Goal: Complete application form: Complete application form

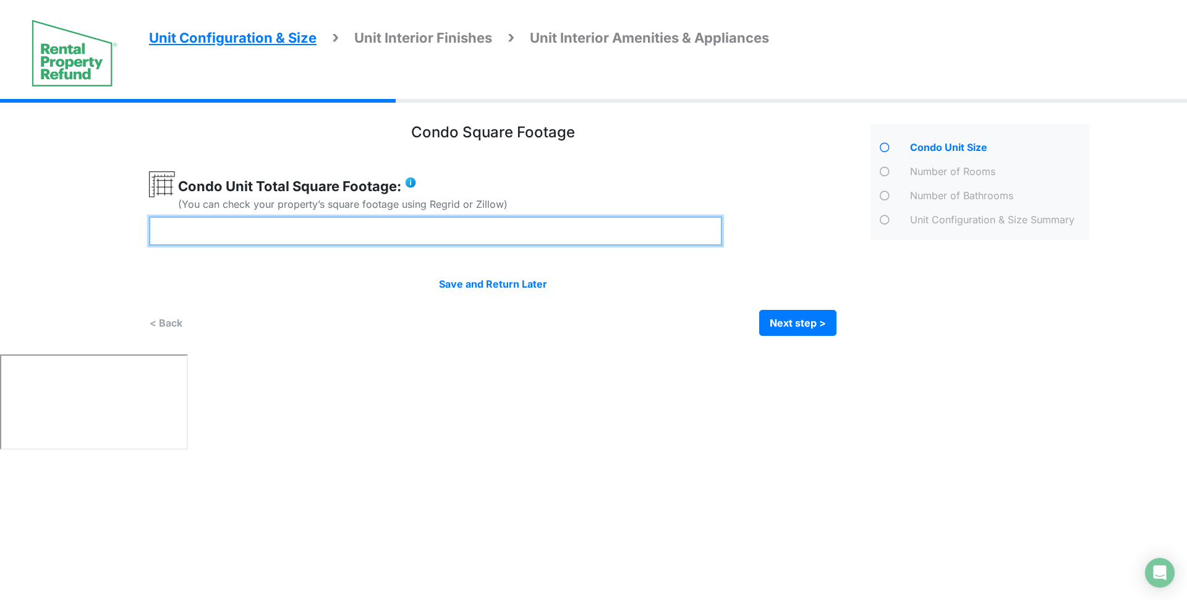
click at [354, 228] on input "number" at bounding box center [435, 230] width 573 height 29
type input "****"
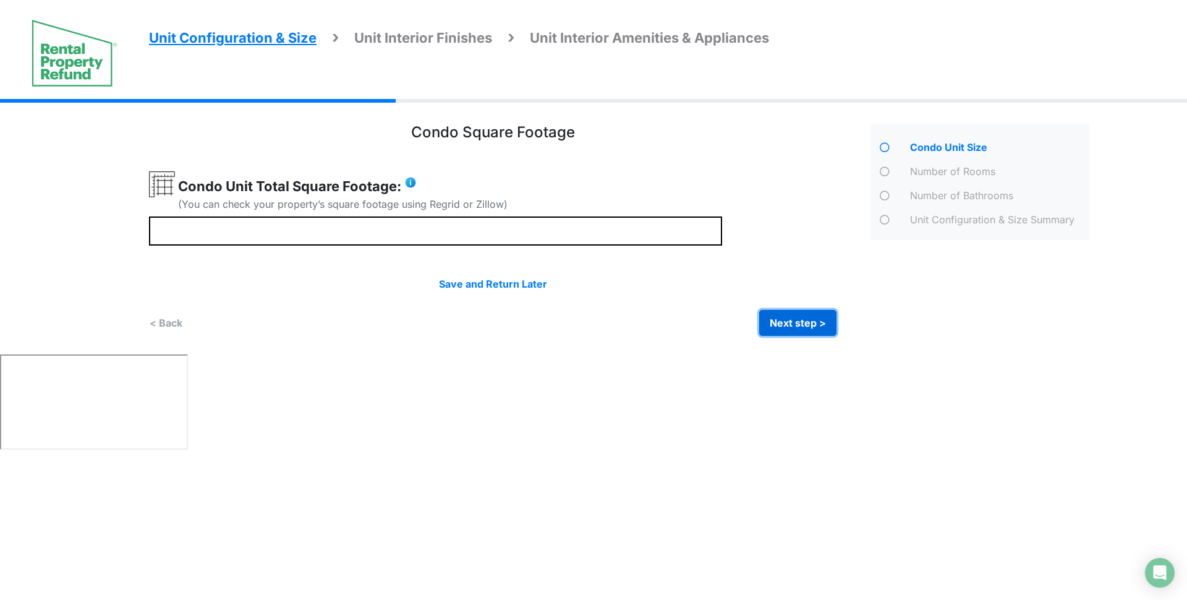
click at [797, 326] on button "Next step >" at bounding box center [797, 323] width 77 height 26
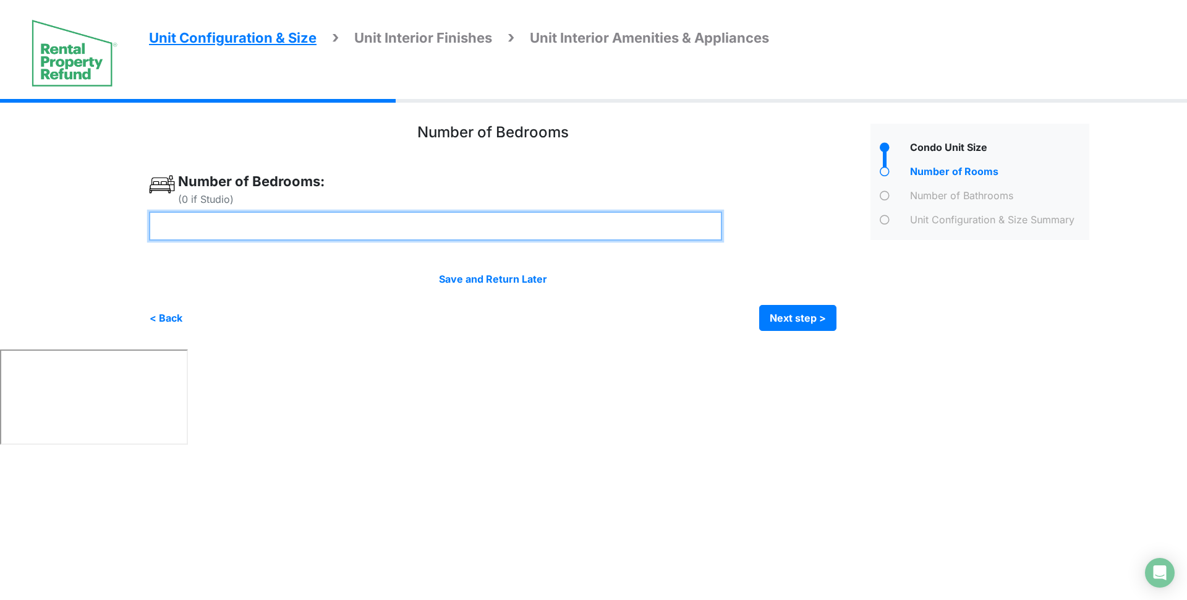
click at [480, 223] on input "number" at bounding box center [435, 226] width 573 height 29
click at [480, 228] on input "number" at bounding box center [435, 226] width 573 height 29
type input "*"
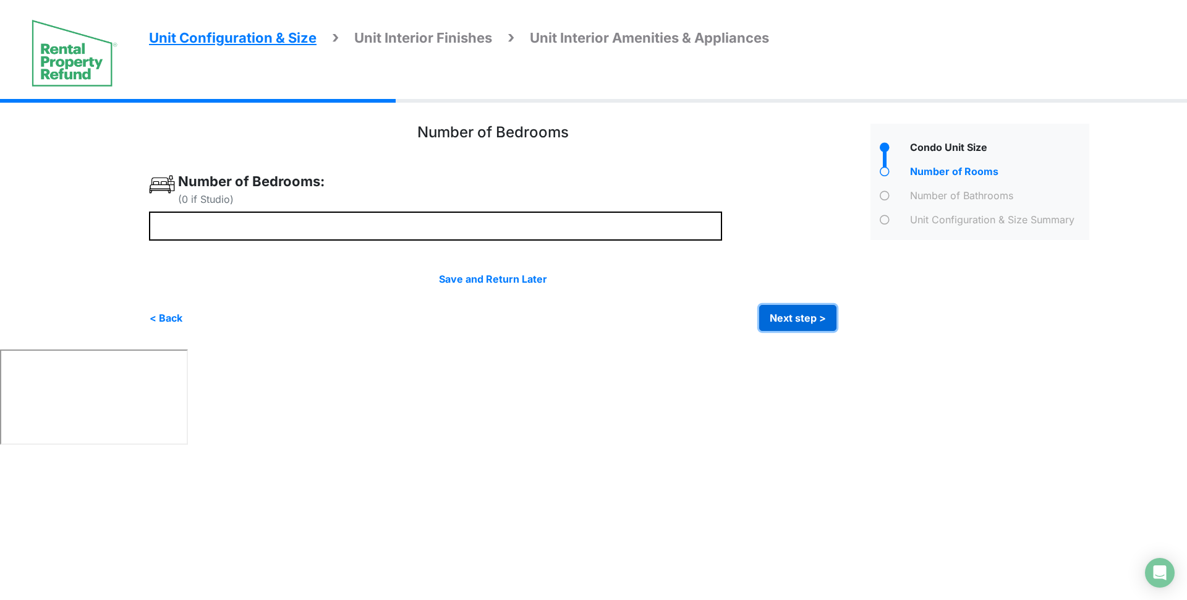
click at [801, 315] on button "Next step >" at bounding box center [797, 318] width 77 height 26
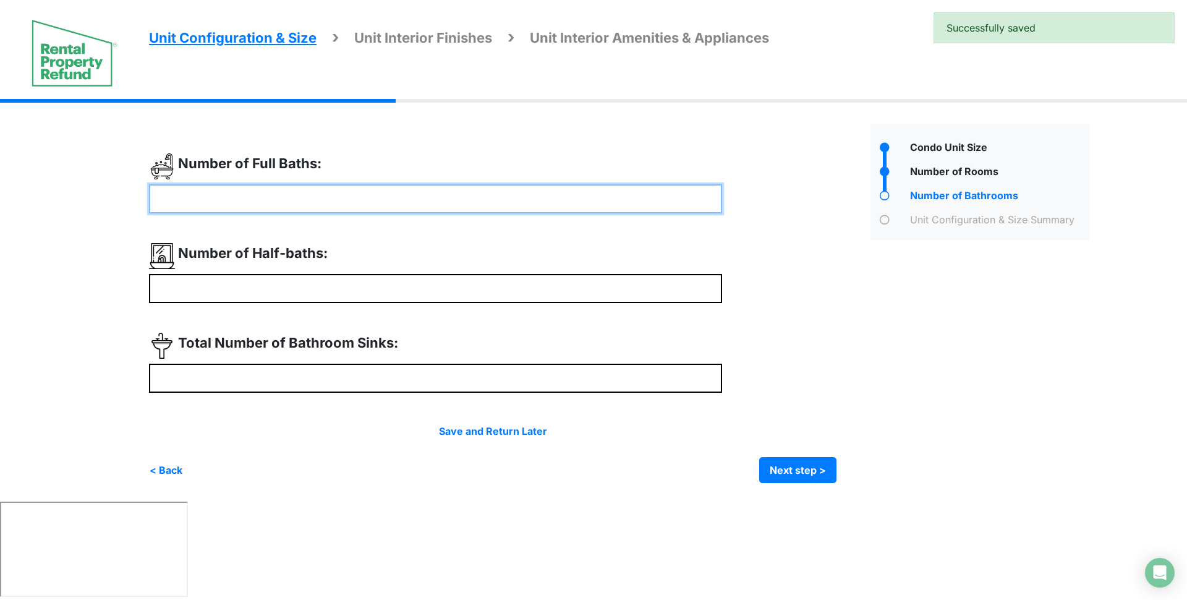
click at [284, 193] on input "number" at bounding box center [435, 198] width 573 height 29
type input "*"
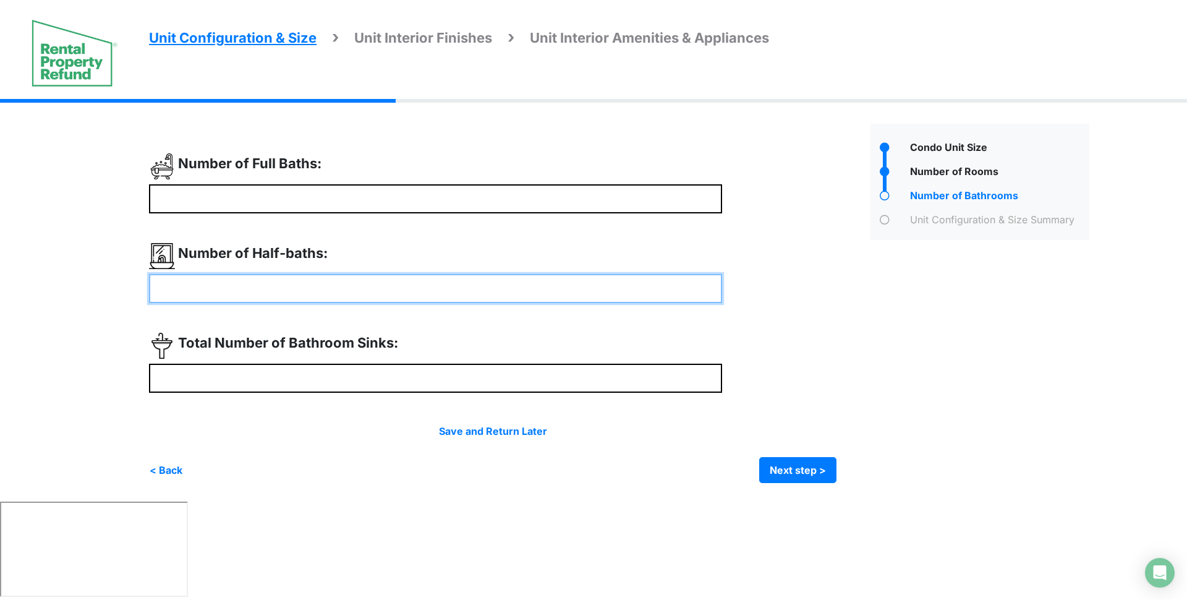
type input "*"
click at [286, 287] on input "number" at bounding box center [435, 288] width 573 height 29
type input "*"
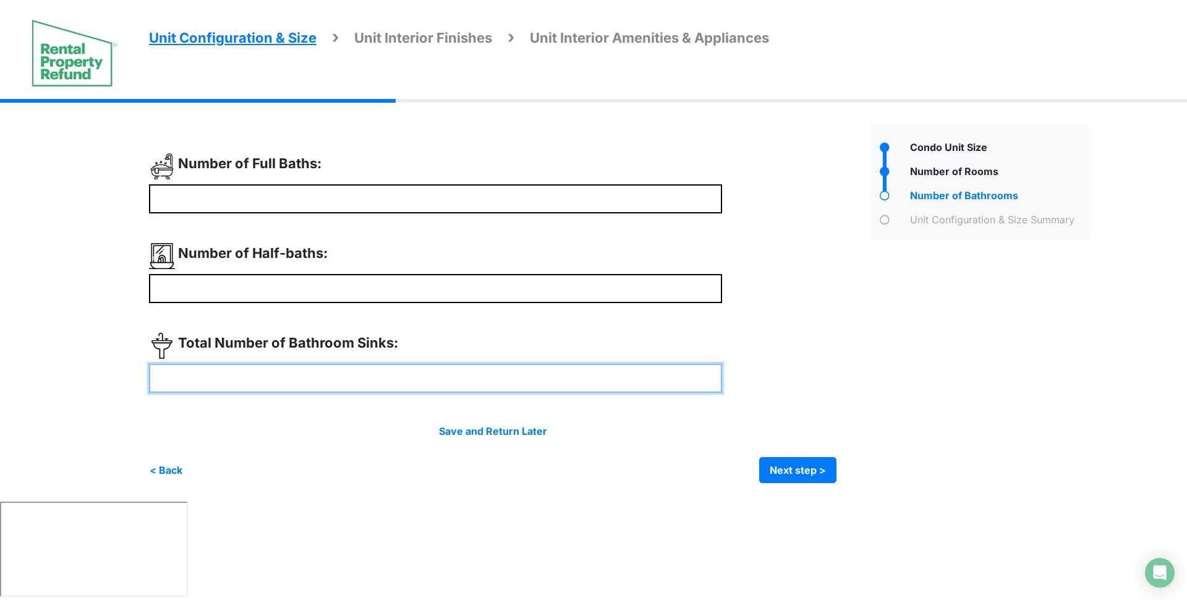
type input "*"
click at [275, 375] on input "number" at bounding box center [435, 378] width 573 height 29
type input "*"
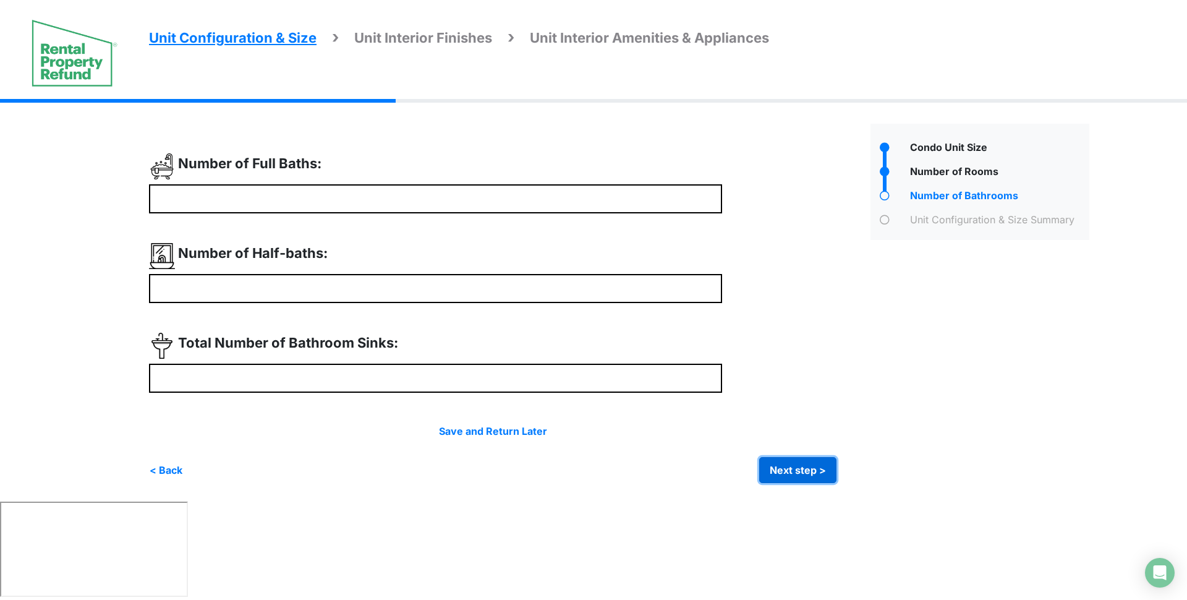
type input "*"
click at [792, 473] on button "Next step >" at bounding box center [797, 470] width 77 height 26
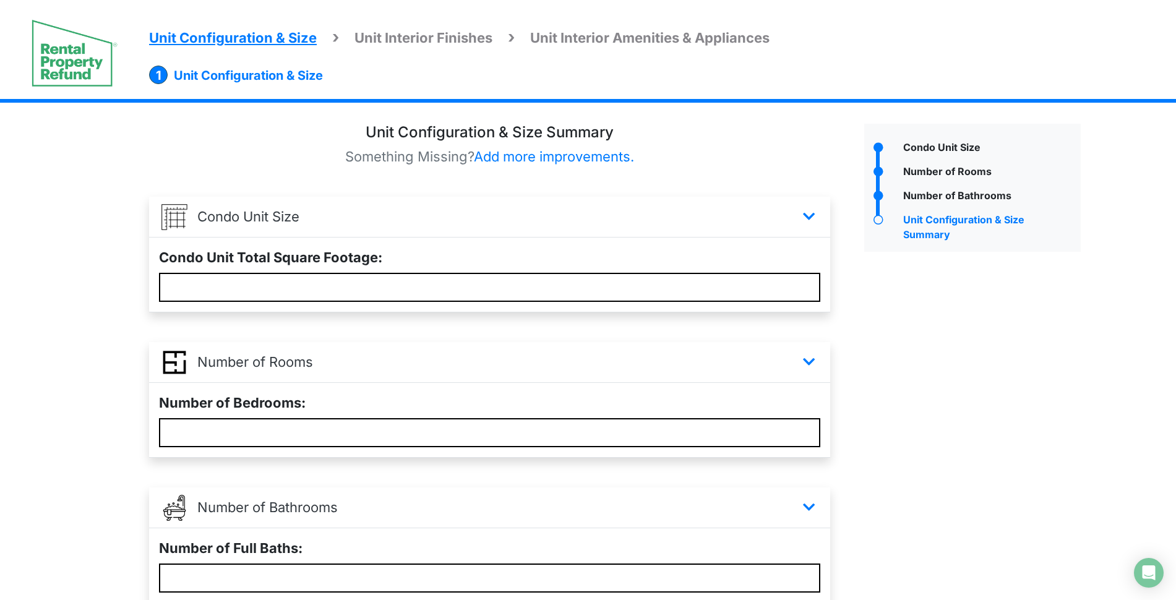
scroll to position [254, 0]
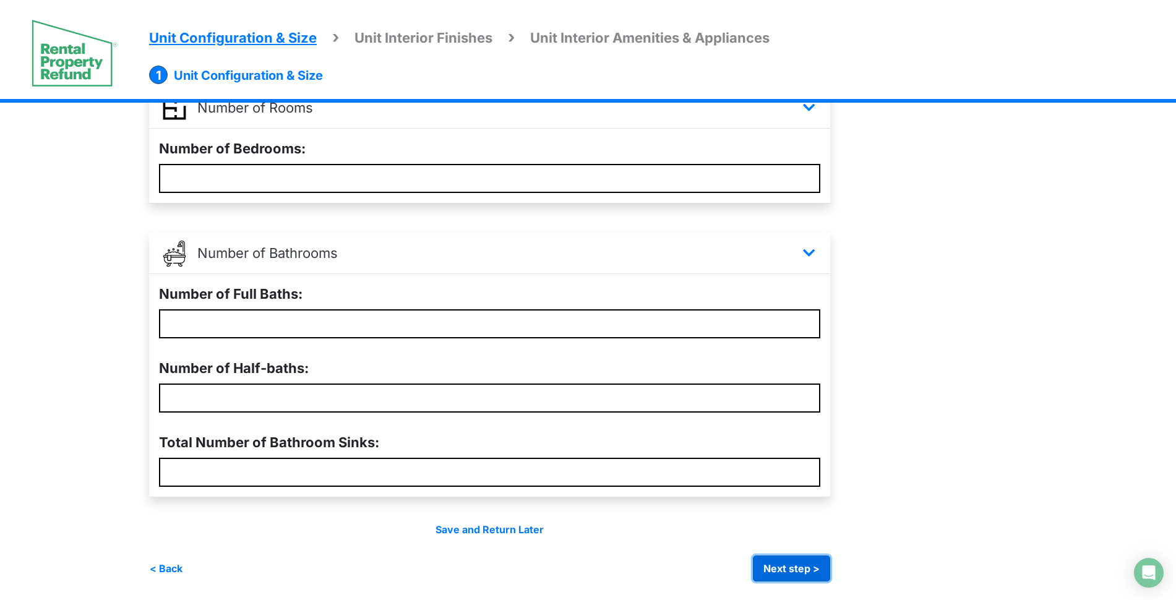
click at [806, 561] on button "Next step >" at bounding box center [791, 568] width 77 height 26
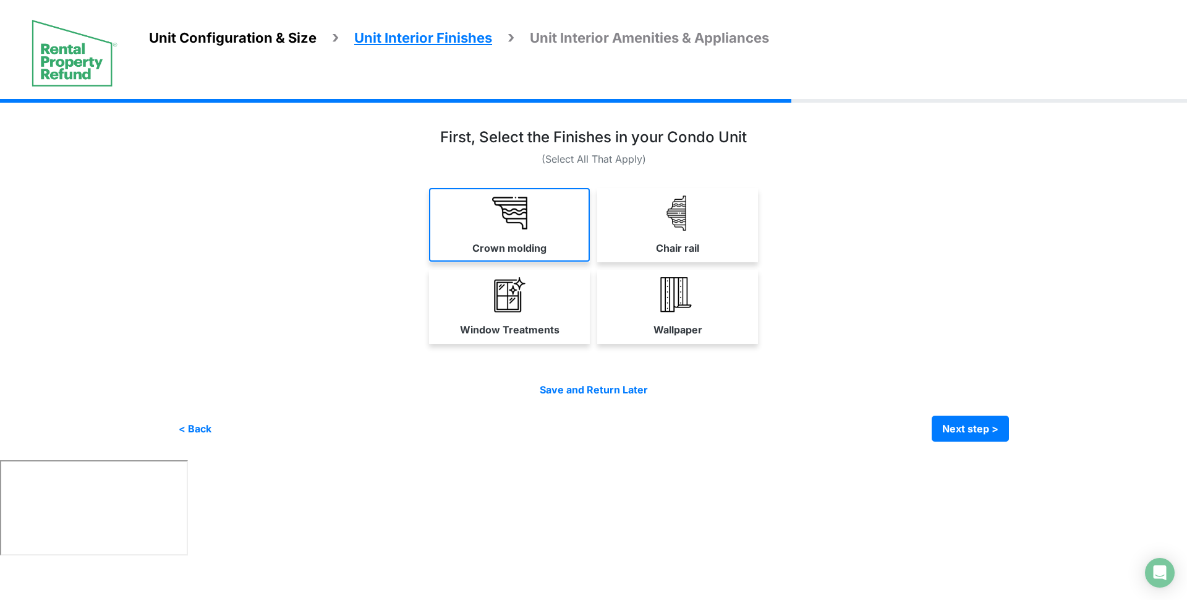
click at [537, 231] on link "Crown molding" at bounding box center [509, 225] width 161 height 74
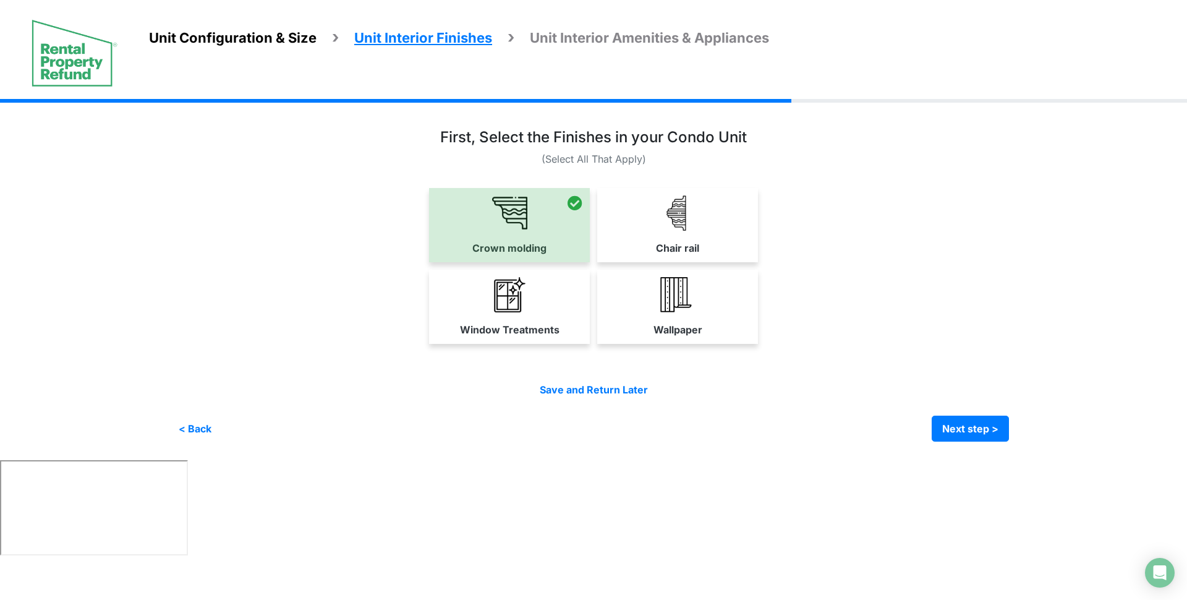
click at [546, 289] on link "Window Treatments" at bounding box center [509, 307] width 161 height 74
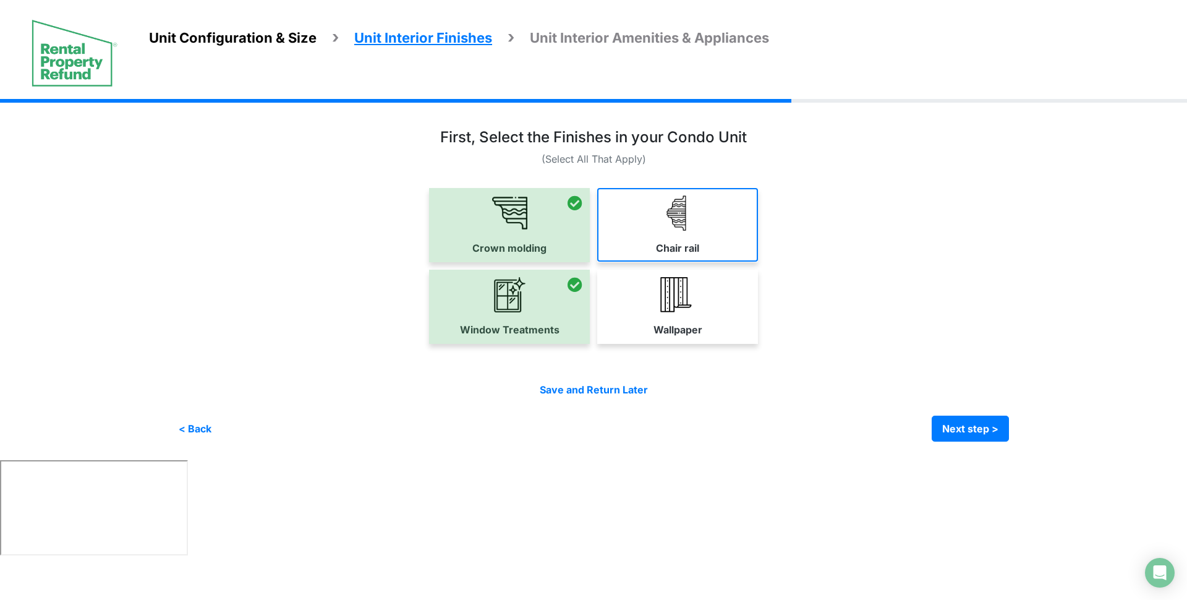
click at [657, 242] on label "Chair rail" at bounding box center [677, 248] width 43 height 15
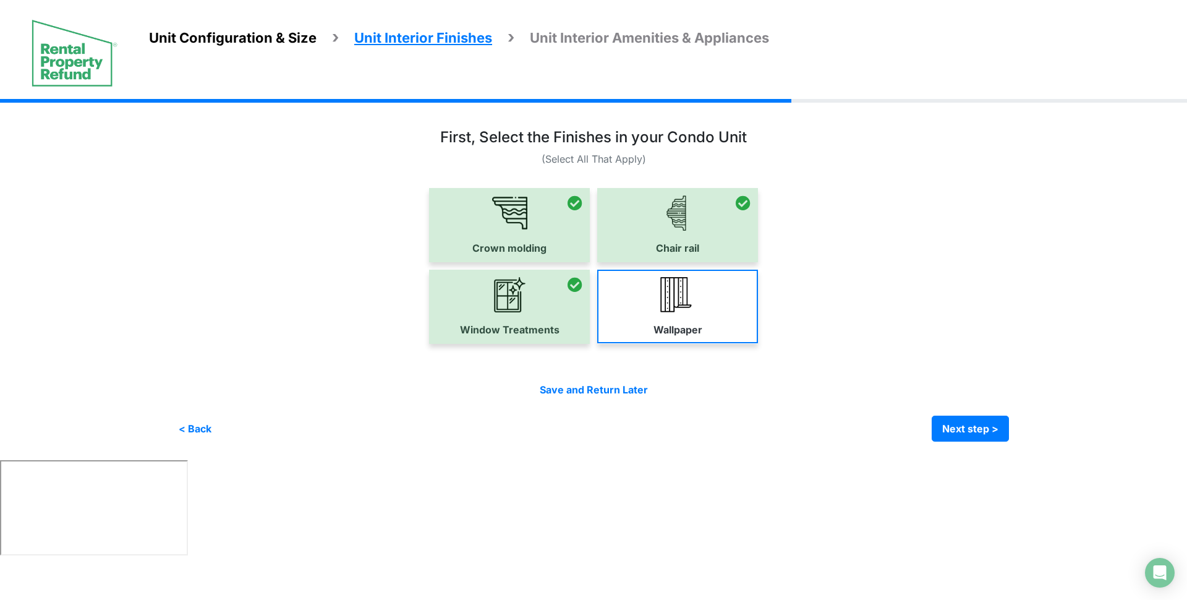
click at [748, 328] on link "Wallpaper" at bounding box center [677, 307] width 161 height 74
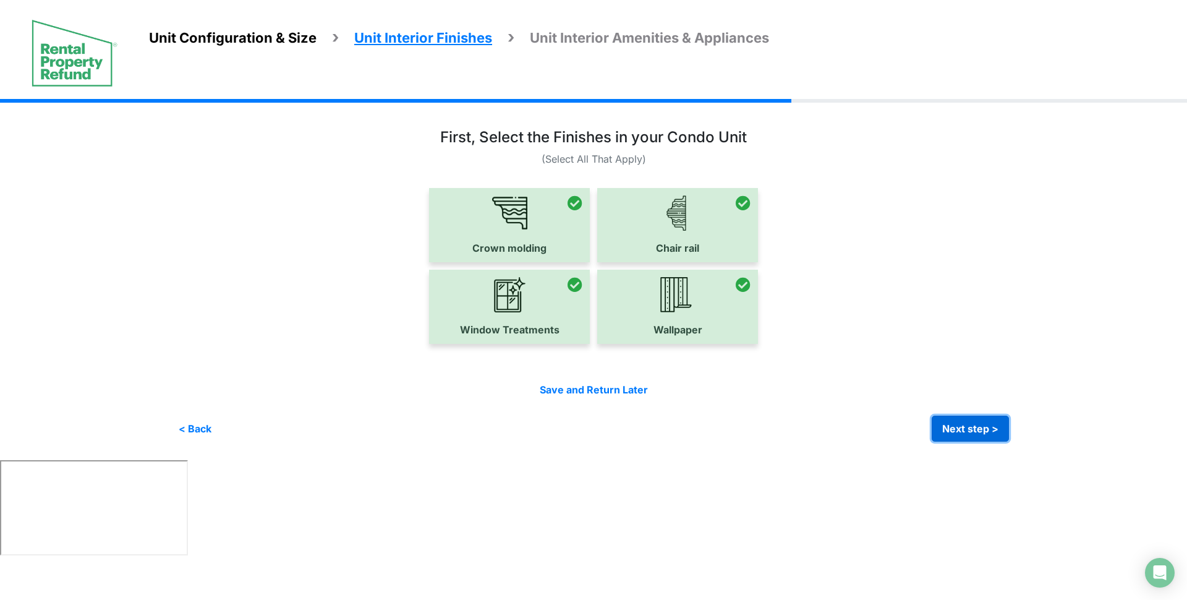
click at [969, 422] on button "Next step >" at bounding box center [970, 429] width 77 height 26
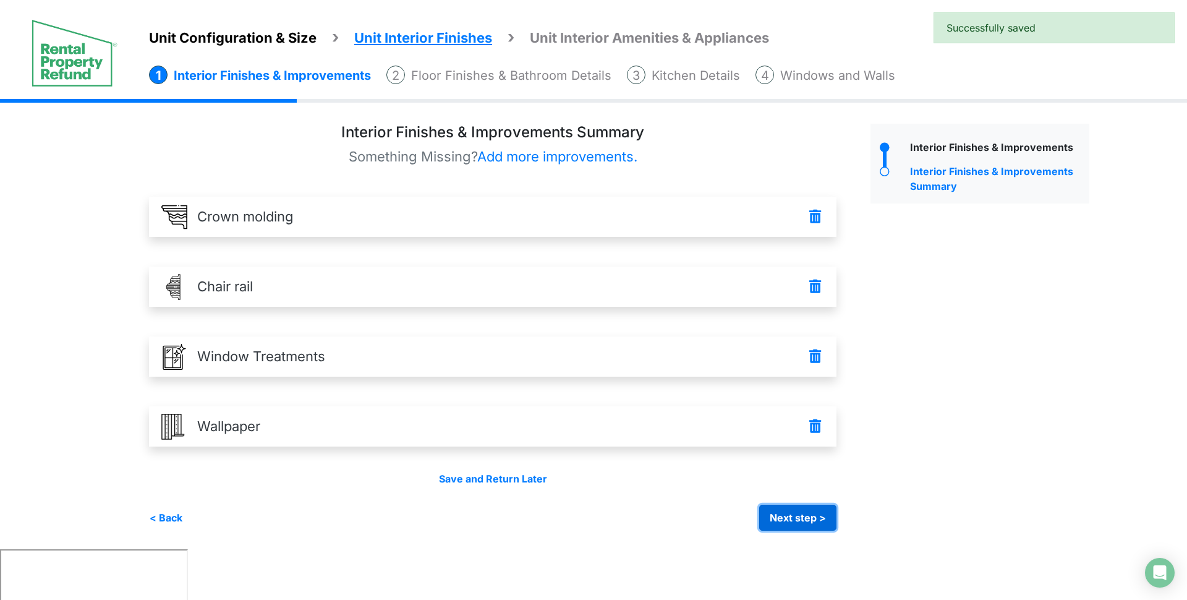
click at [783, 523] on button "Next step >" at bounding box center [797, 518] width 77 height 26
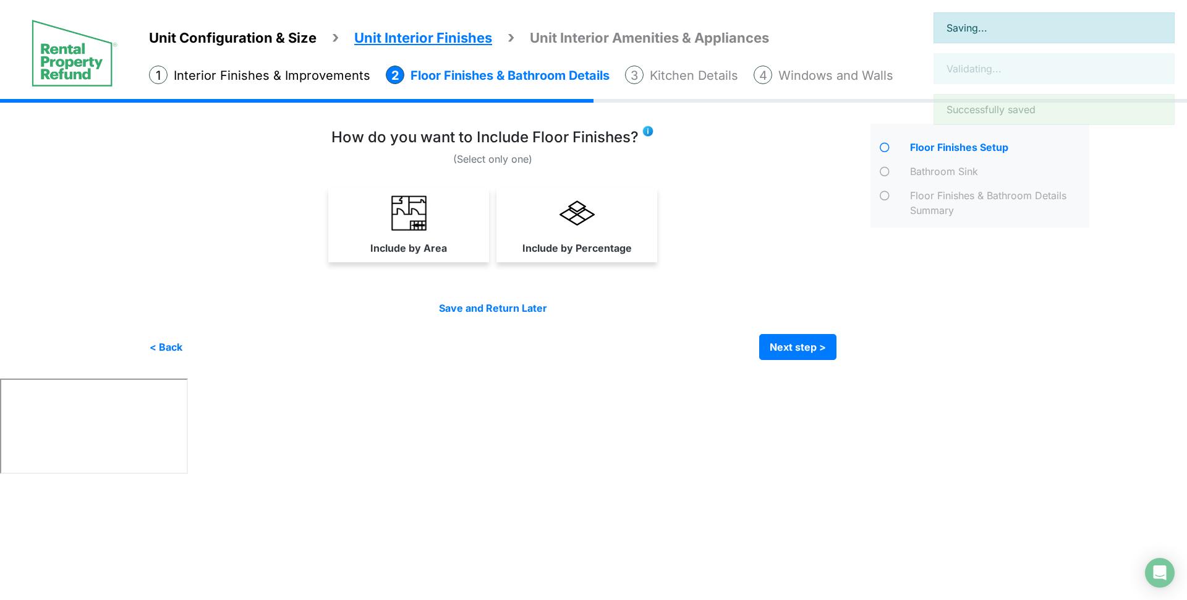
click at [456, 237] on link "Include by Area" at bounding box center [409, 225] width 156 height 74
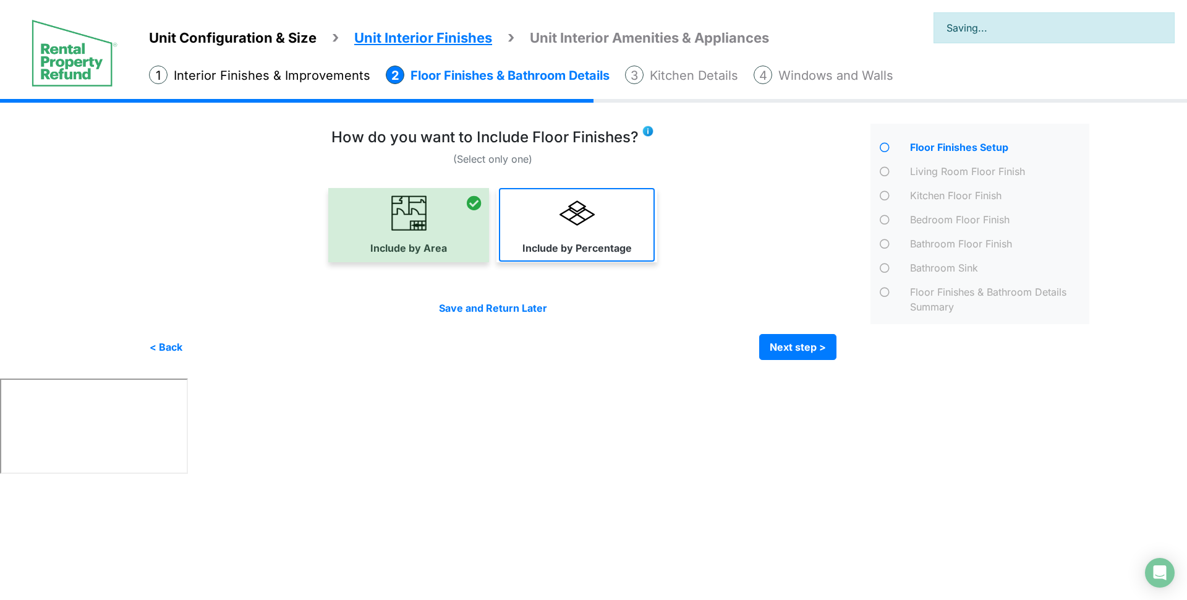
click at [565, 241] on label "Include by Percentage" at bounding box center [577, 248] width 109 height 15
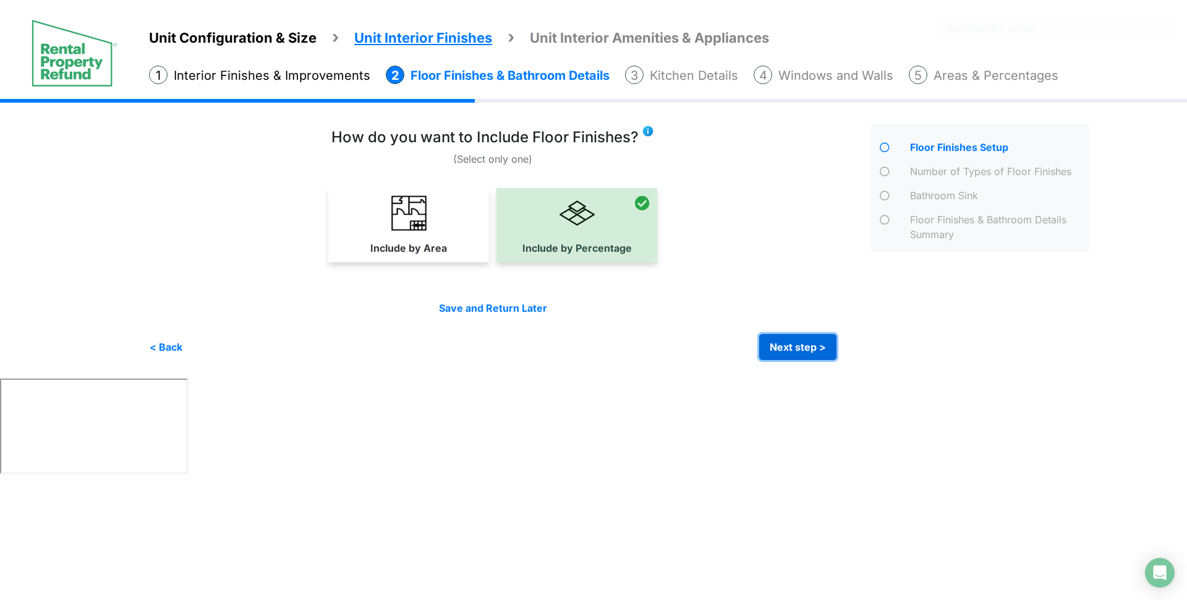
click at [783, 358] on button "Next step >" at bounding box center [797, 347] width 77 height 26
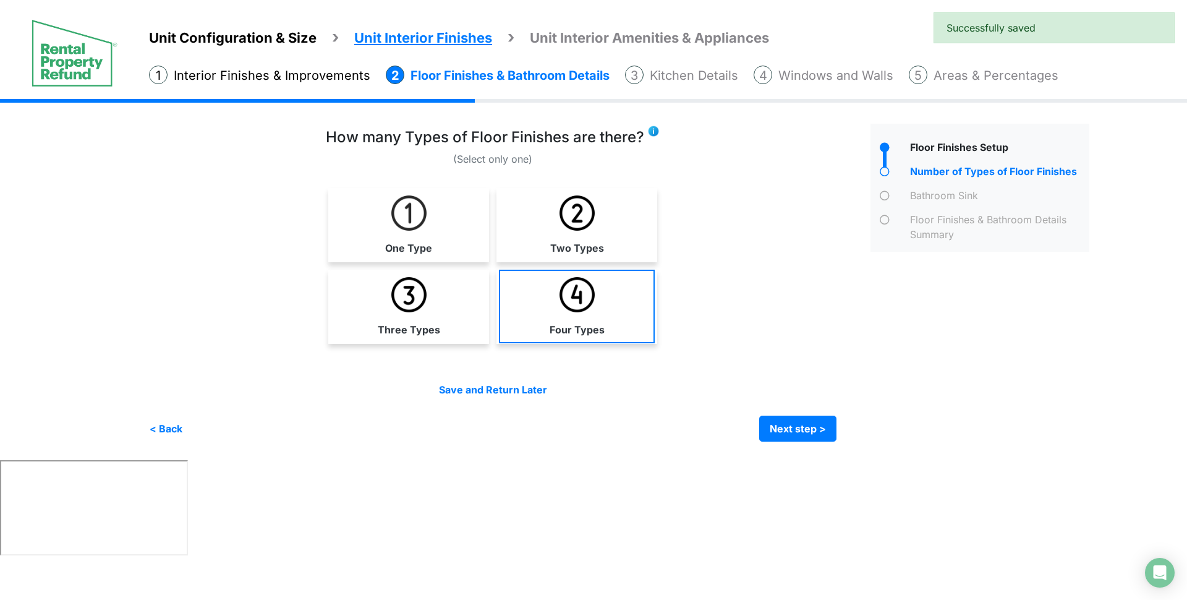
click at [577, 317] on link "Four Types" at bounding box center [577, 307] width 156 height 74
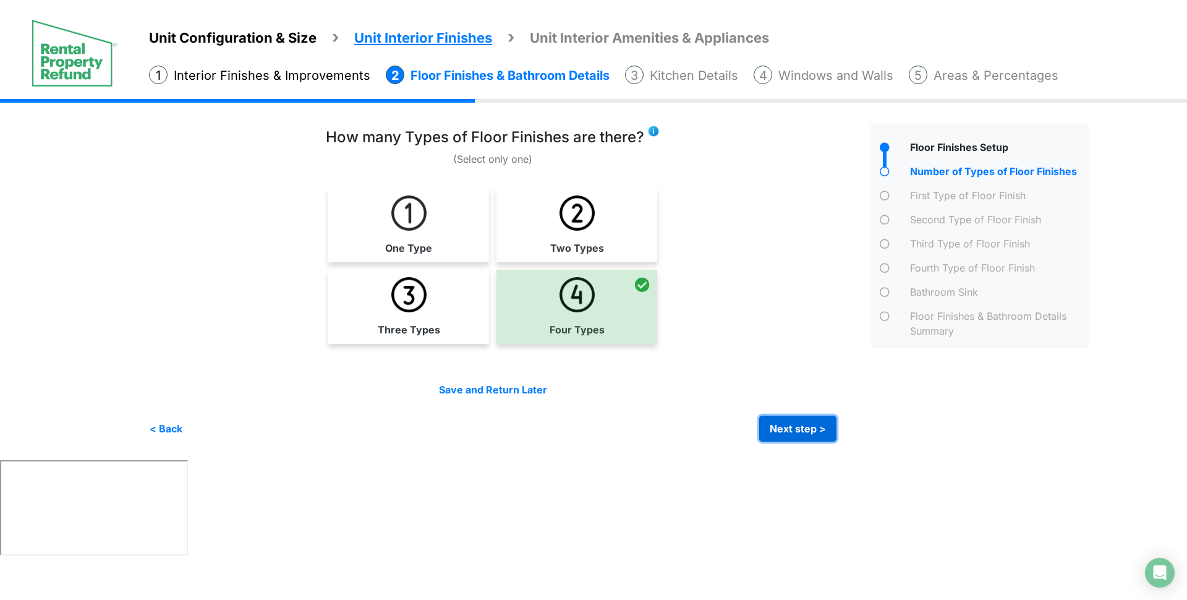
drag, startPoint x: 796, startPoint y: 429, endPoint x: 826, endPoint y: 412, distance: 34.1
click at [797, 429] on button "Next step >" at bounding box center [797, 429] width 77 height 26
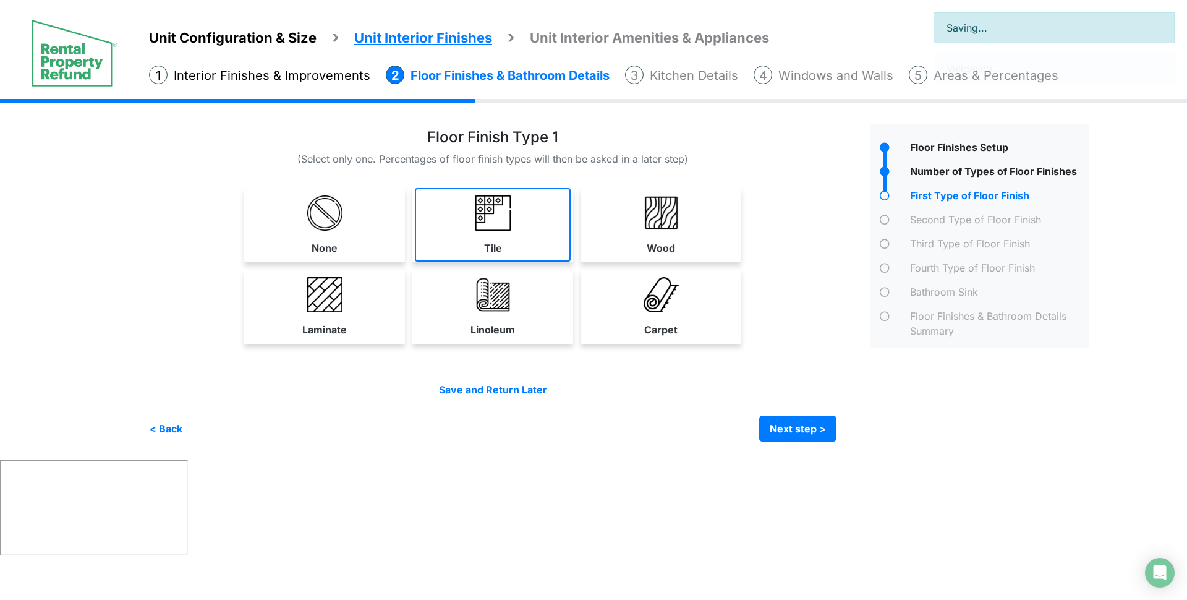
click at [510, 220] on img at bounding box center [493, 212] width 35 height 35
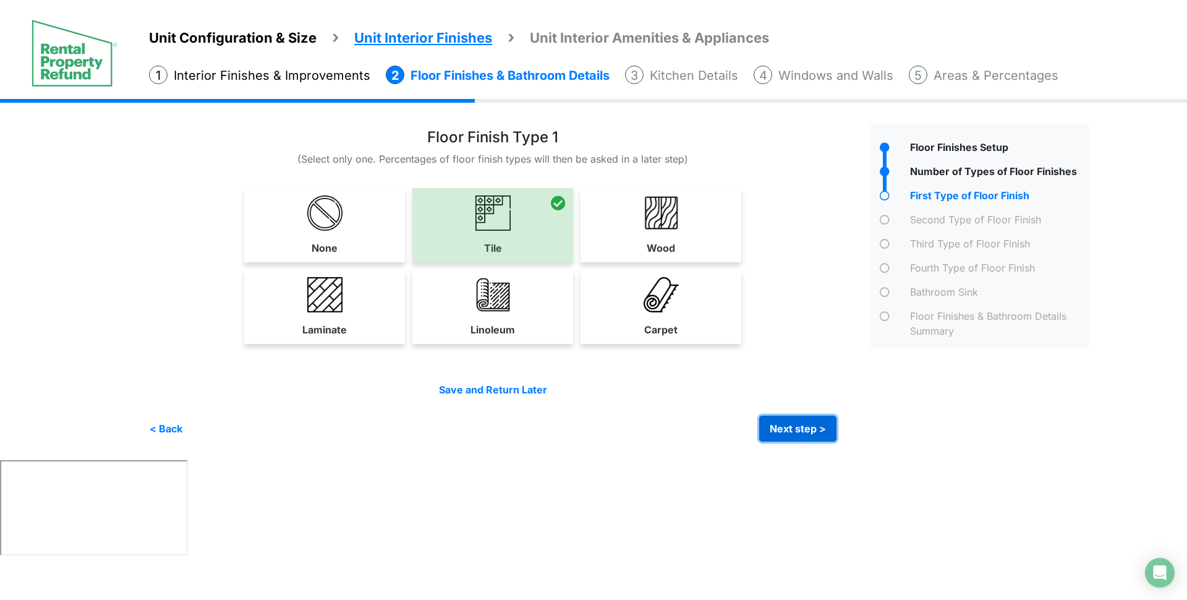
click at [785, 434] on button "Next step >" at bounding box center [797, 429] width 77 height 26
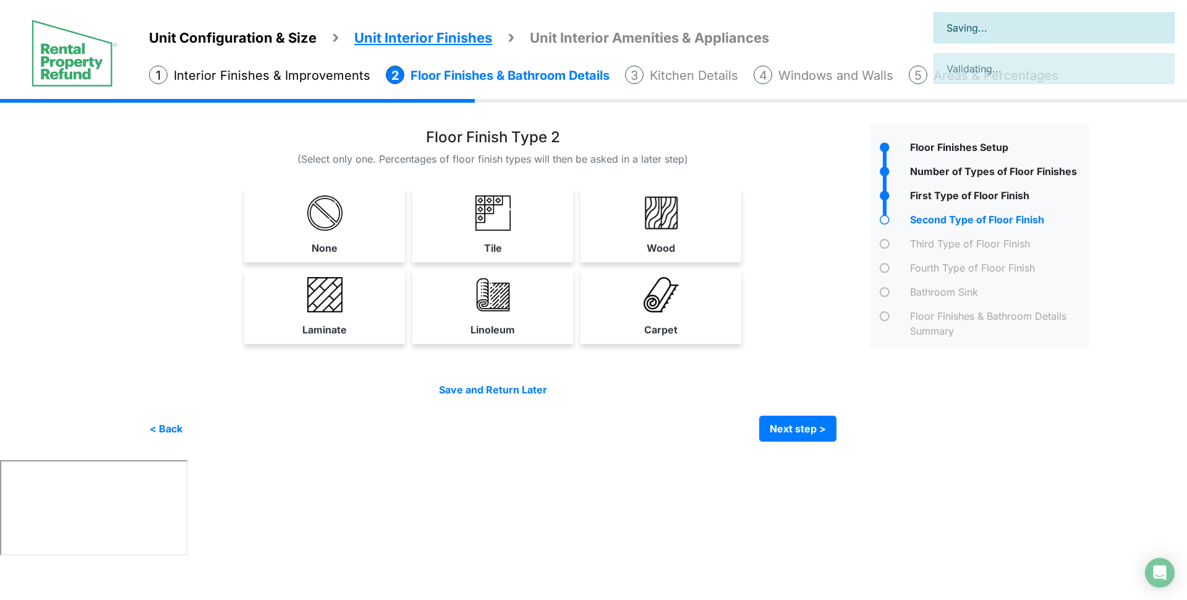
drag, startPoint x: 519, startPoint y: 314, endPoint x: 537, endPoint y: 314, distance: 17.3
click at [522, 314] on link "Linoleum" at bounding box center [493, 307] width 156 height 74
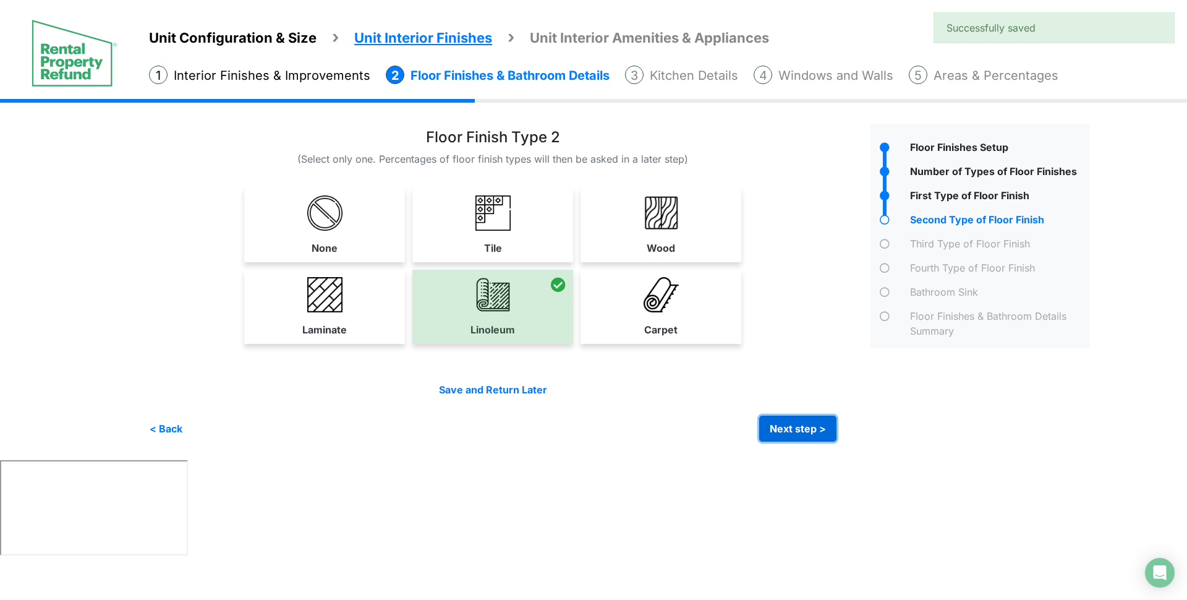
click at [796, 431] on button "Next step >" at bounding box center [797, 429] width 77 height 26
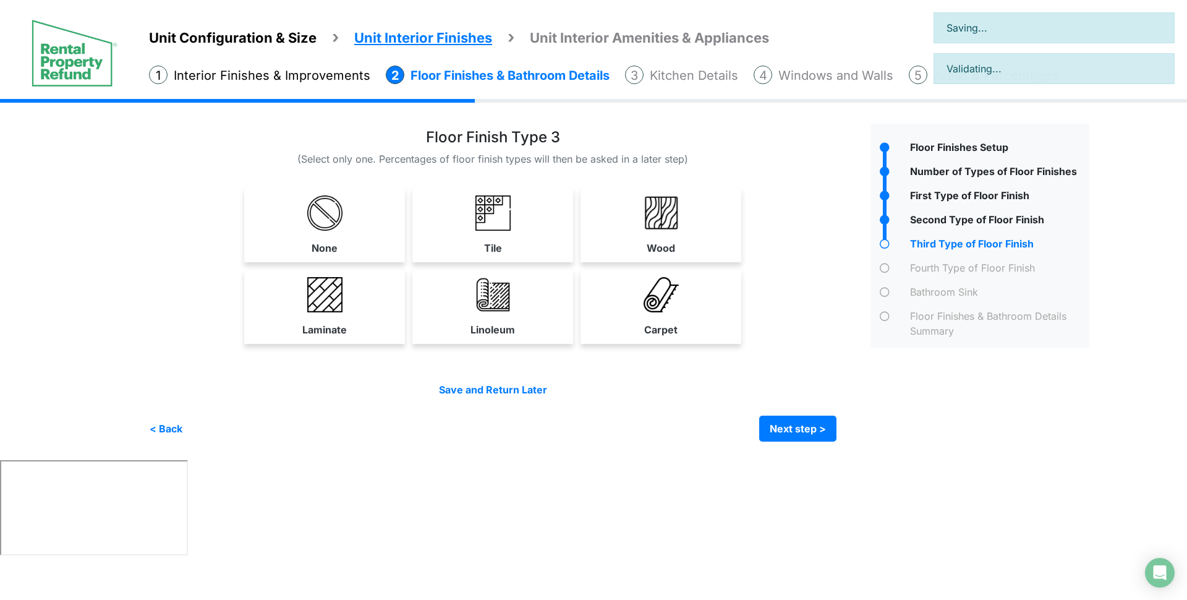
click at [708, 267] on div "None" at bounding box center [493, 269] width 688 height 163
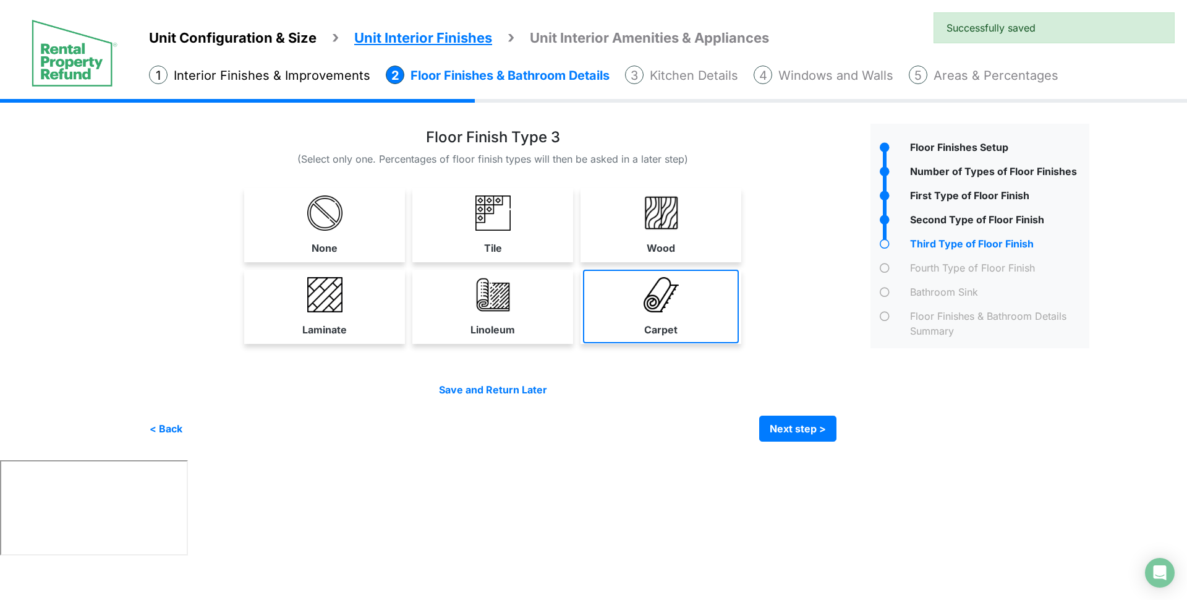
click at [690, 313] on link "Carpet" at bounding box center [661, 307] width 156 height 74
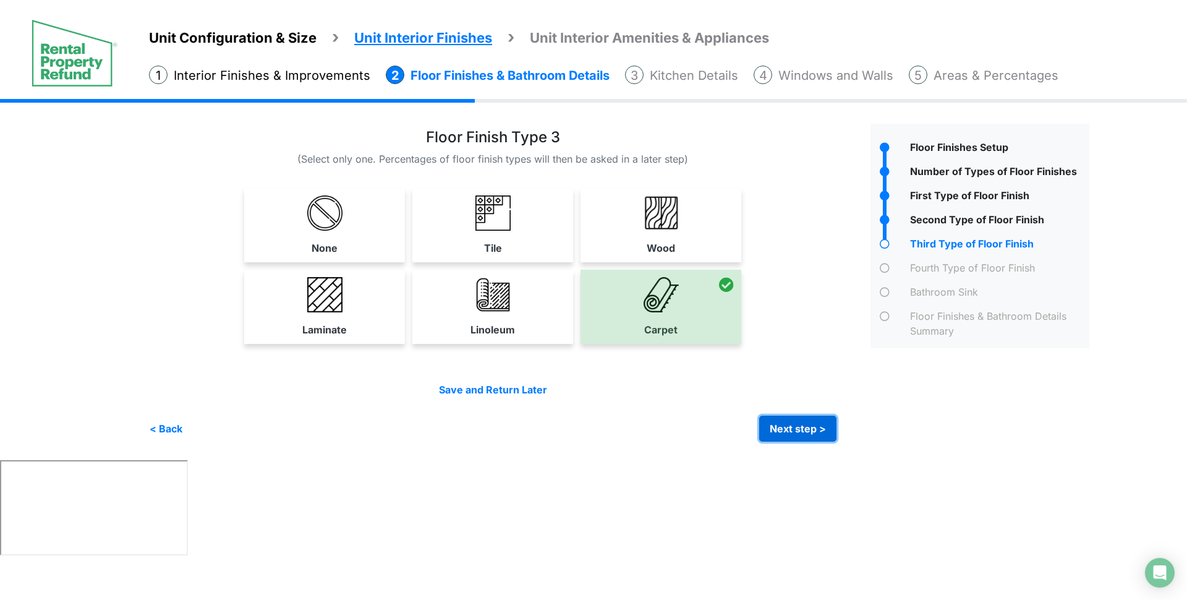
drag, startPoint x: 808, startPoint y: 426, endPoint x: 865, endPoint y: 416, distance: 58.4
click at [810, 427] on button "Next step >" at bounding box center [797, 429] width 77 height 26
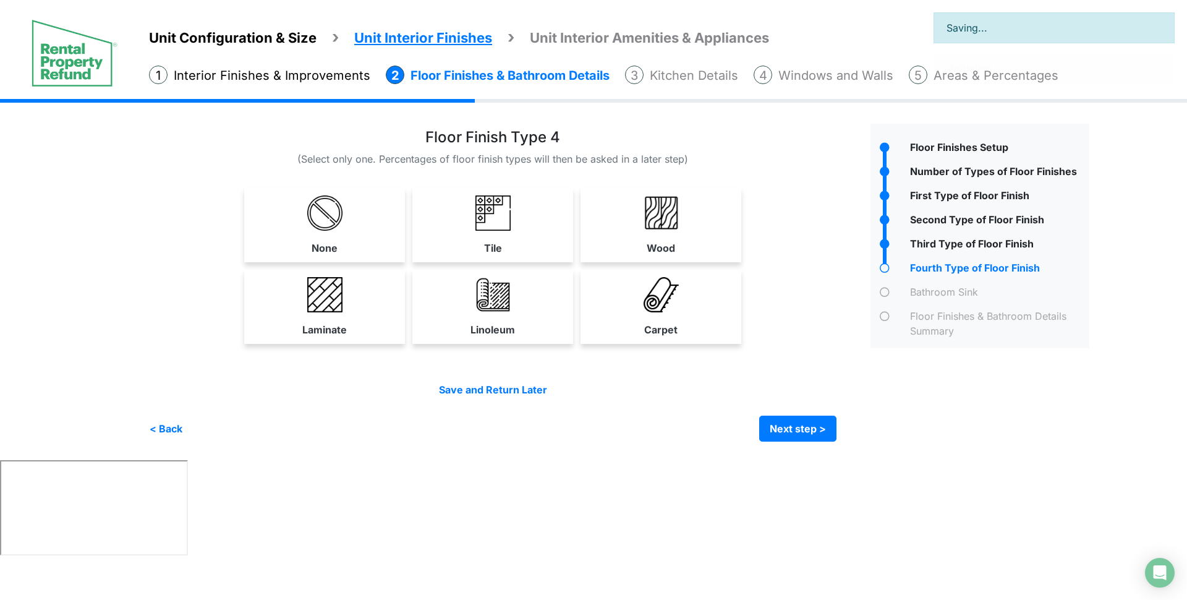
drag, startPoint x: 667, startPoint y: 202, endPoint x: 745, endPoint y: 209, distance: 78.8
click at [667, 202] on img at bounding box center [661, 212] width 35 height 35
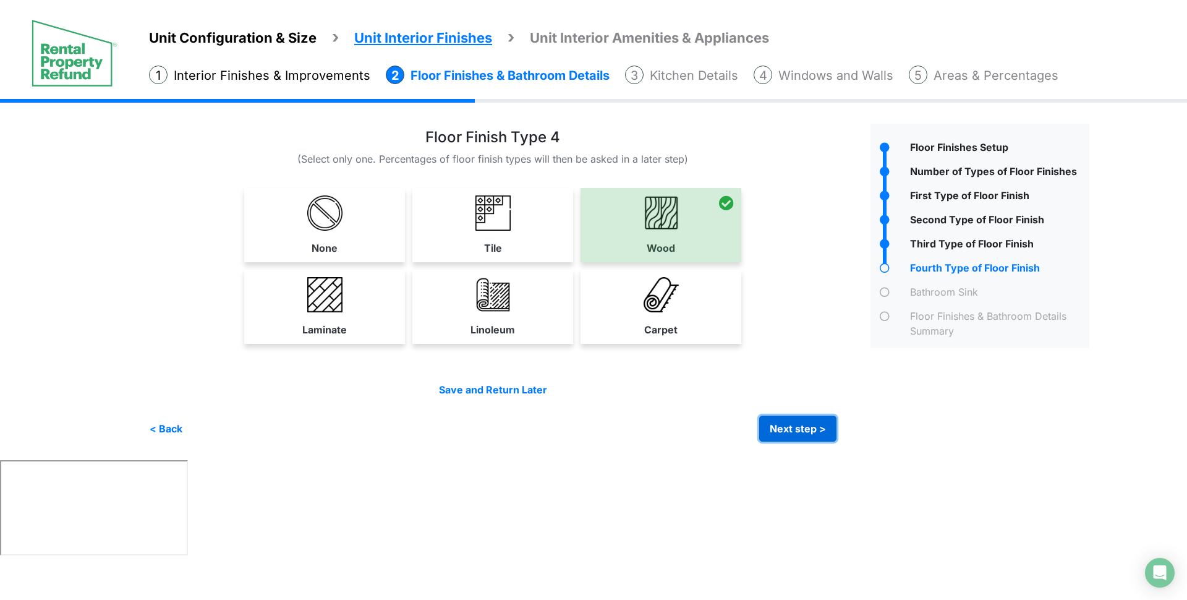
click at [790, 432] on button "Next step >" at bounding box center [797, 429] width 77 height 26
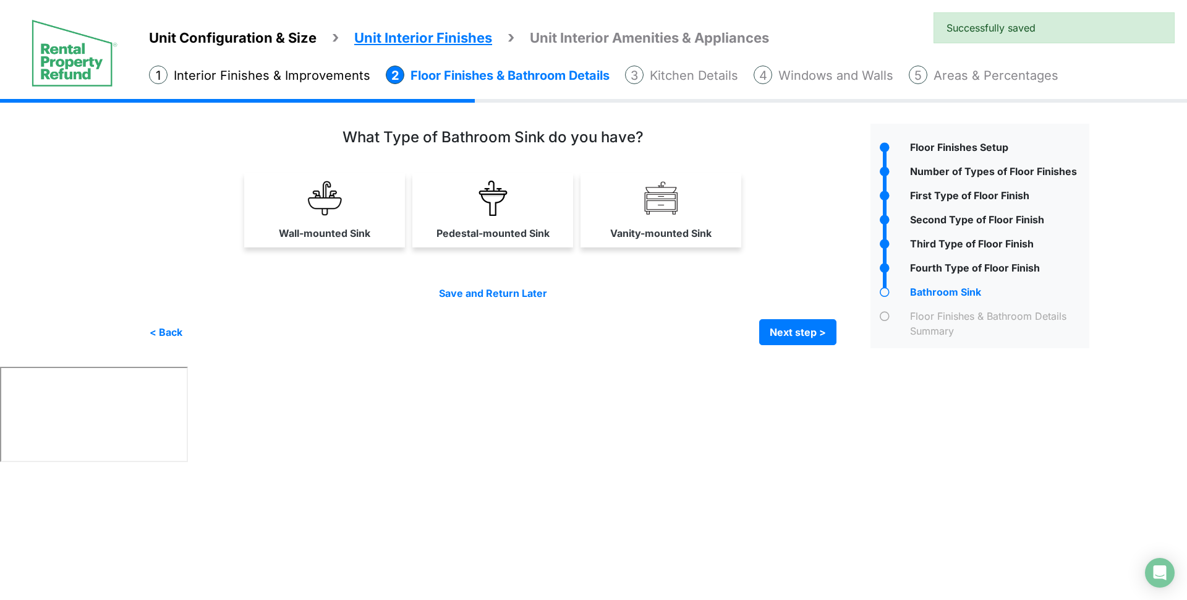
drag, startPoint x: 381, startPoint y: 205, endPoint x: 403, endPoint y: 202, distance: 22.0
click at [382, 205] on link "Wall-mounted Sink" at bounding box center [325, 210] width 156 height 74
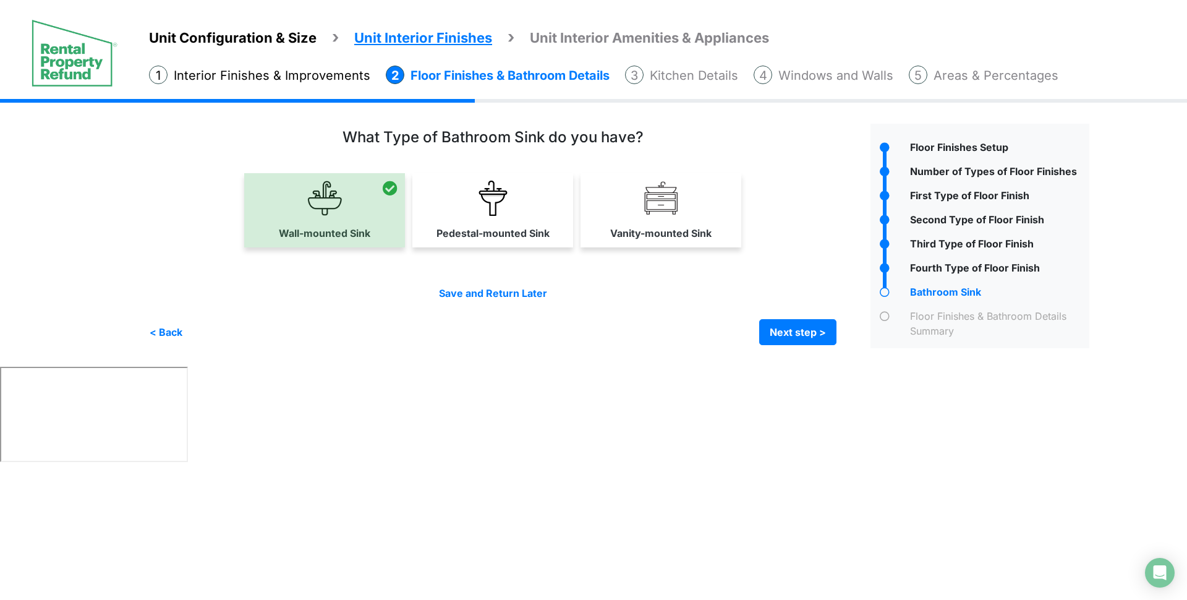
drag, startPoint x: 547, startPoint y: 213, endPoint x: 557, endPoint y: 211, distance: 10.2
click at [547, 213] on link "Pedestal-mounted Sink" at bounding box center [493, 210] width 156 height 74
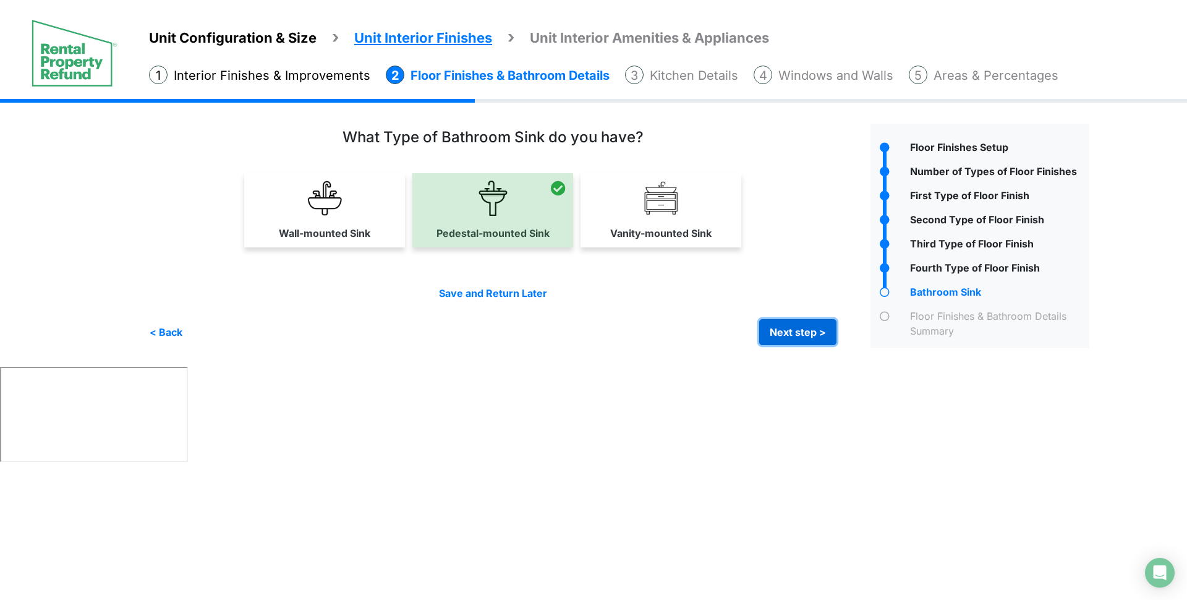
click at [793, 335] on button "Next step >" at bounding box center [797, 332] width 77 height 26
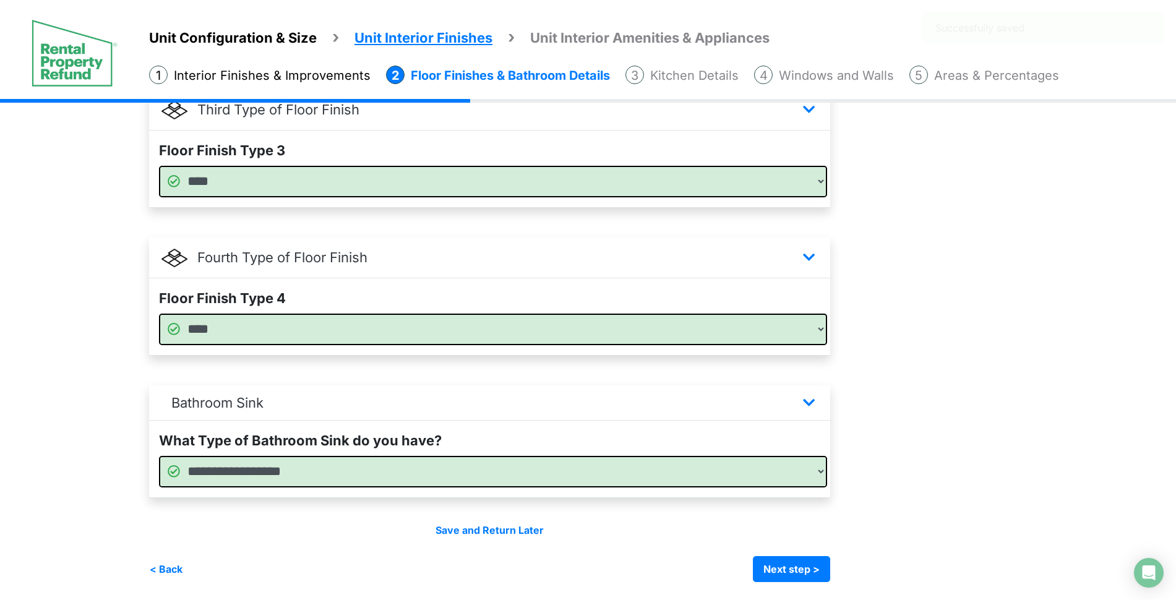
scroll to position [699, 0]
click at [799, 558] on button "Next step >" at bounding box center [791, 568] width 77 height 26
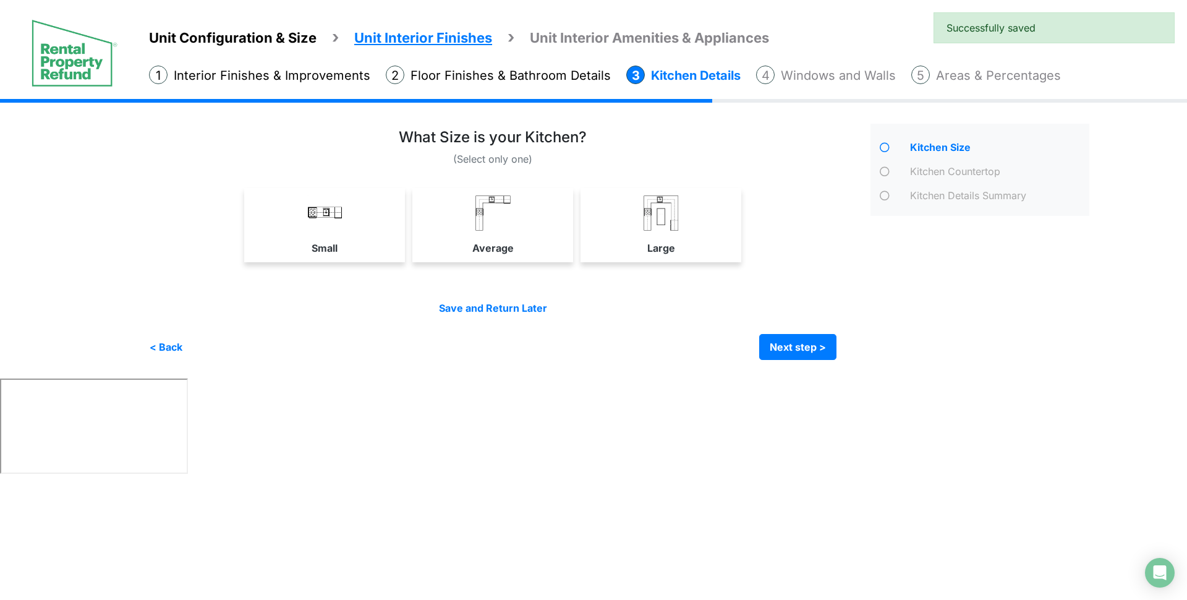
drag, startPoint x: 547, startPoint y: 218, endPoint x: 554, endPoint y: 217, distance: 6.8
click at [547, 217] on link "Average" at bounding box center [493, 225] width 156 height 74
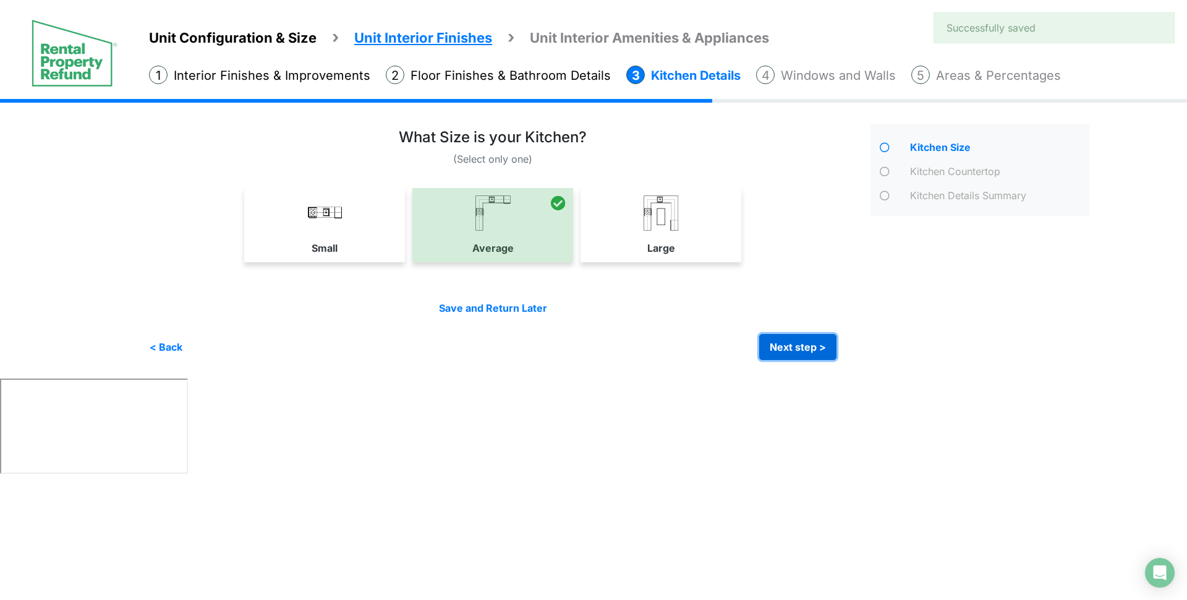
click at [810, 344] on button "Next step >" at bounding box center [797, 347] width 77 height 26
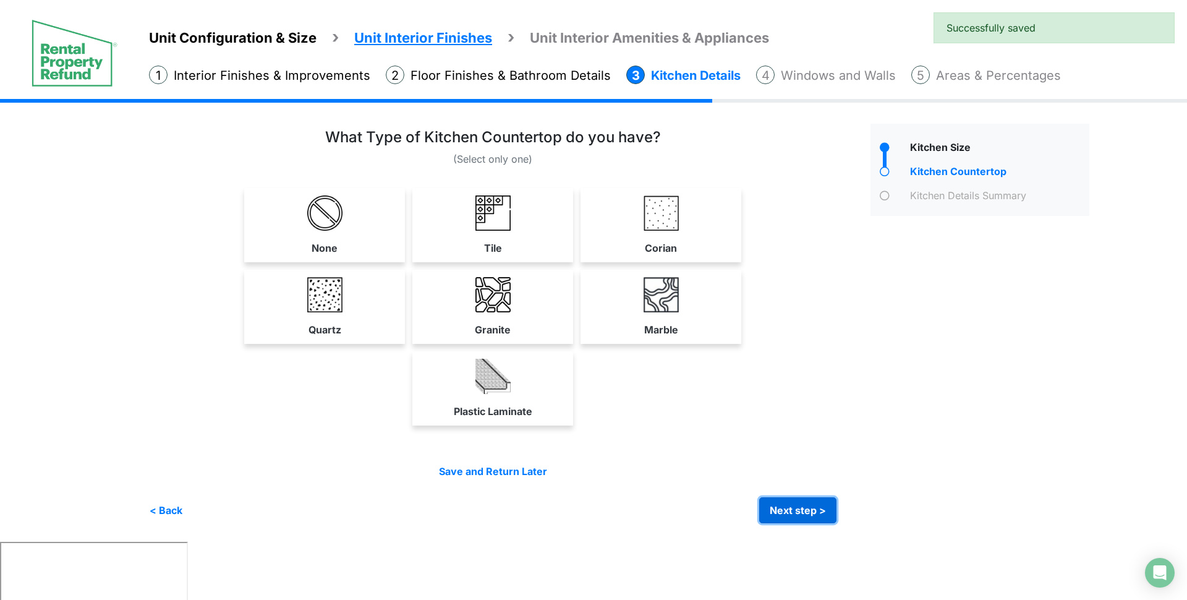
click at [784, 517] on button "Next step >" at bounding box center [797, 510] width 77 height 26
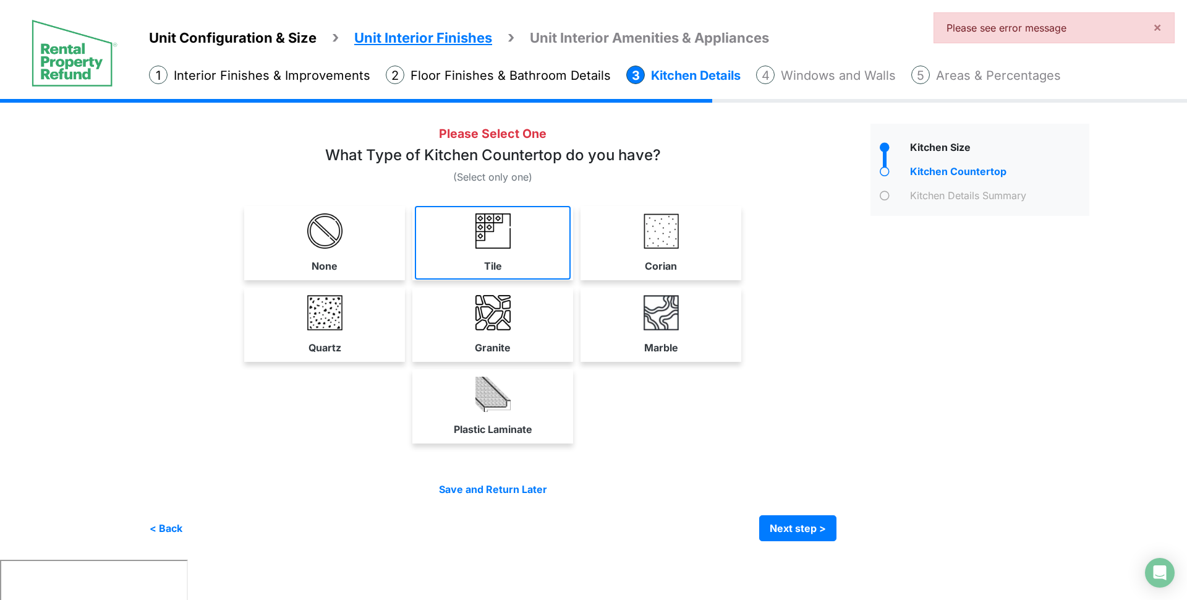
click at [515, 244] on link "Tile" at bounding box center [493, 243] width 156 height 74
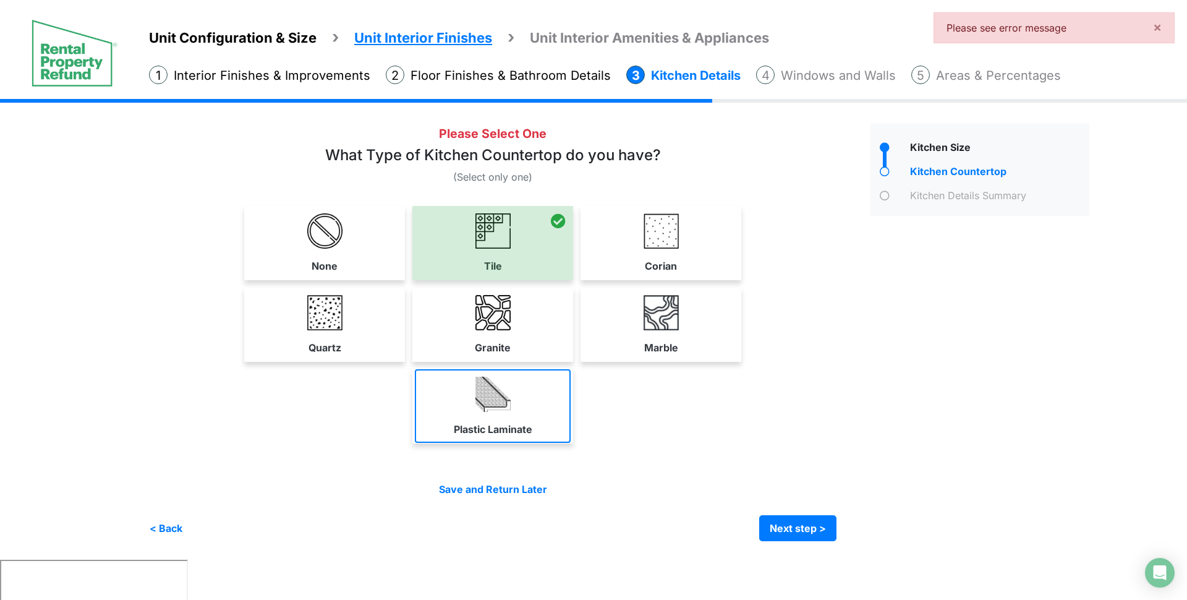
click at [499, 428] on label "Plastic Laminate" at bounding box center [493, 429] width 79 height 15
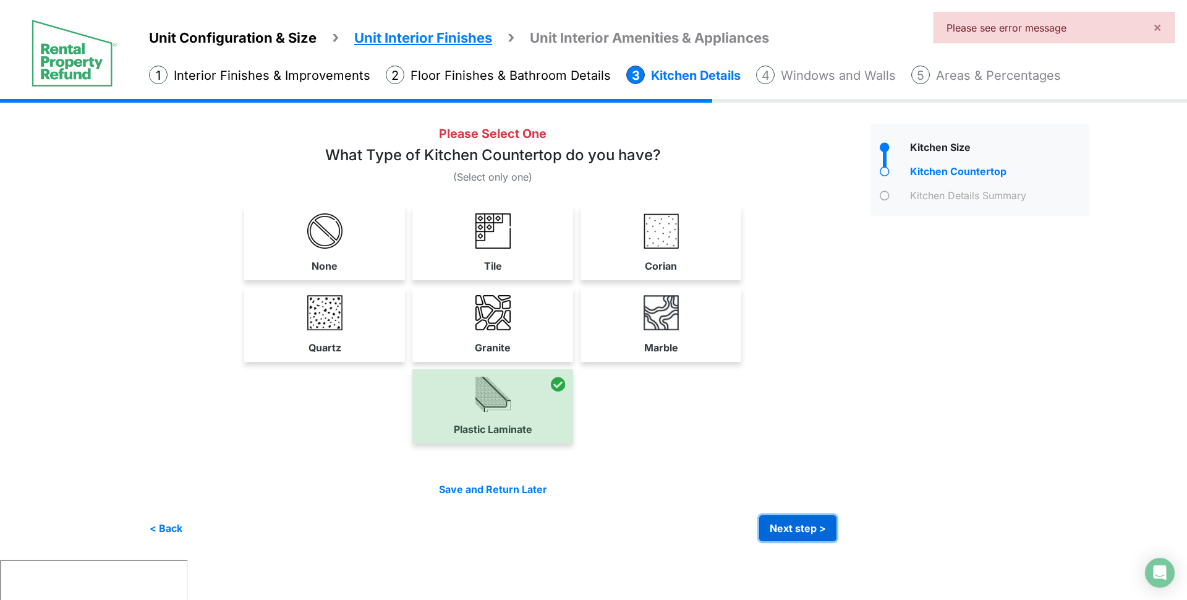
click at [817, 524] on button "Next step >" at bounding box center [797, 528] width 77 height 26
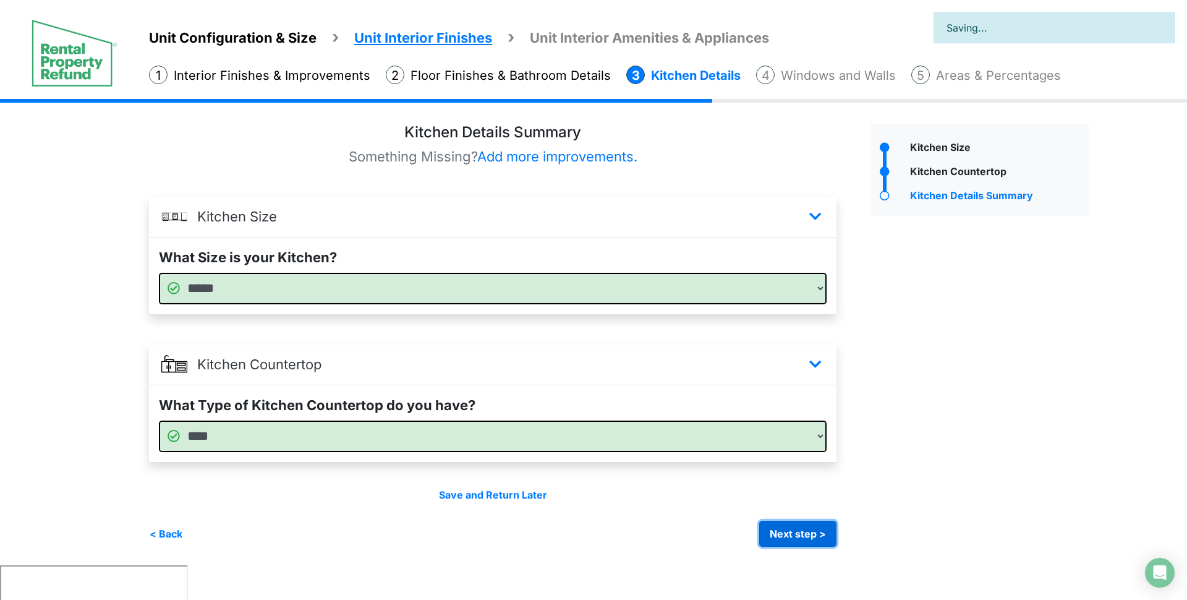
click at [814, 534] on button "Next step >" at bounding box center [797, 534] width 77 height 26
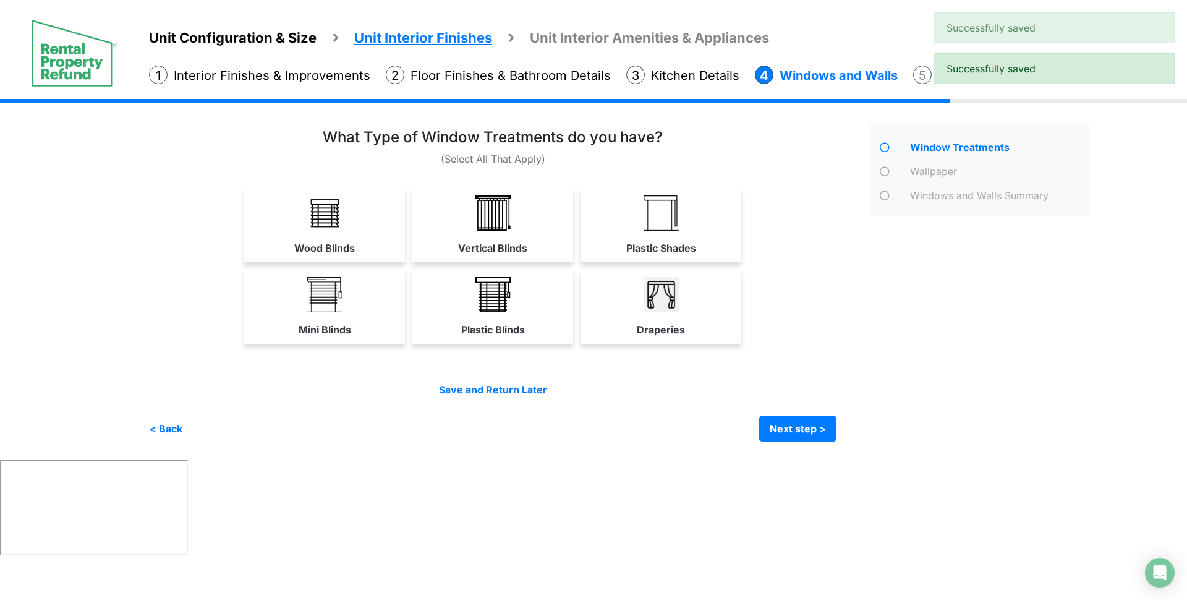
drag, startPoint x: 374, startPoint y: 213, endPoint x: 362, endPoint y: 249, distance: 38.1
click at [374, 212] on link "Wood Blinds" at bounding box center [324, 225] width 161 height 74
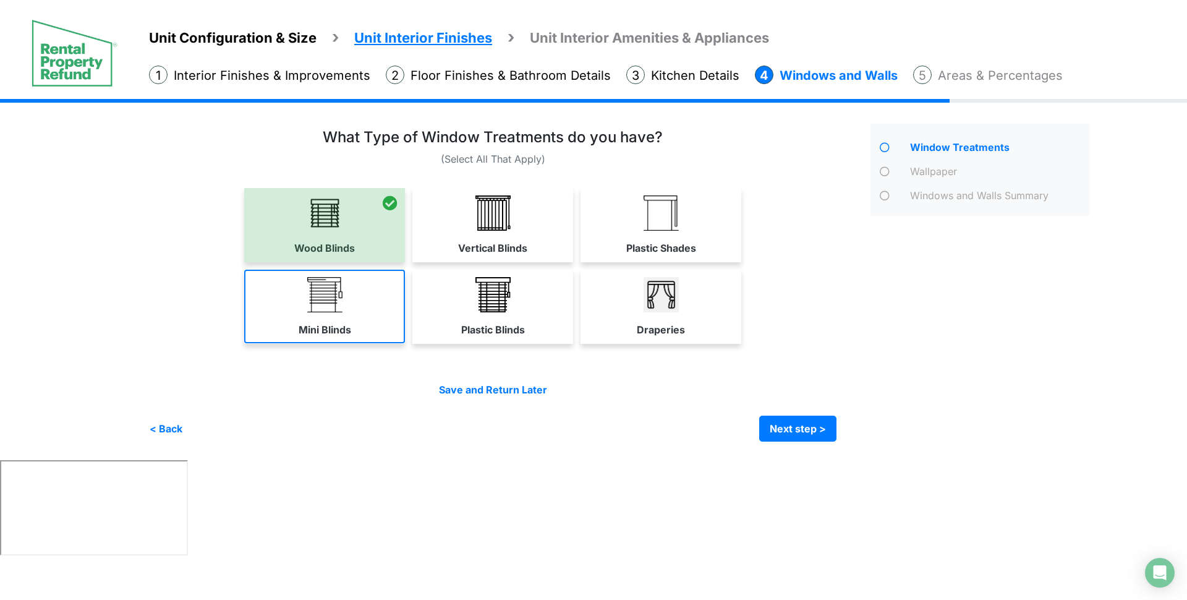
click at [333, 301] on img at bounding box center [324, 294] width 35 height 35
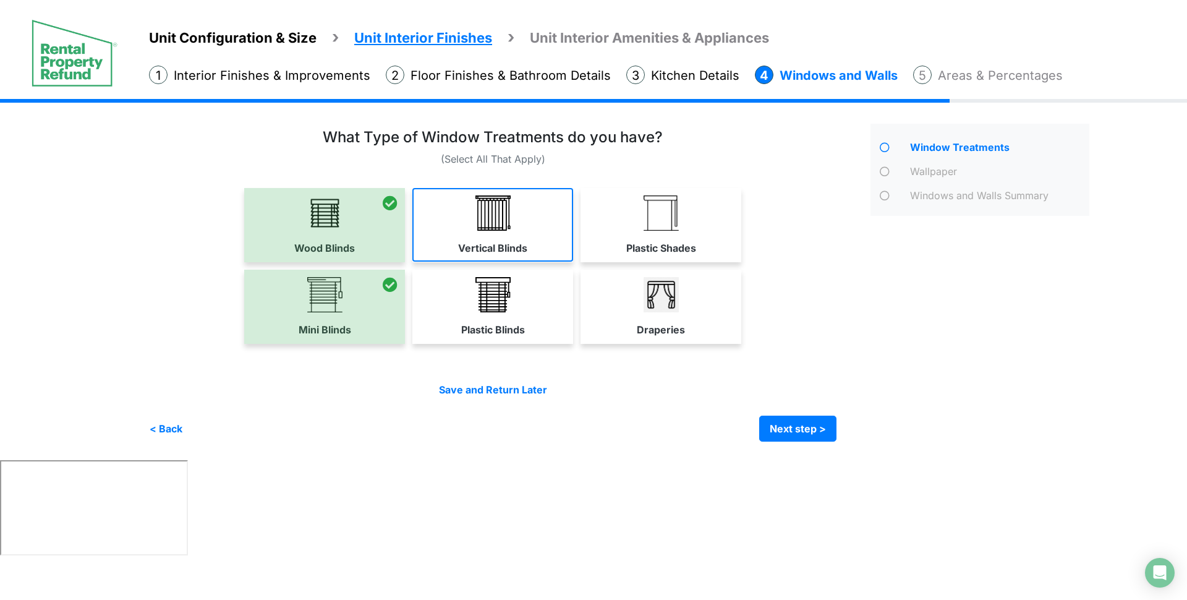
click at [479, 229] on img at bounding box center [493, 212] width 35 height 35
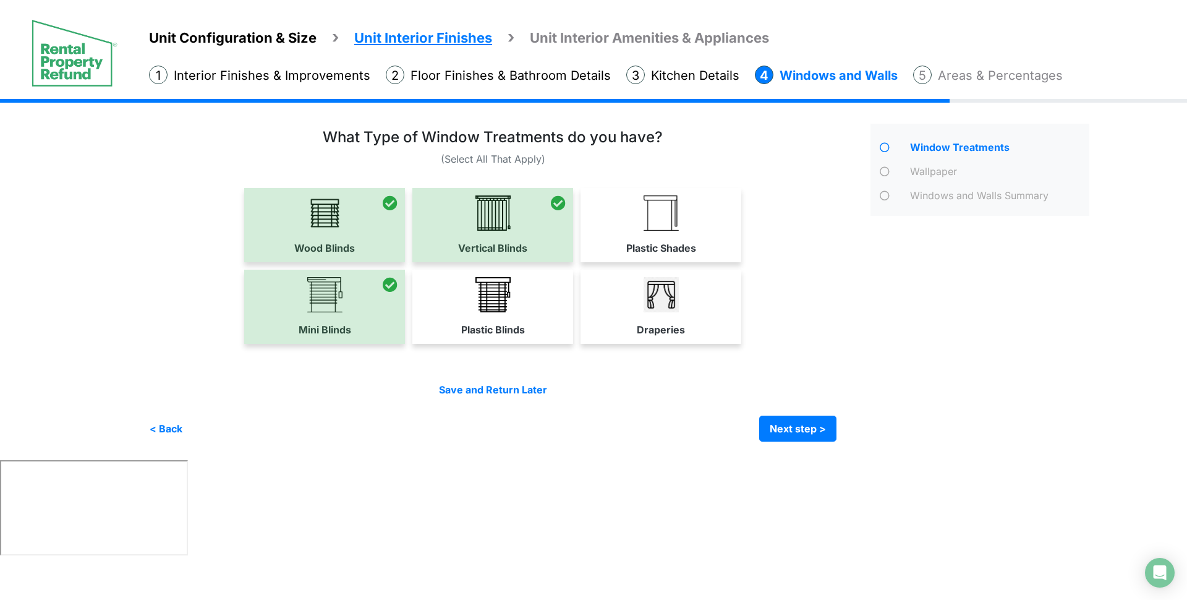
click at [510, 318] on link "Plastic Blinds" at bounding box center [492, 307] width 161 height 74
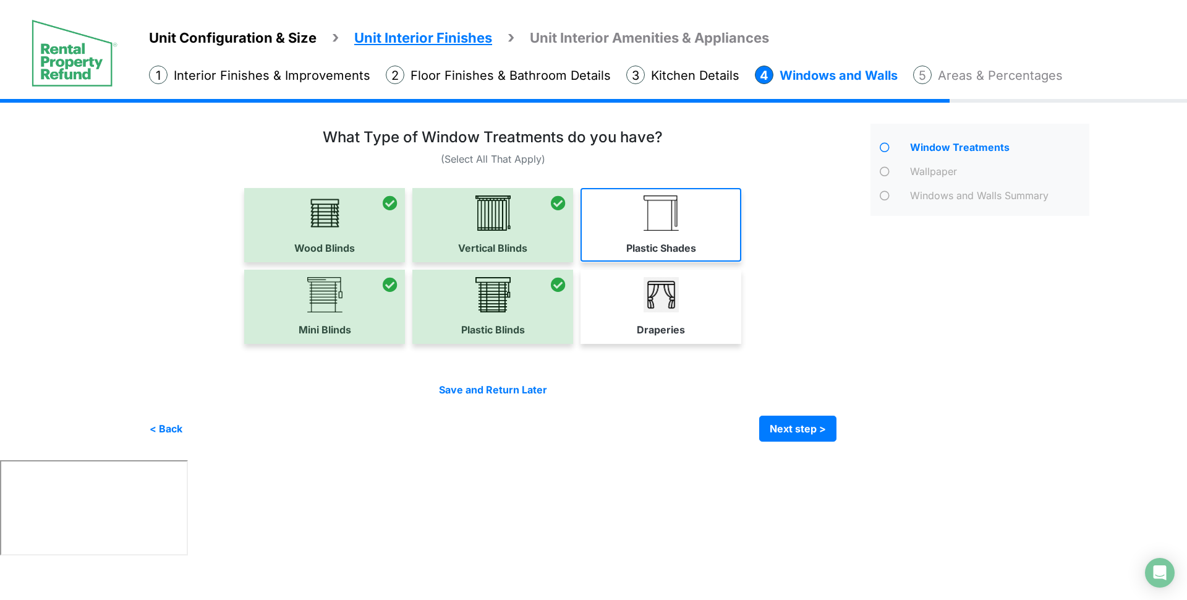
click at [604, 241] on link "Plastic Shades" at bounding box center [661, 225] width 161 height 74
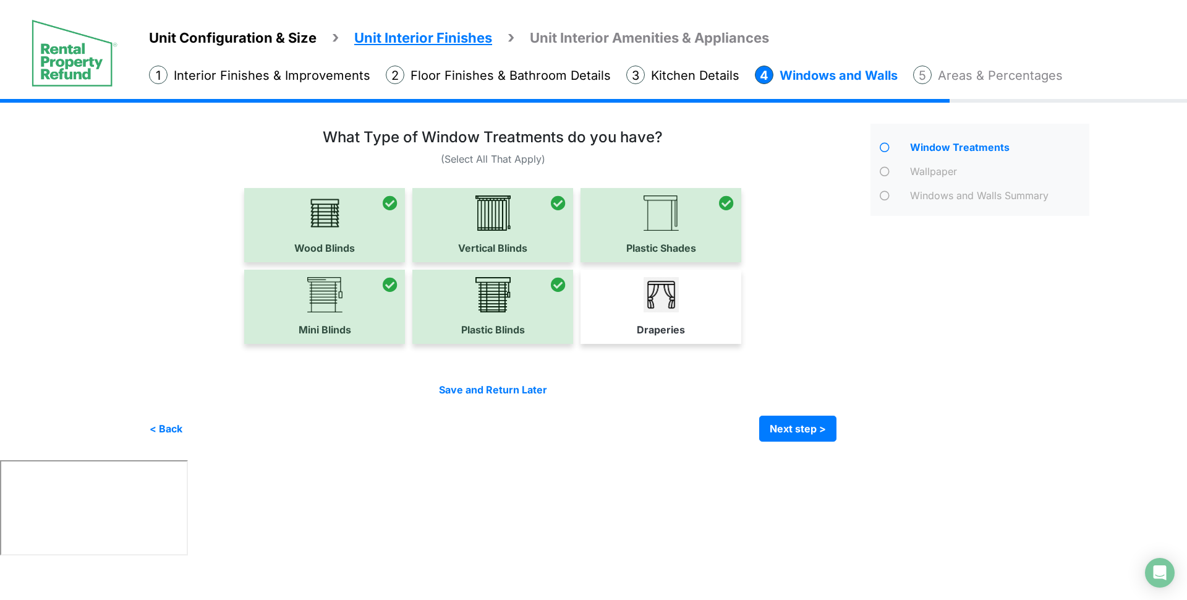
click at [626, 324] on link "Draperies" at bounding box center [661, 307] width 161 height 74
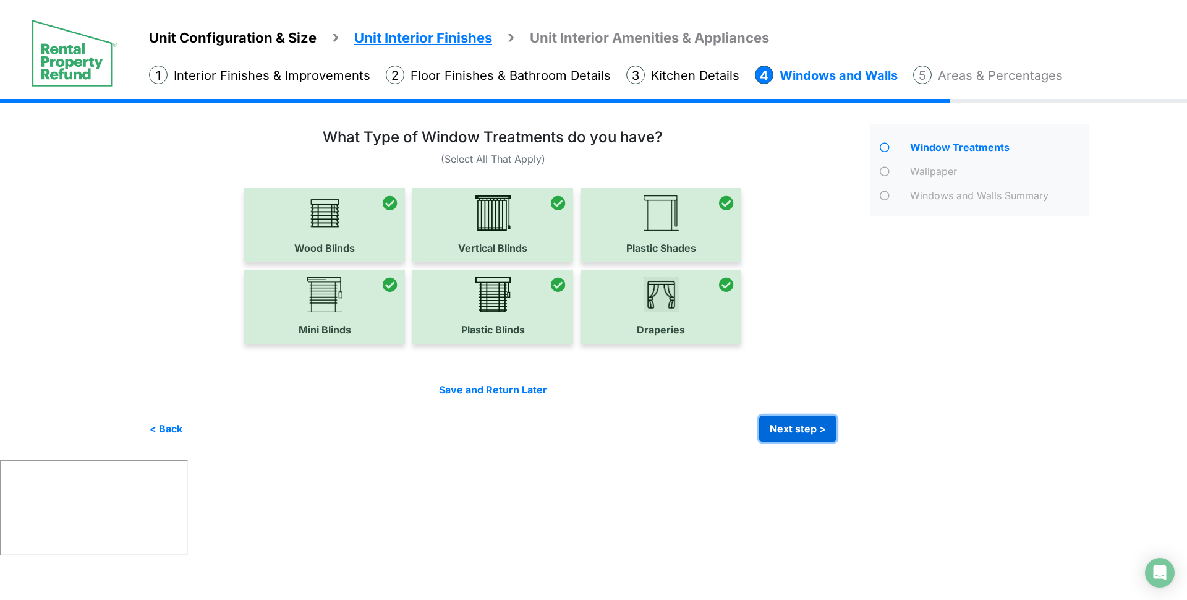
click at [792, 421] on button "Next step >" at bounding box center [797, 429] width 77 height 26
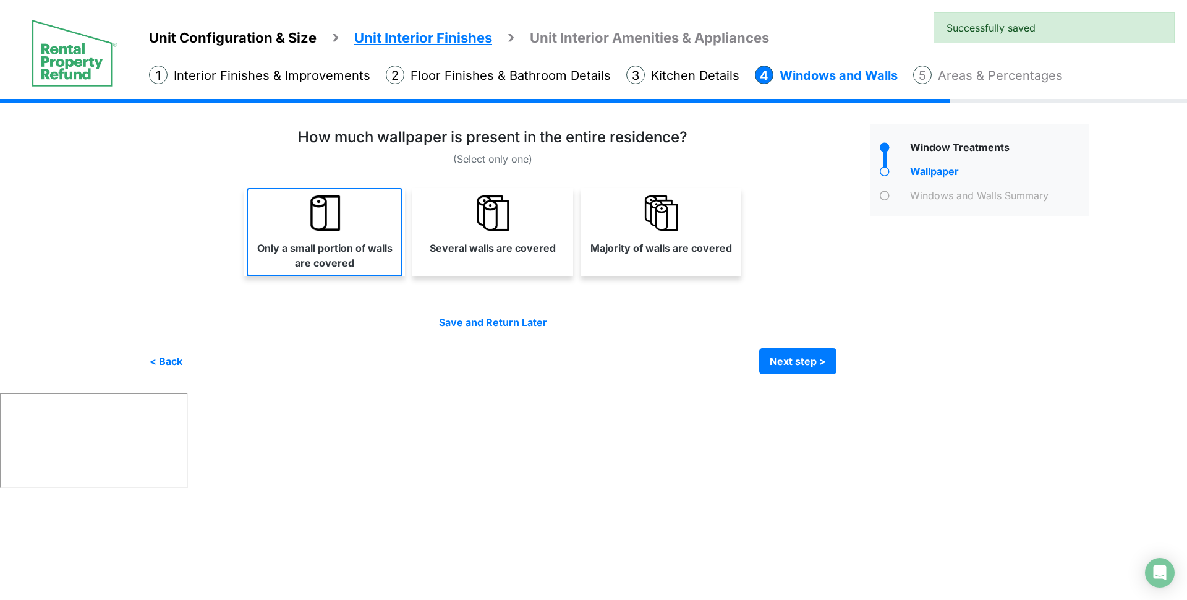
click at [365, 224] on link "Only a small portion of walls are covered" at bounding box center [325, 232] width 156 height 88
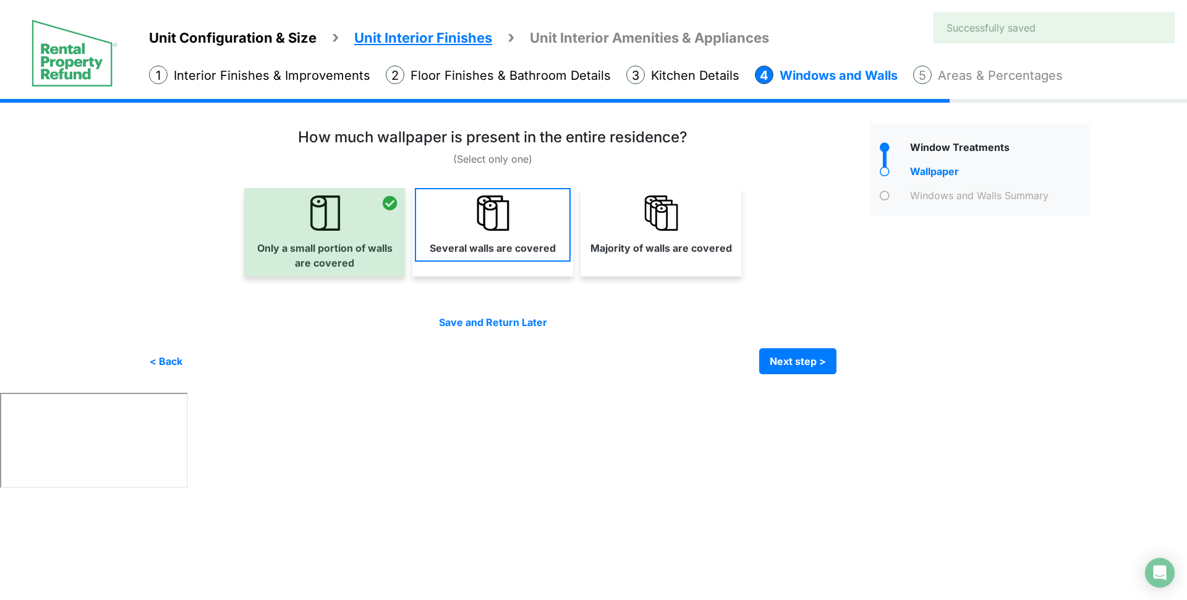
click at [540, 226] on link "Several walls are covered" at bounding box center [493, 225] width 156 height 74
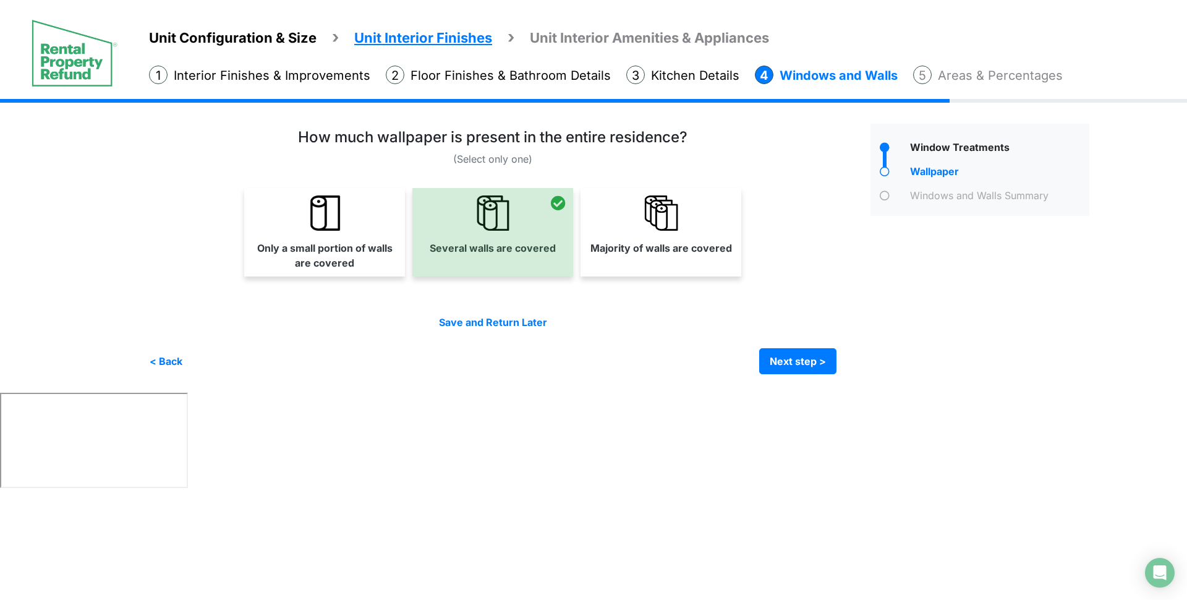
click at [665, 231] on link "Majority of walls are covered" at bounding box center [661, 225] width 156 height 74
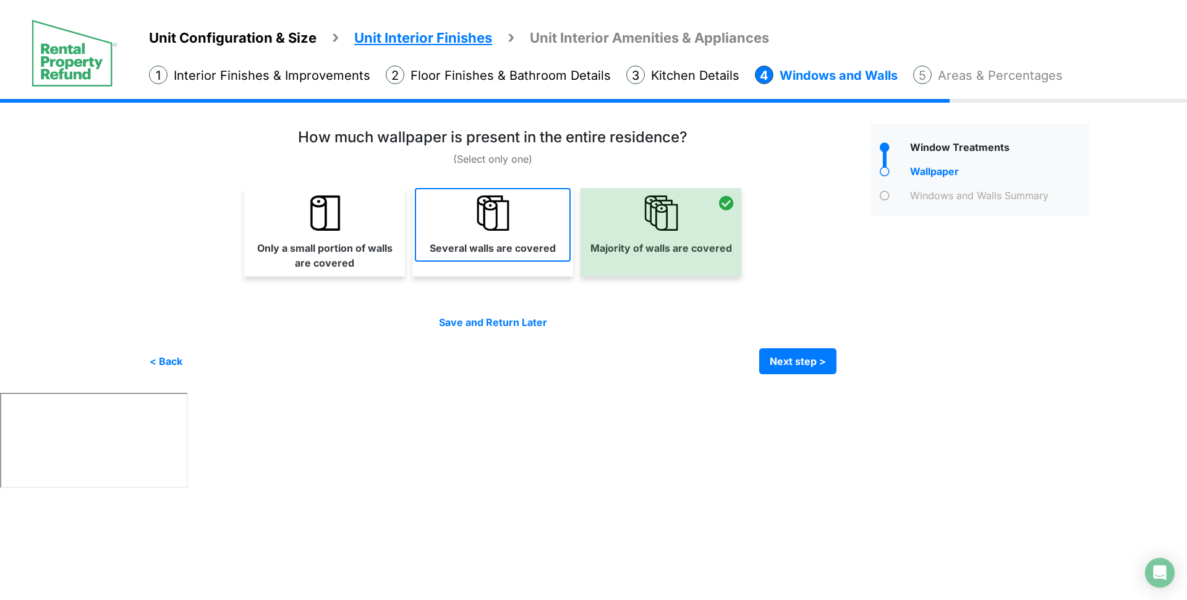
click at [529, 228] on link "Several walls are covered" at bounding box center [493, 225] width 156 height 74
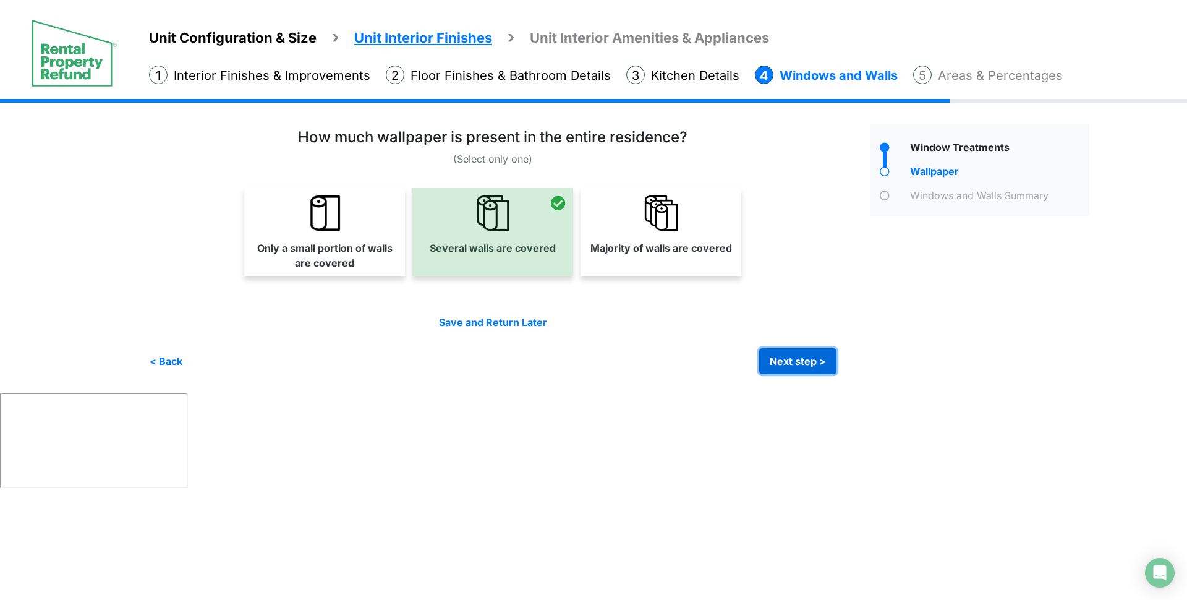
click at [816, 365] on button "Next step >" at bounding box center [797, 361] width 77 height 26
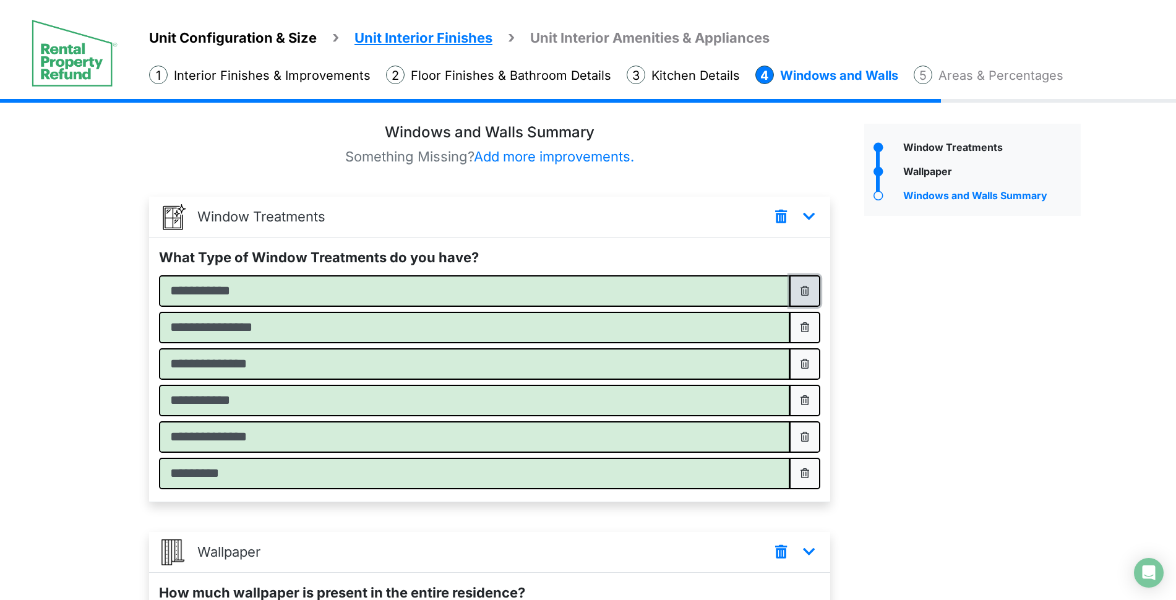
drag, startPoint x: 826, startPoint y: 343, endPoint x: 837, endPoint y: 465, distance: 123.0
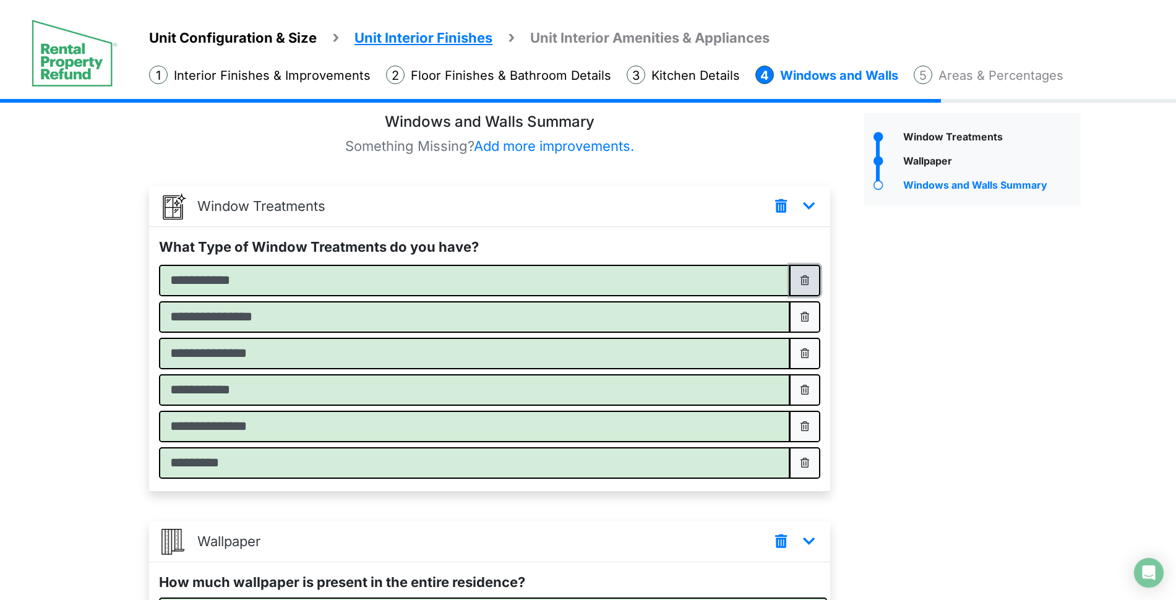
scroll to position [153, 0]
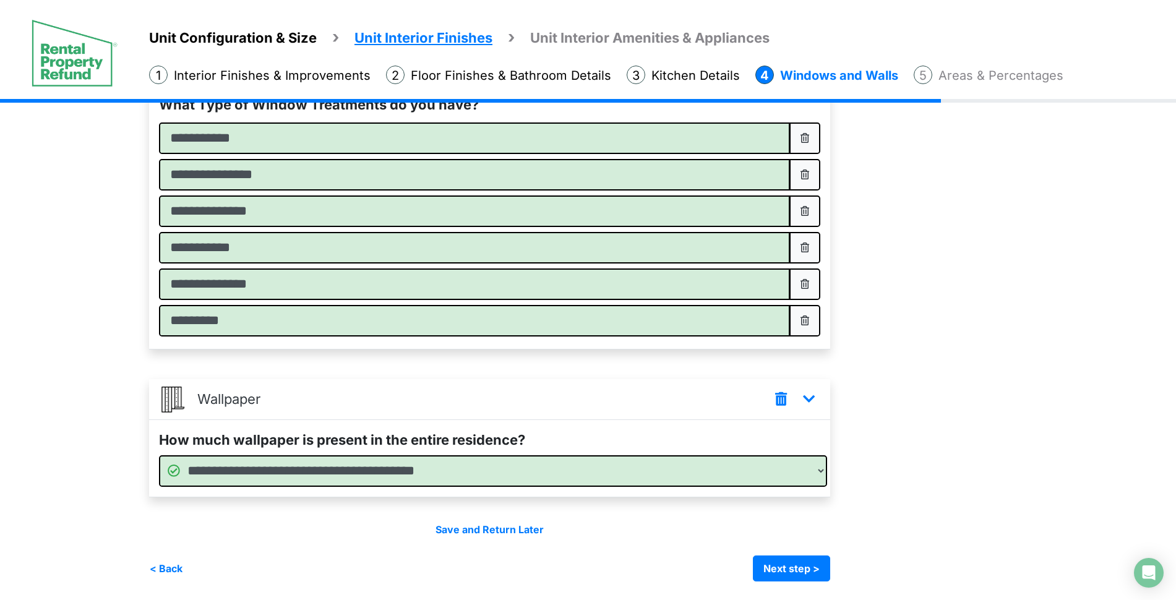
drag, startPoint x: 837, startPoint y: 465, endPoint x: 953, endPoint y: 526, distance: 130.9
click at [953, 526] on div "Window Treatments" at bounding box center [972, 276] width 235 height 610
click at [793, 575] on button "Next step >" at bounding box center [791, 568] width 77 height 26
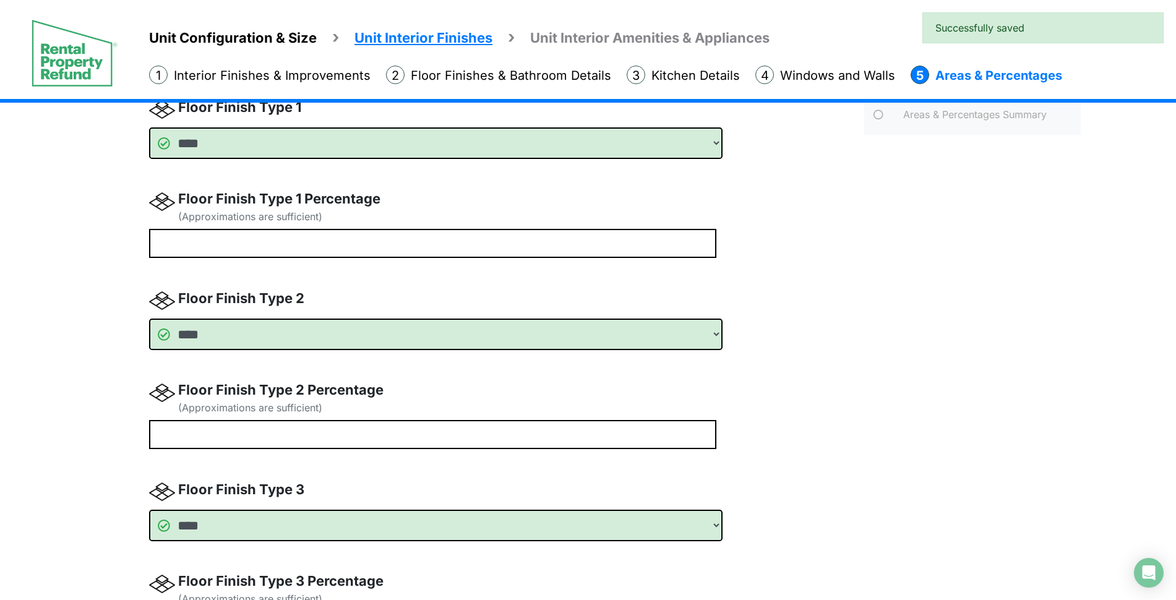
scroll to position [77, 0]
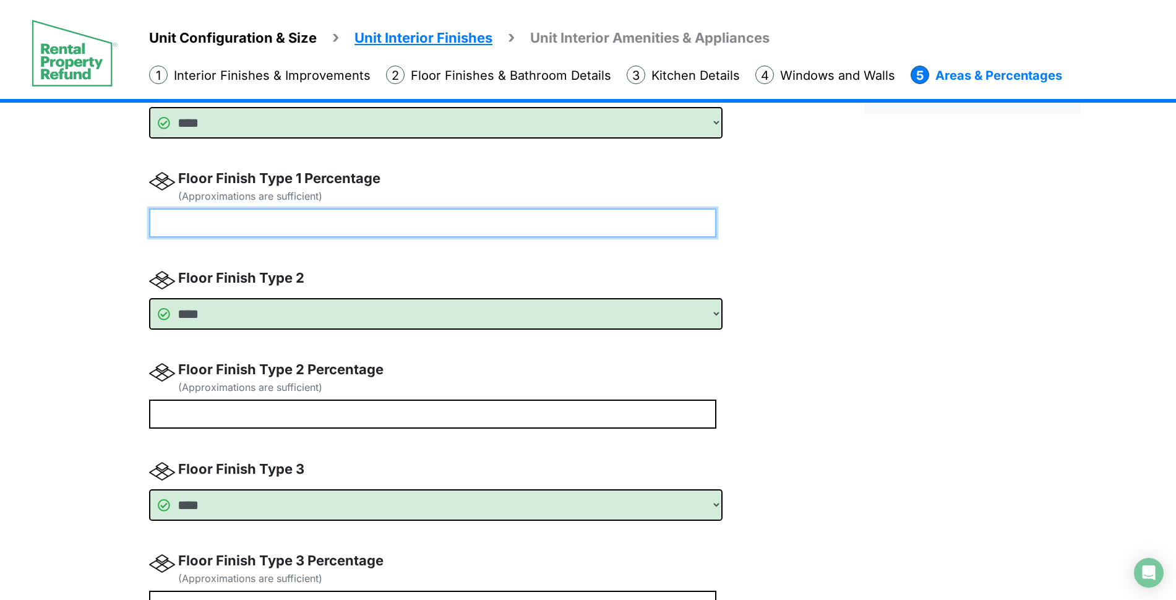
click at [366, 233] on input "number" at bounding box center [432, 222] width 567 height 29
type input "**"
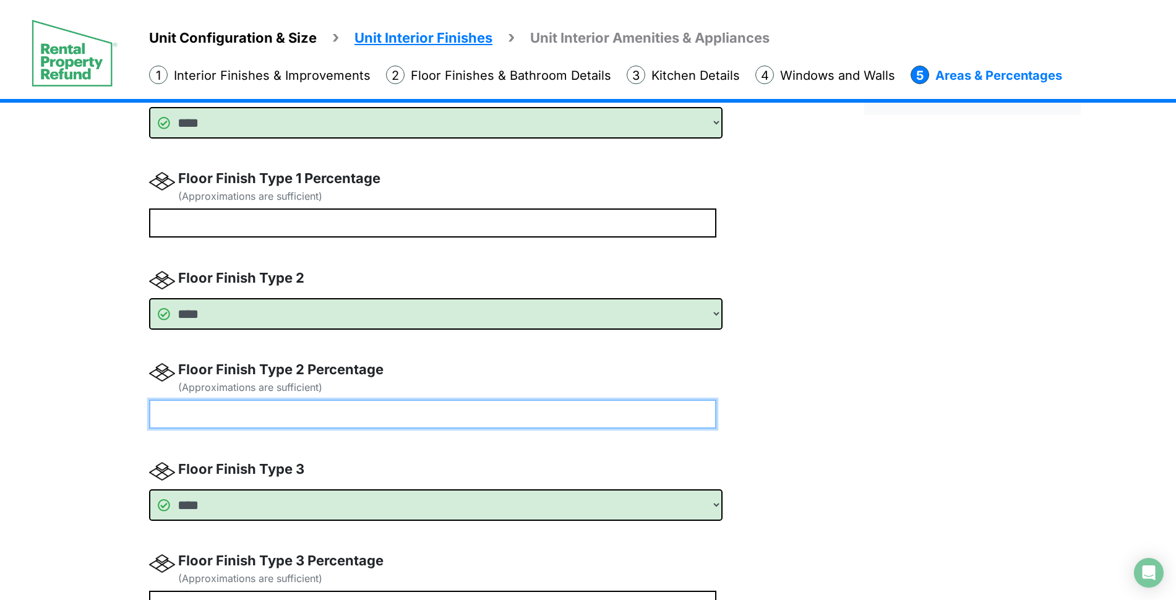
click at [265, 414] on input "number" at bounding box center [432, 414] width 567 height 29
type input "**"
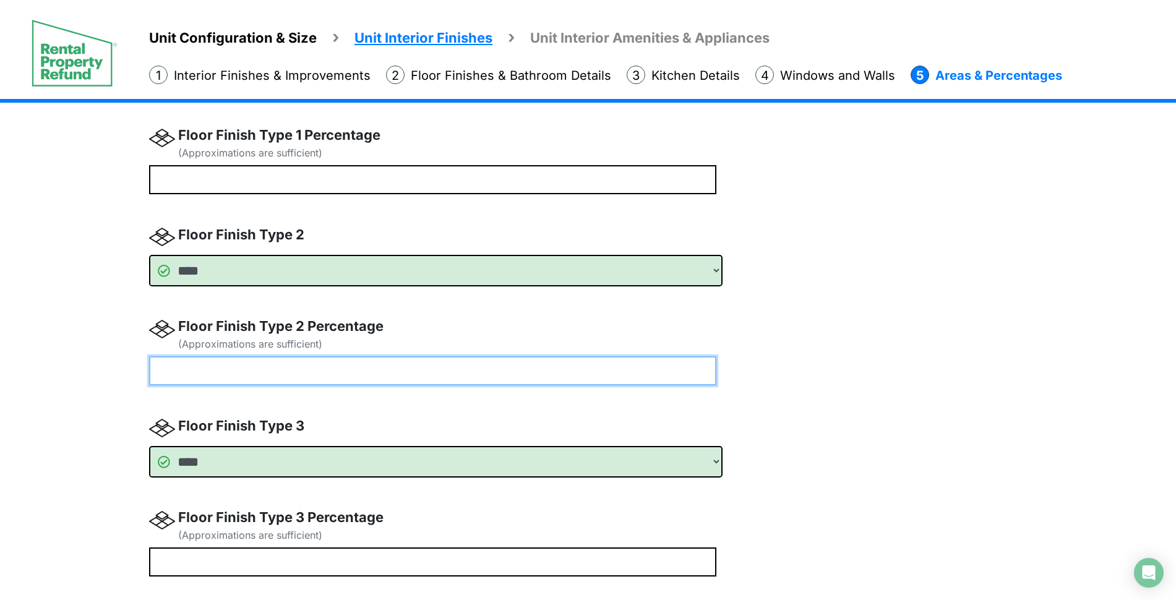
scroll to position [309, 0]
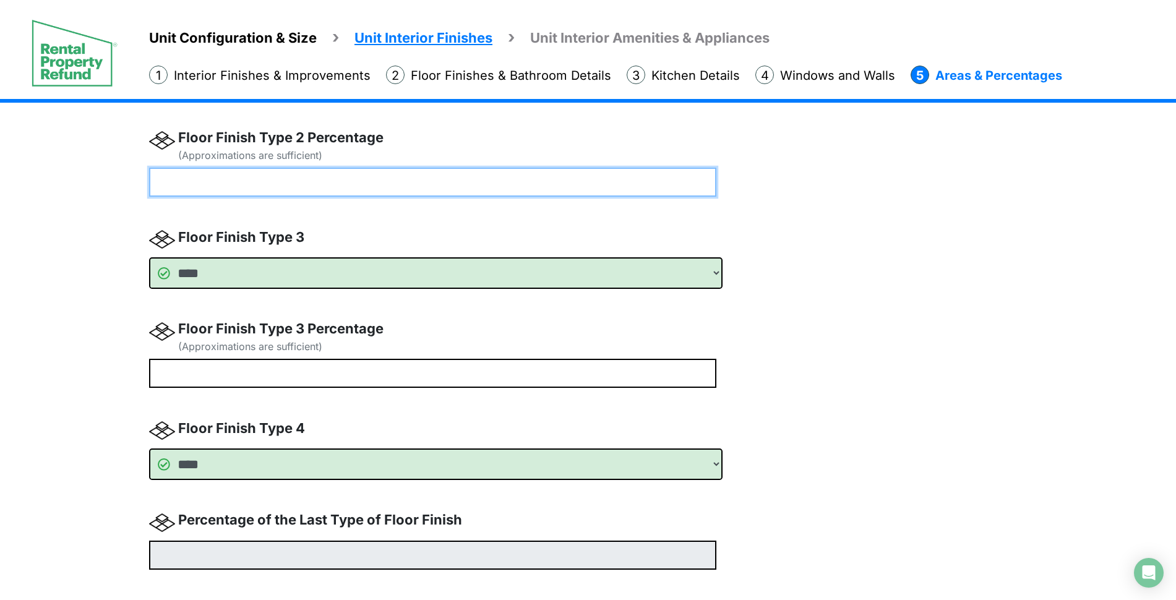
type input "**"
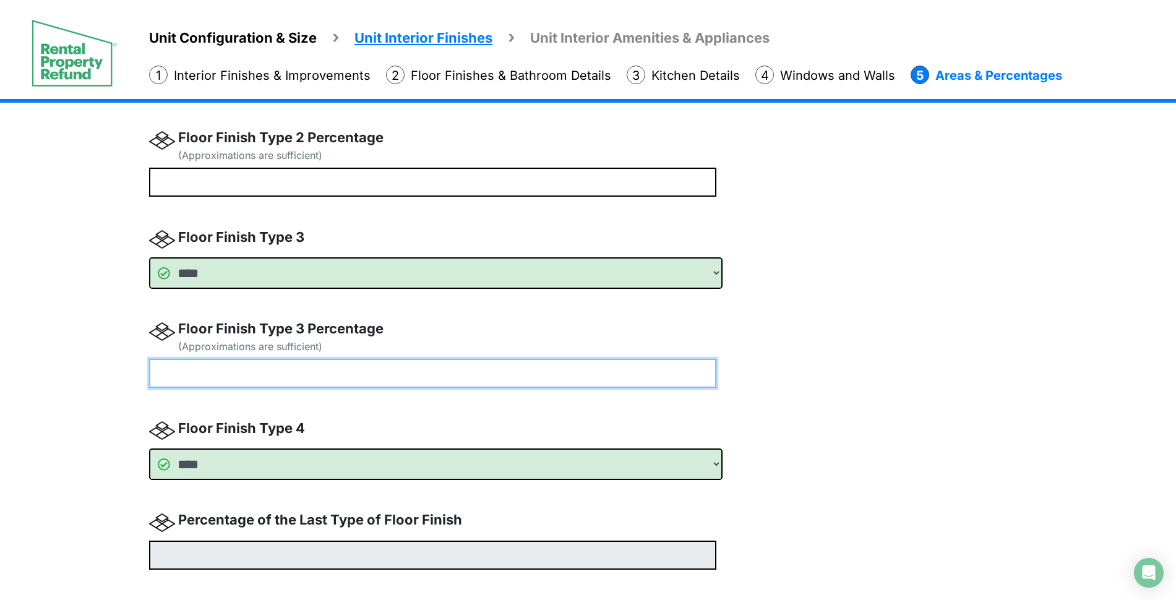
type input "**"
click at [260, 368] on input "number" at bounding box center [432, 373] width 567 height 29
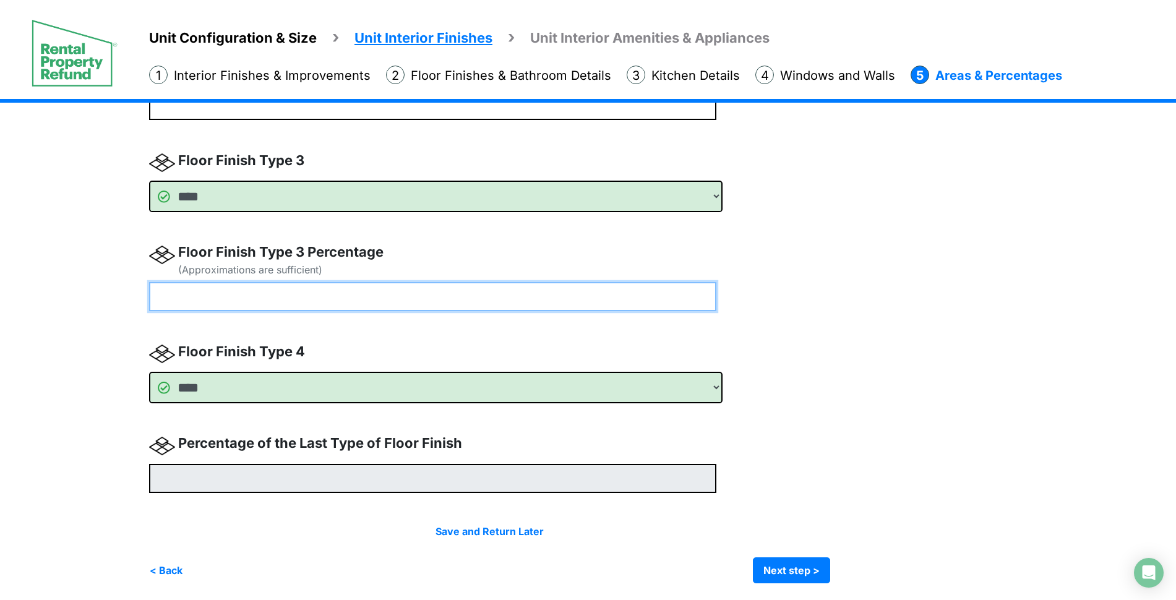
scroll to position [388, 0]
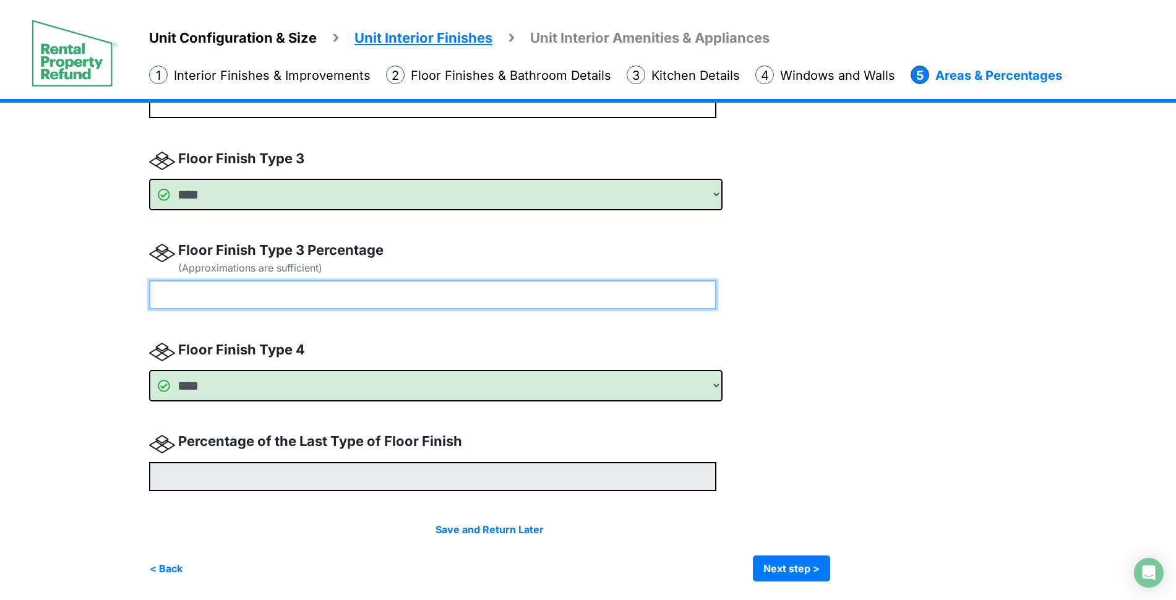
type input "**"
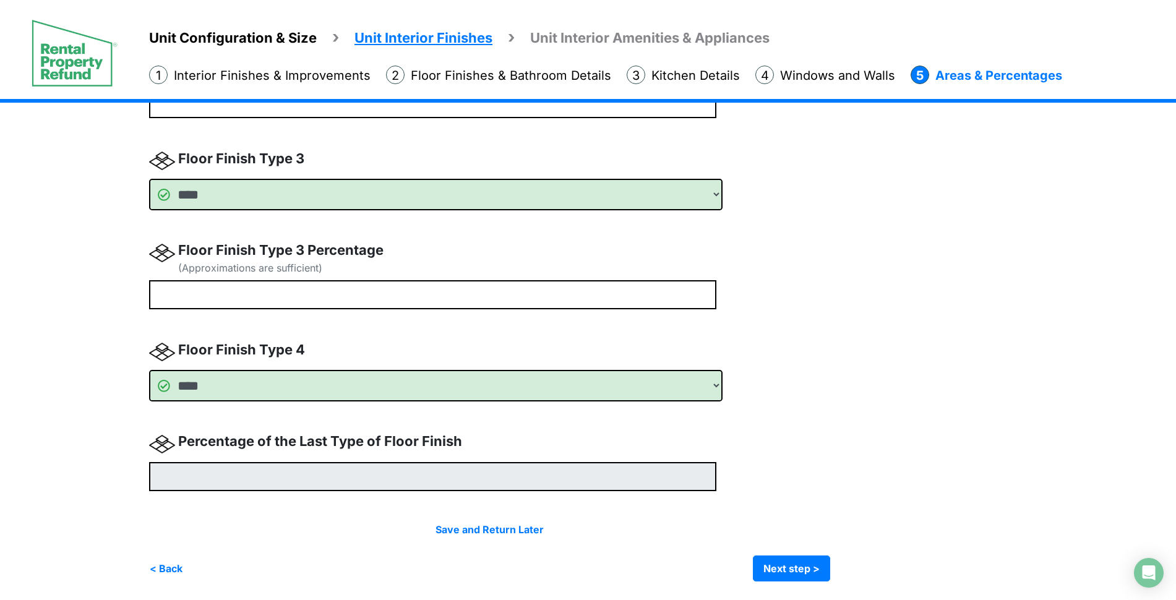
type input "**"
click at [900, 370] on div "Floor Percentages Areas & Percentages Summary" at bounding box center [972, 158] width 235 height 845
click at [819, 560] on button "Next step >" at bounding box center [791, 568] width 77 height 26
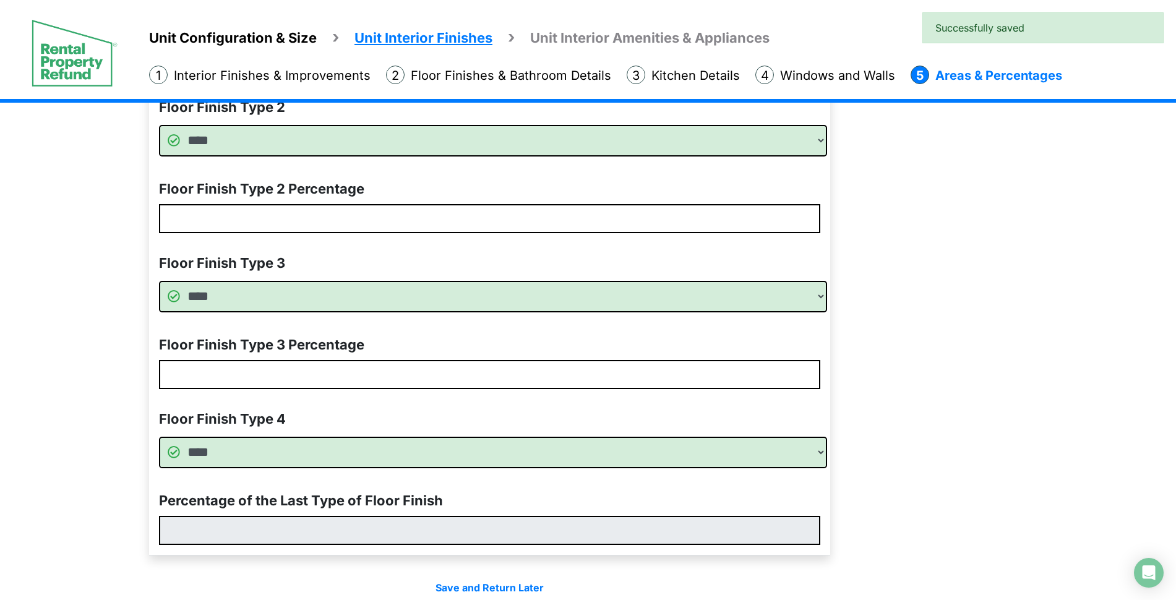
scroll to position [364, 0]
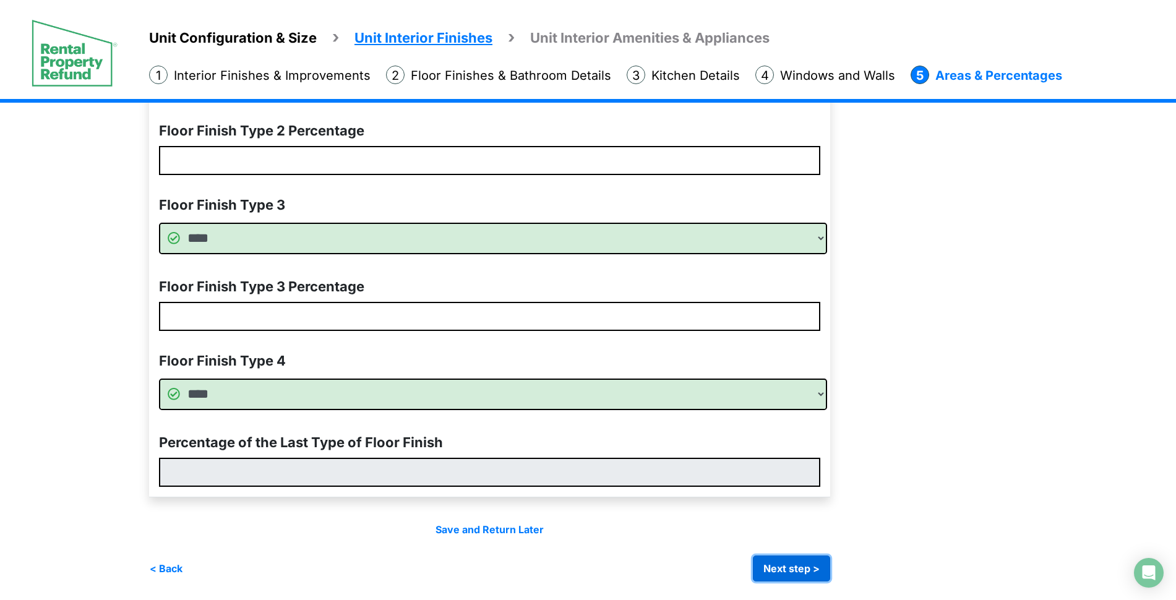
click at [811, 567] on button "Next step >" at bounding box center [791, 568] width 77 height 26
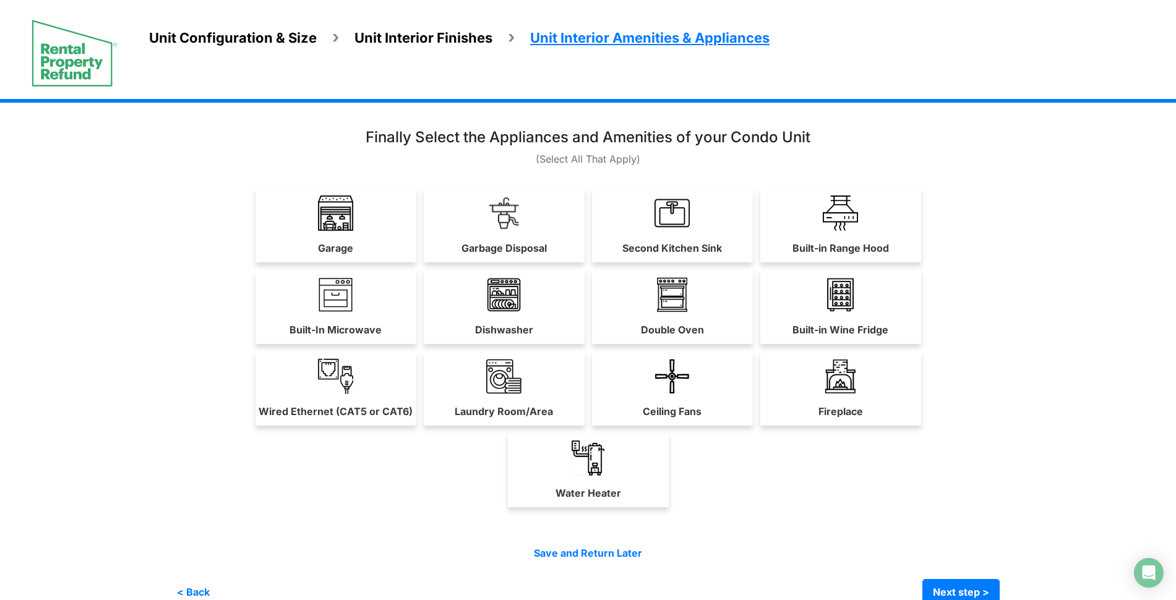
drag, startPoint x: 325, startPoint y: 226, endPoint x: 323, endPoint y: 257, distance: 31.6
click at [326, 226] on img at bounding box center [335, 212] width 35 height 35
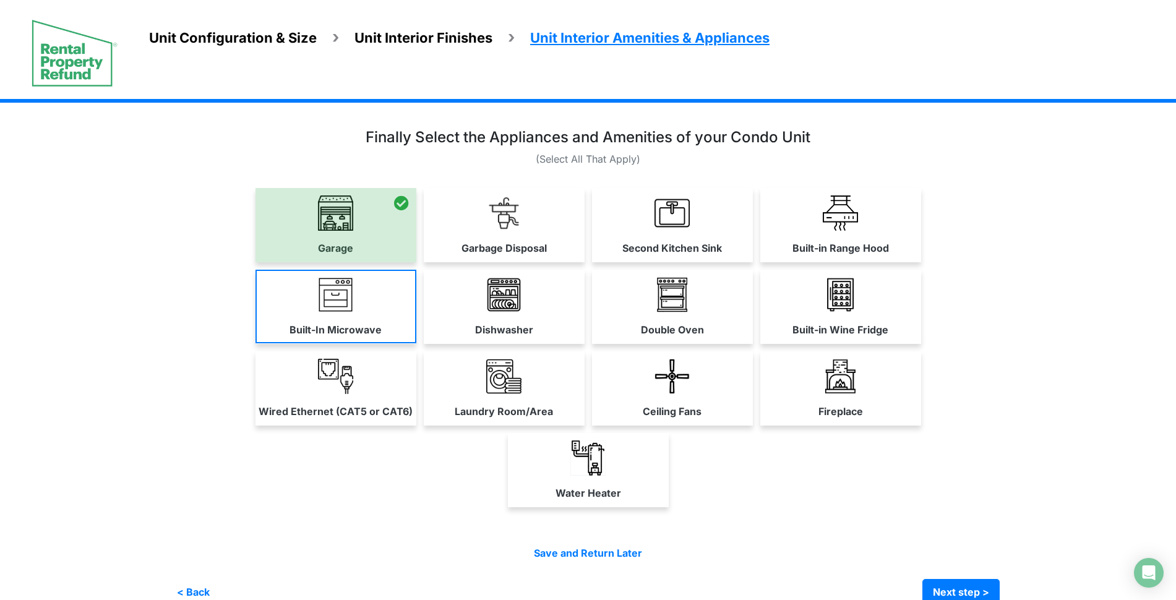
click at [330, 309] on img at bounding box center [335, 294] width 35 height 35
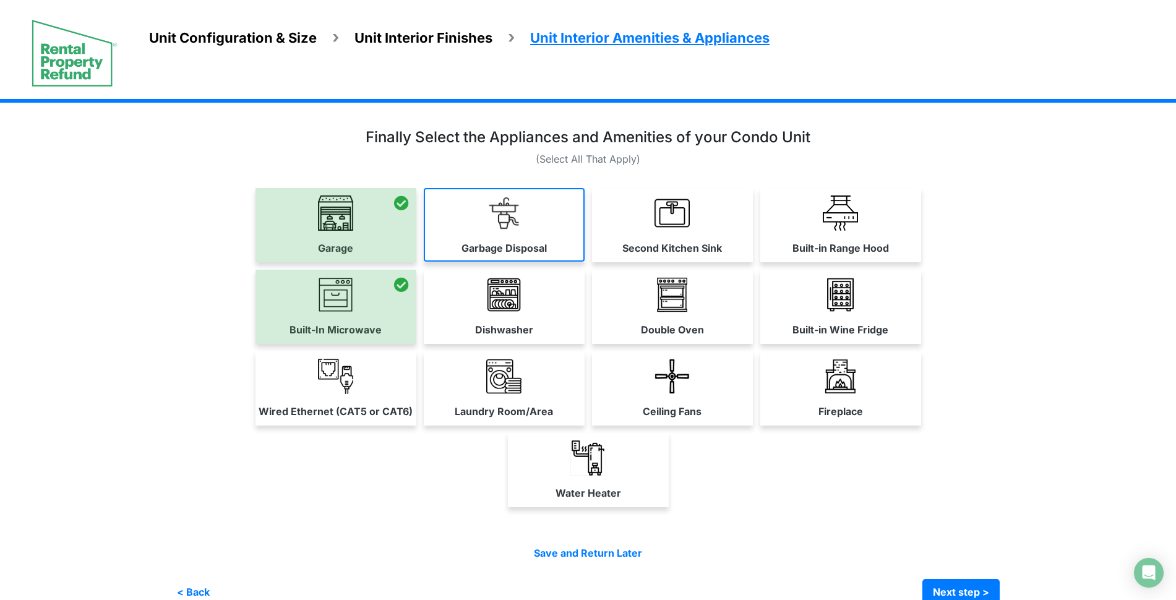
click at [534, 229] on link "Garbage Disposal" at bounding box center [504, 225] width 161 height 74
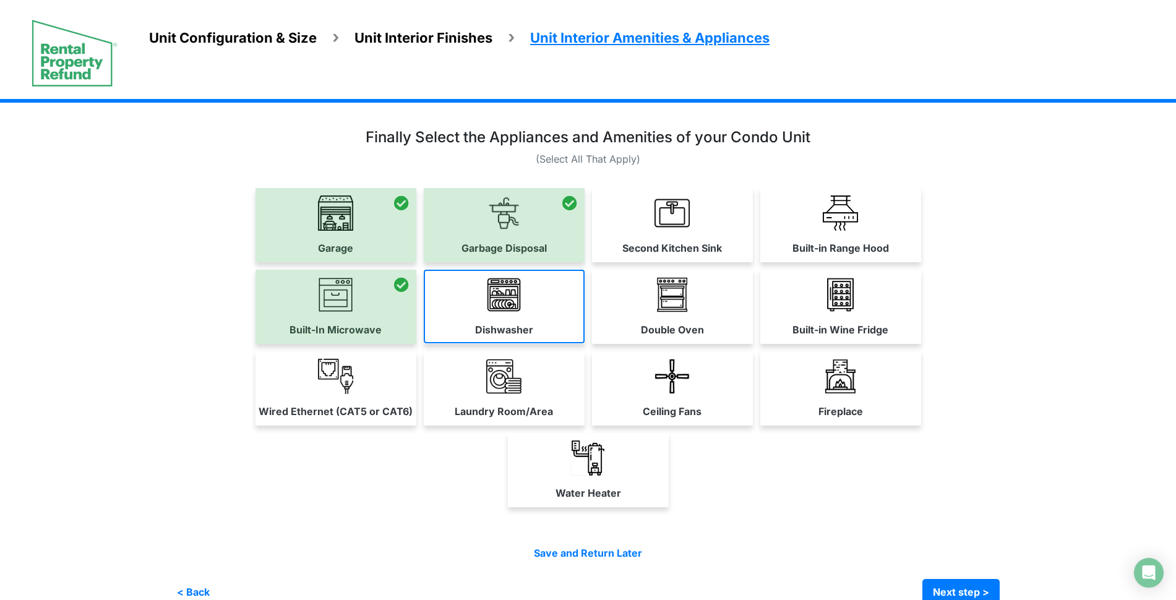
click at [530, 297] on link "Dishwasher" at bounding box center [504, 307] width 161 height 74
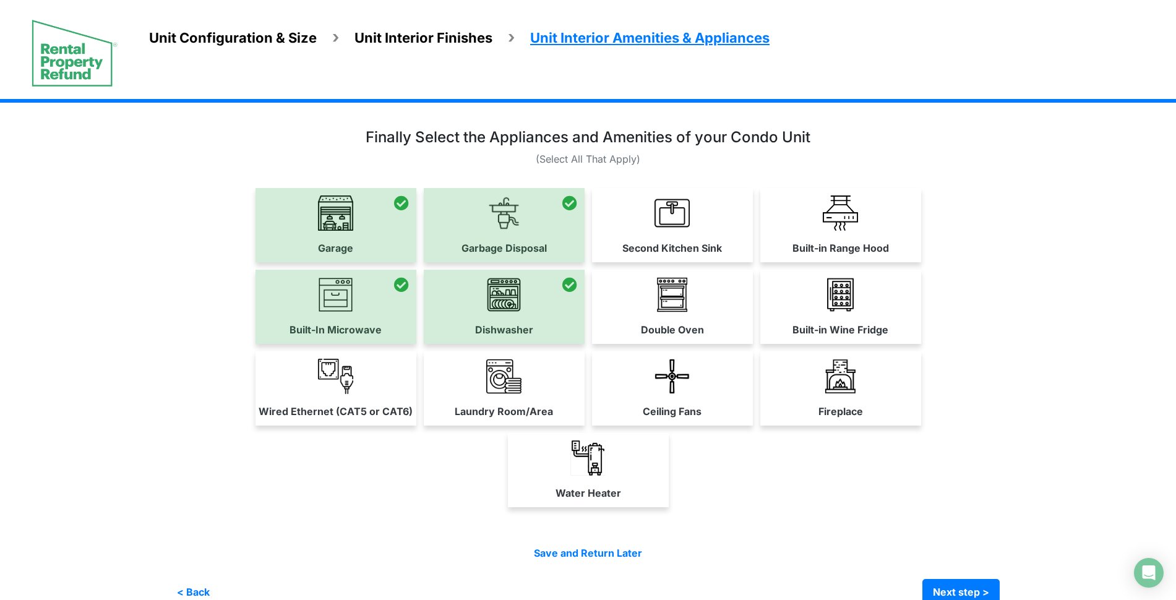
click at [521, 348] on div "Garage Dishwasher" at bounding box center [587, 351] width 823 height 327
drag, startPoint x: 401, startPoint y: 370, endPoint x: 479, endPoint y: 383, distance: 79.0
click at [401, 370] on link "Wired Ethernet (CAT5 or CAT6)" at bounding box center [335, 388] width 161 height 74
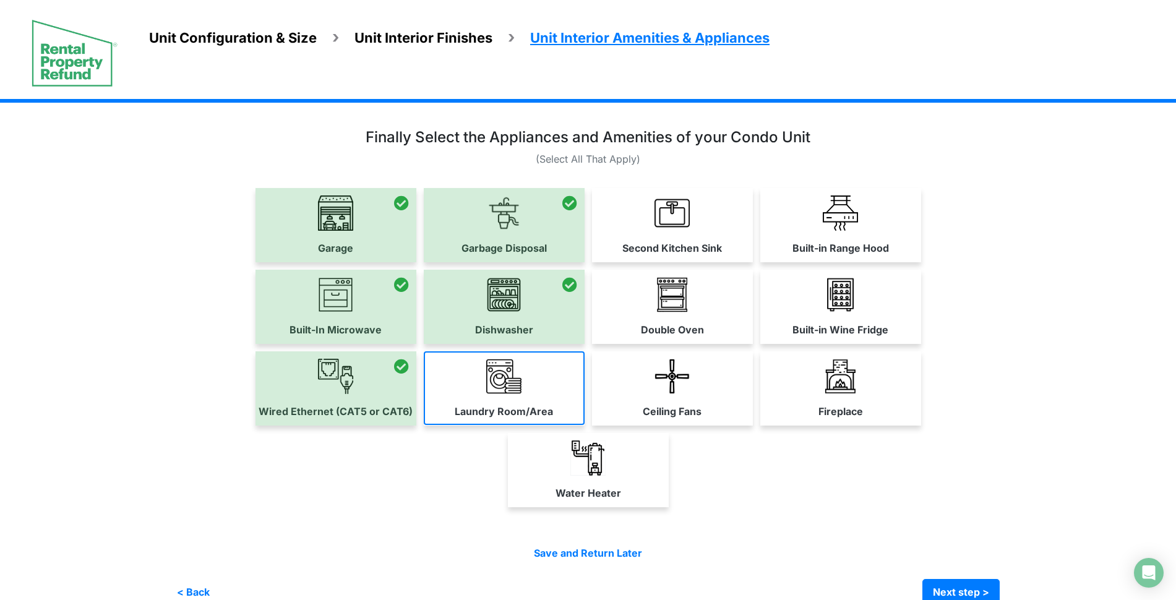
click at [527, 391] on link "Laundry Room/Area" at bounding box center [504, 388] width 161 height 74
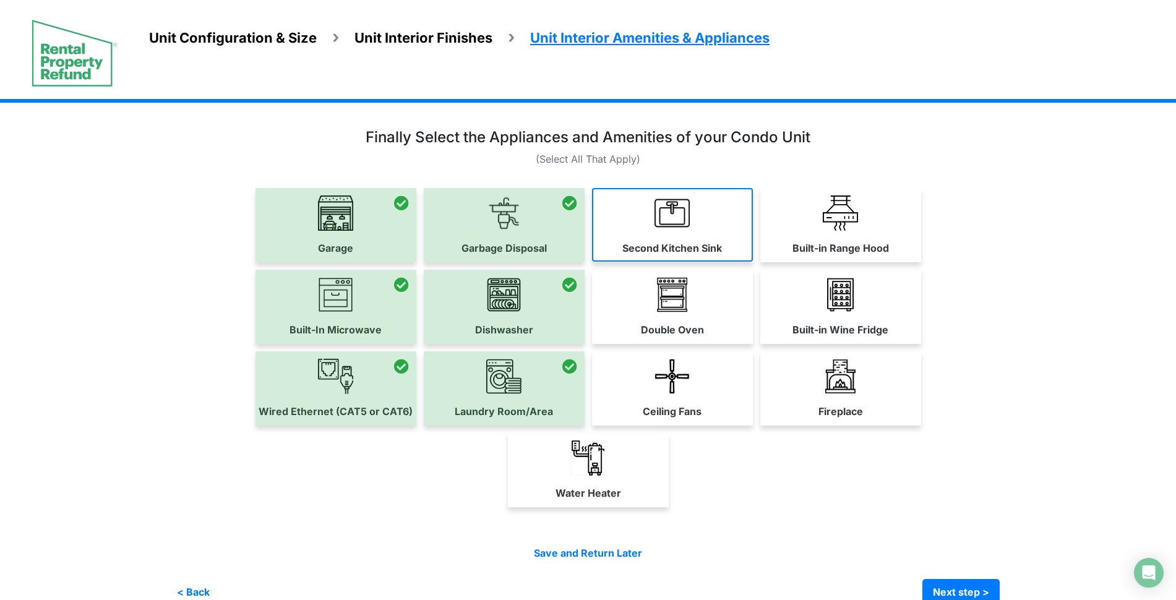
click at [660, 259] on link "Second Kitchen Sink" at bounding box center [672, 225] width 161 height 74
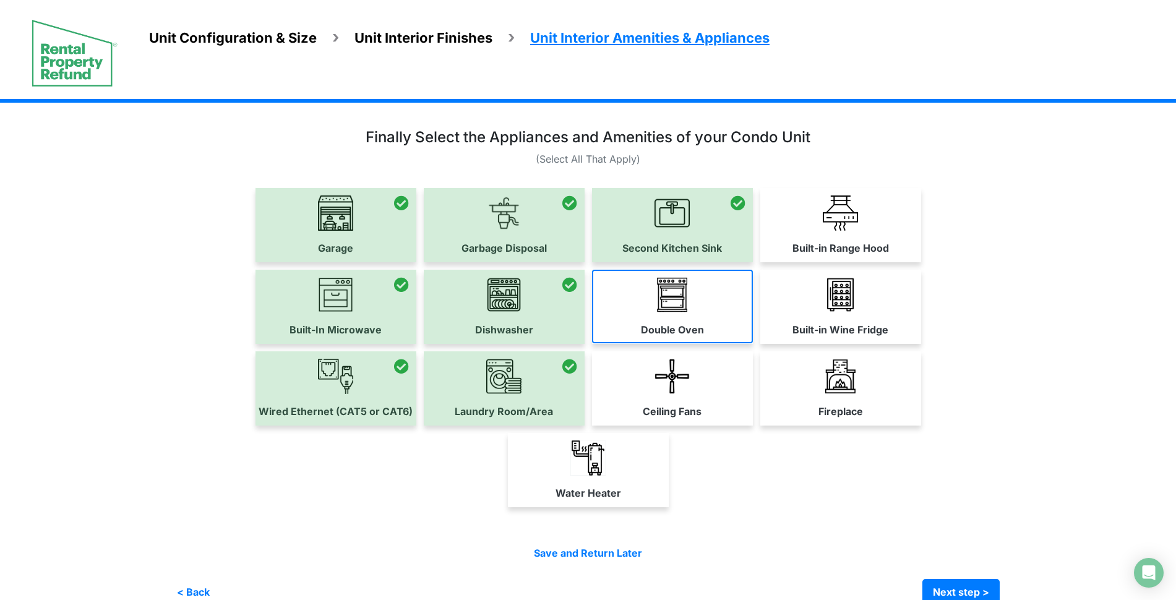
click at [665, 329] on label "Double Oven" at bounding box center [672, 329] width 63 height 15
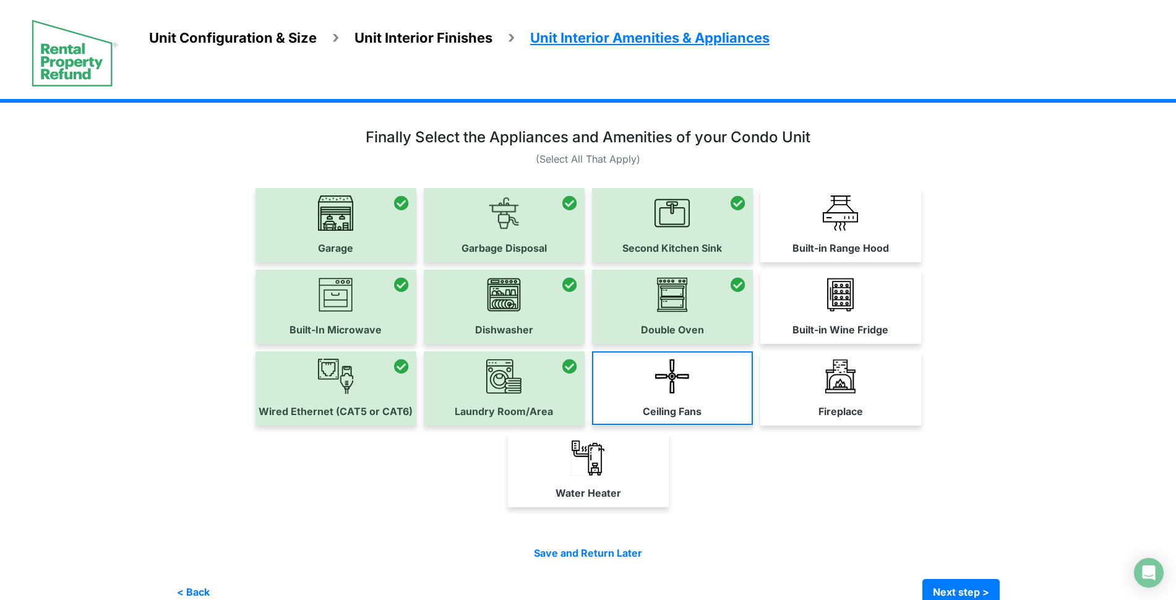
click at [683, 400] on link "Ceiling Fans" at bounding box center [672, 388] width 161 height 74
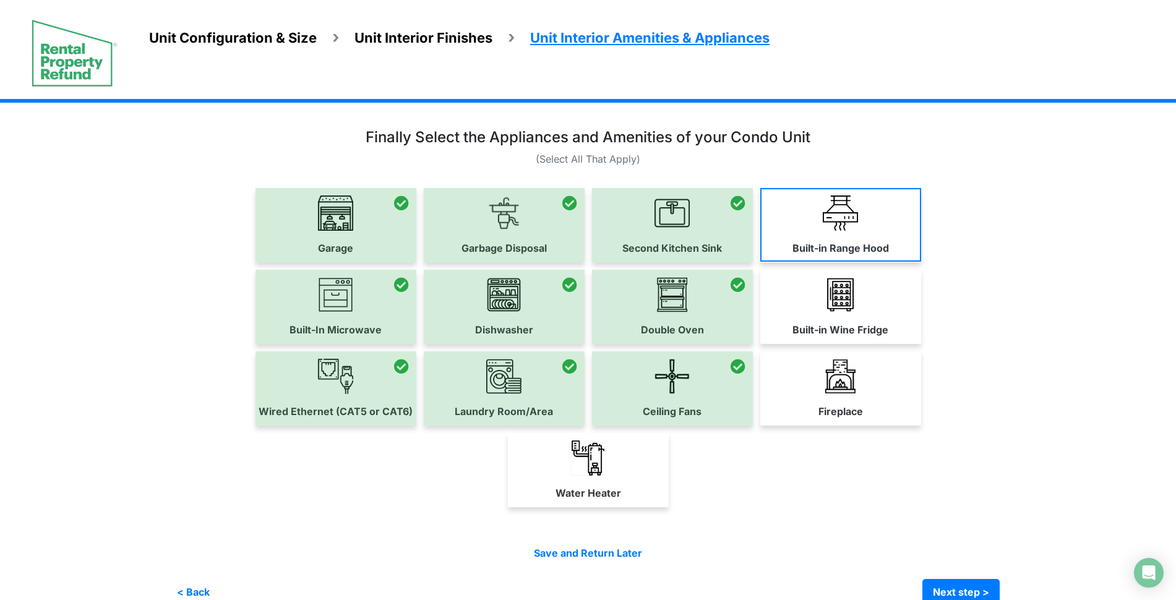
click at [826, 237] on link "Built-in Range Hood" at bounding box center [840, 225] width 161 height 74
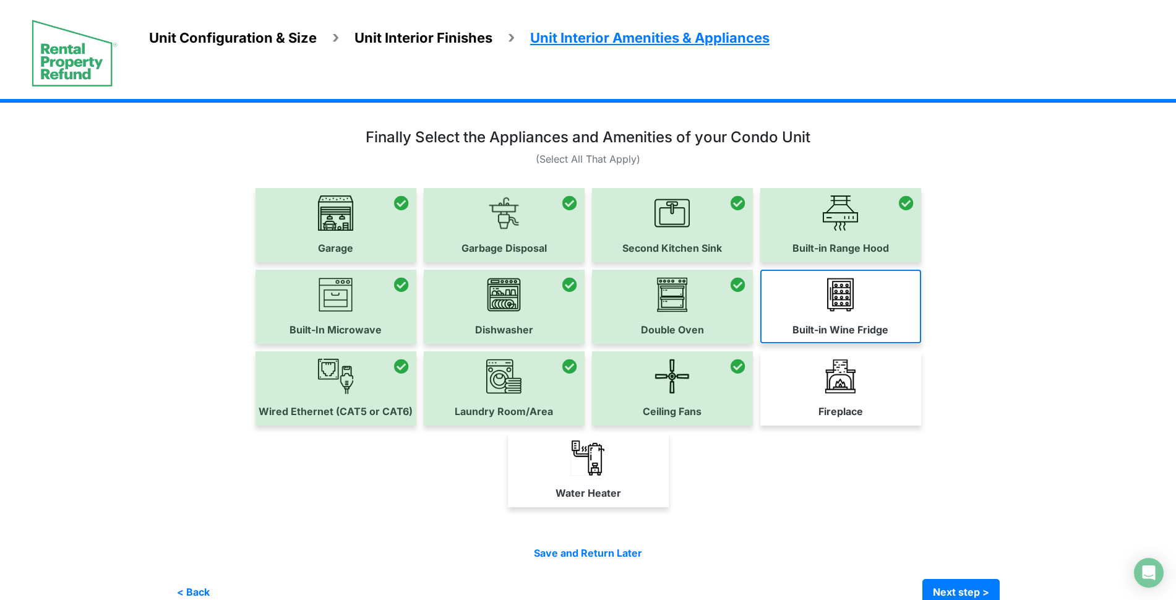
click at [829, 336] on link "Built-in Wine Fridge" at bounding box center [840, 307] width 161 height 74
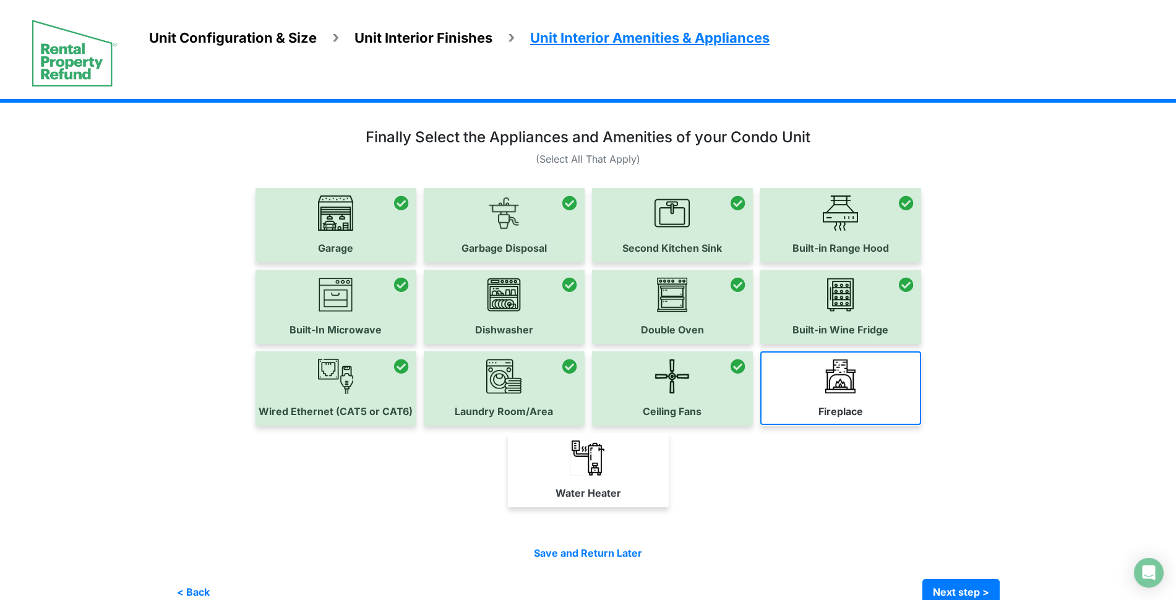
click at [836, 410] on label "Fireplace" at bounding box center [840, 411] width 45 height 15
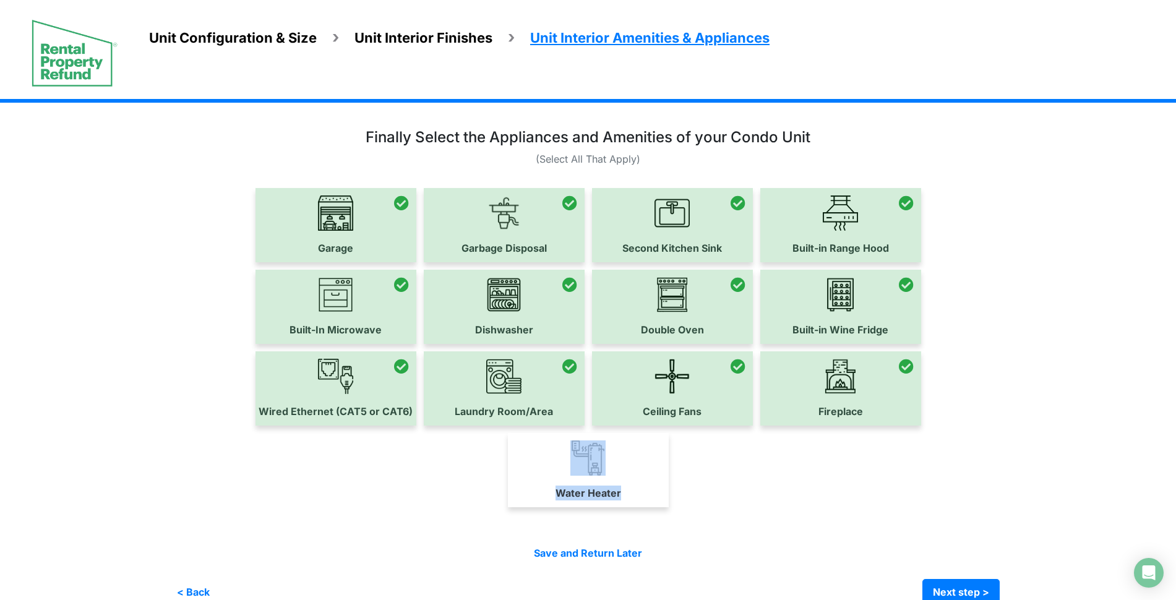
drag, startPoint x: 631, startPoint y: 462, endPoint x: 636, endPoint y: 455, distance: 8.8
click at [631, 463] on link "Water Heater" at bounding box center [588, 470] width 161 height 74
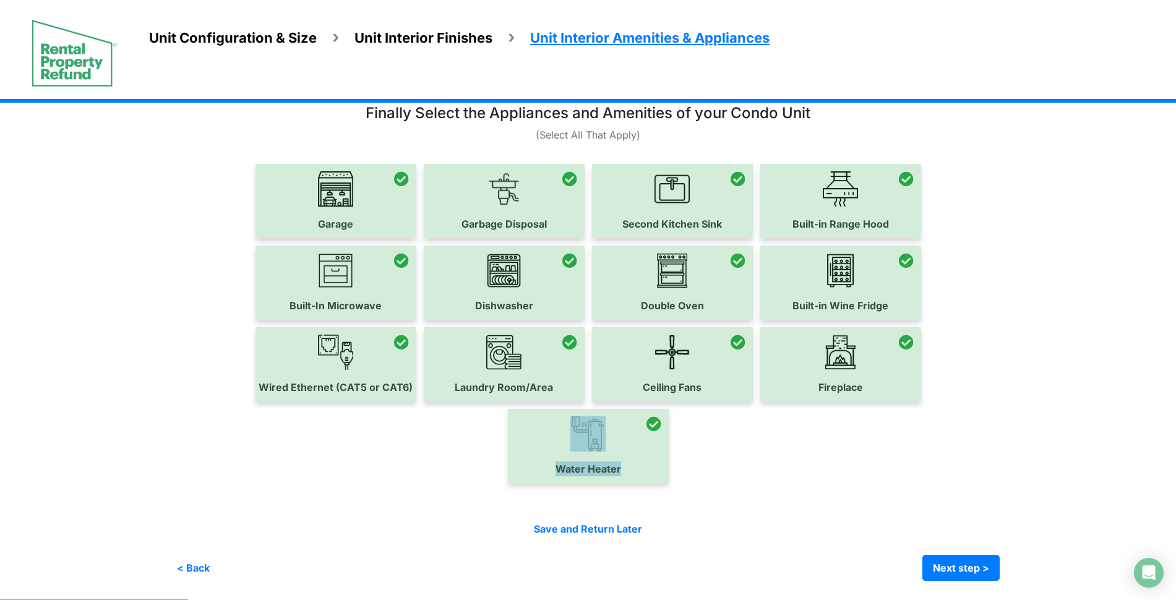
scroll to position [24, 0]
click at [827, 519] on div at bounding box center [587, 343] width 823 height 476
click at [994, 568] on button "Next step >" at bounding box center [960, 568] width 77 height 26
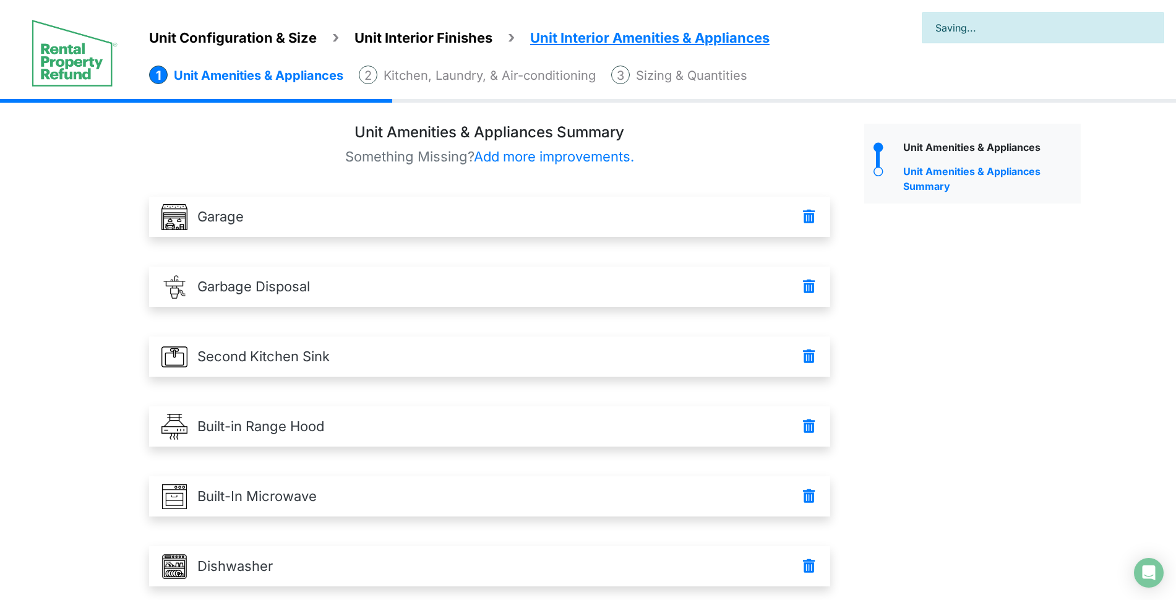
scroll to position [578, 0]
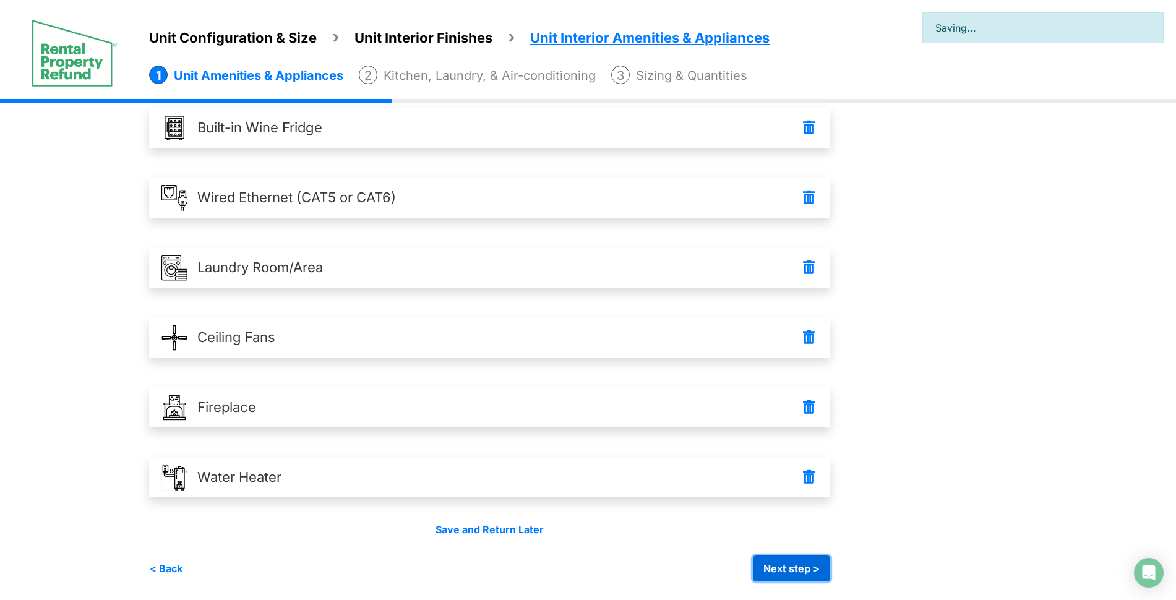
click at [784, 566] on button "Next step >" at bounding box center [791, 568] width 77 height 26
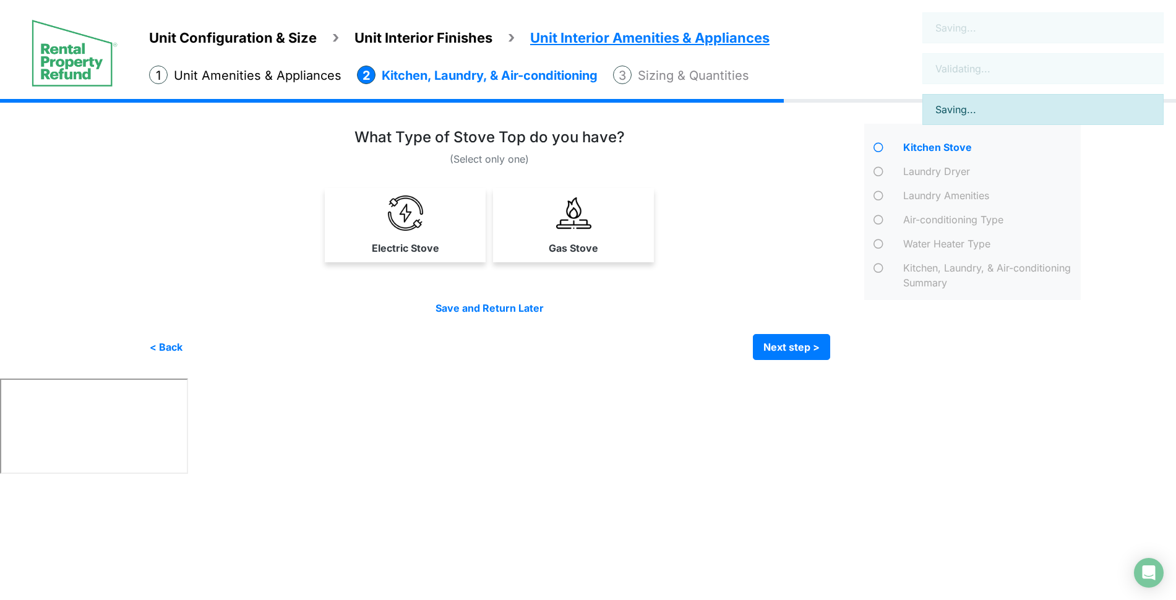
scroll to position [0, 0]
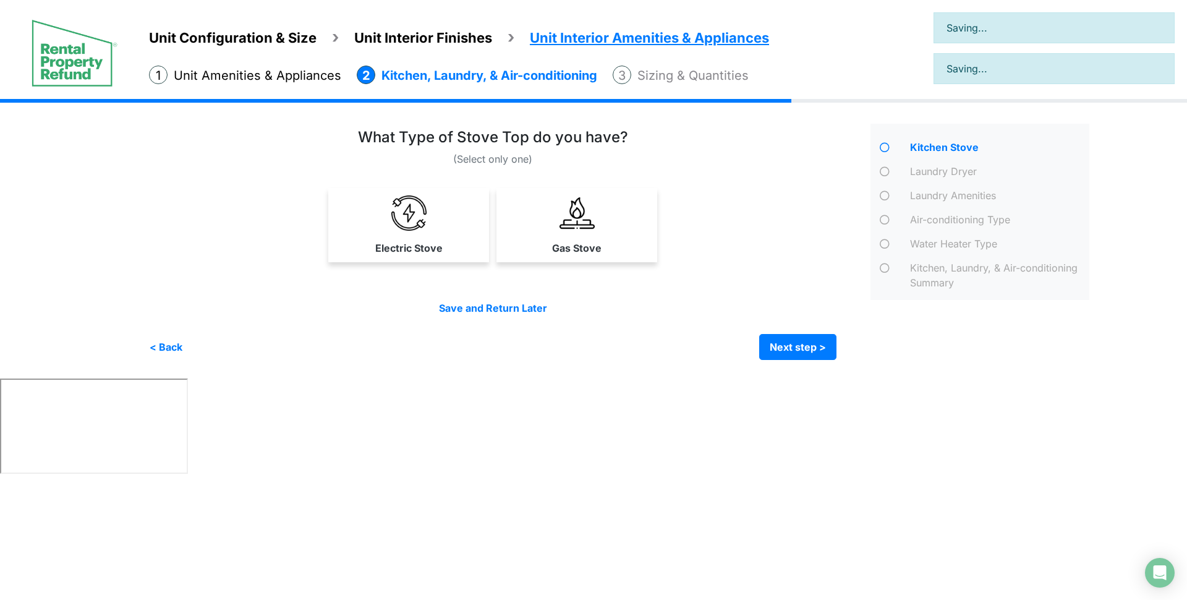
click at [416, 228] on img at bounding box center [408, 212] width 35 height 35
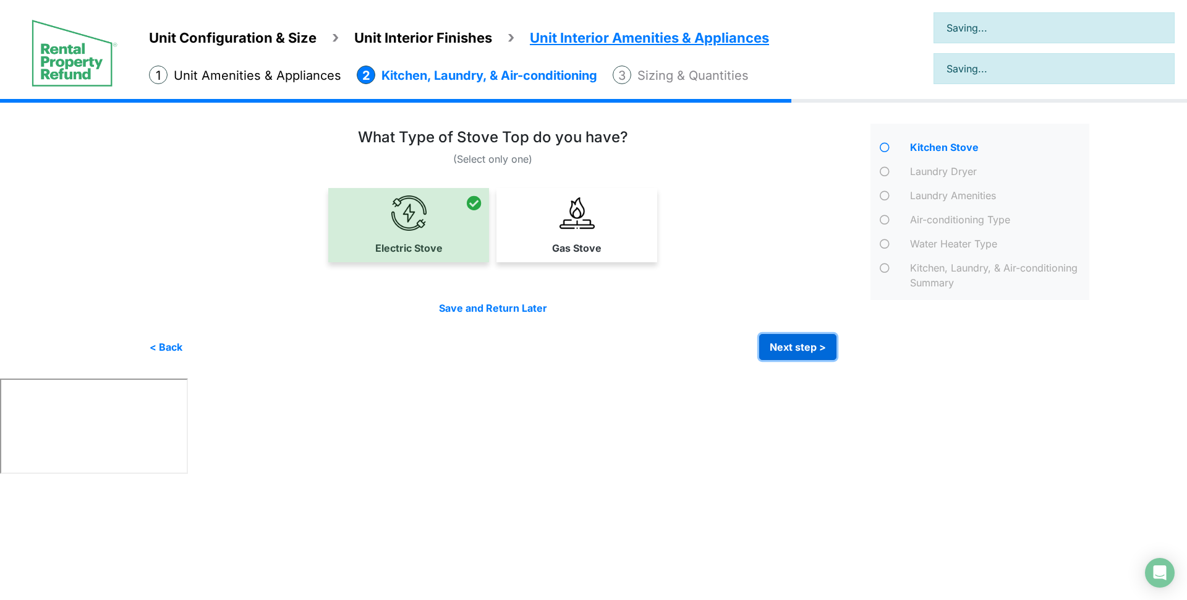
click at [815, 343] on button "Next step >" at bounding box center [797, 347] width 77 height 26
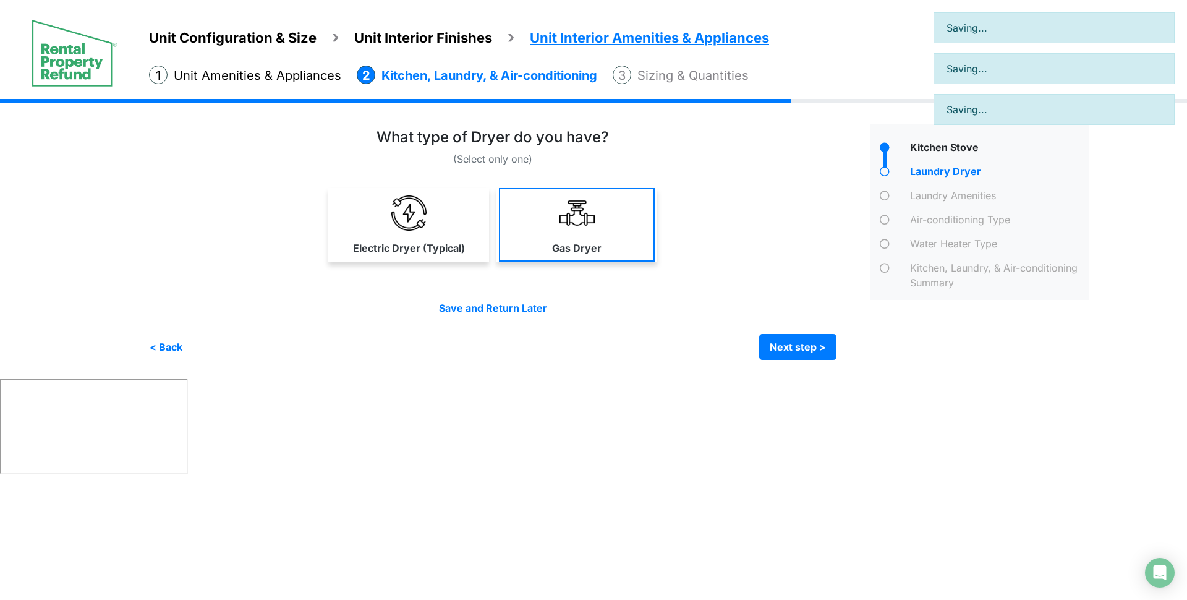
click at [565, 233] on link "Gas Dryer" at bounding box center [577, 225] width 156 height 74
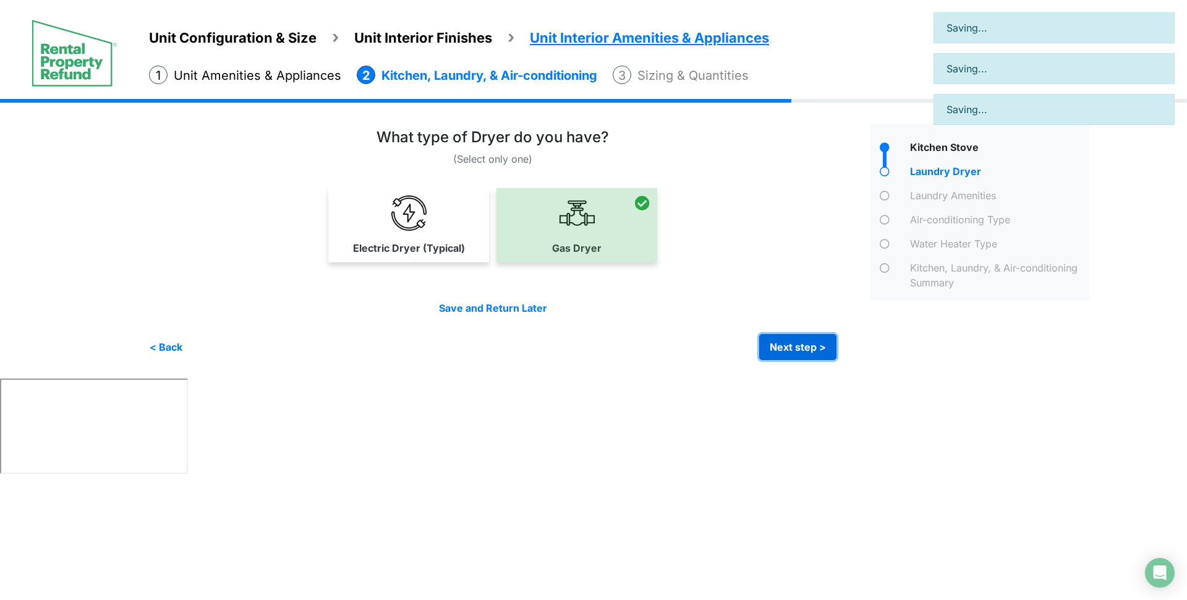
click at [795, 340] on button "Next step >" at bounding box center [797, 347] width 77 height 26
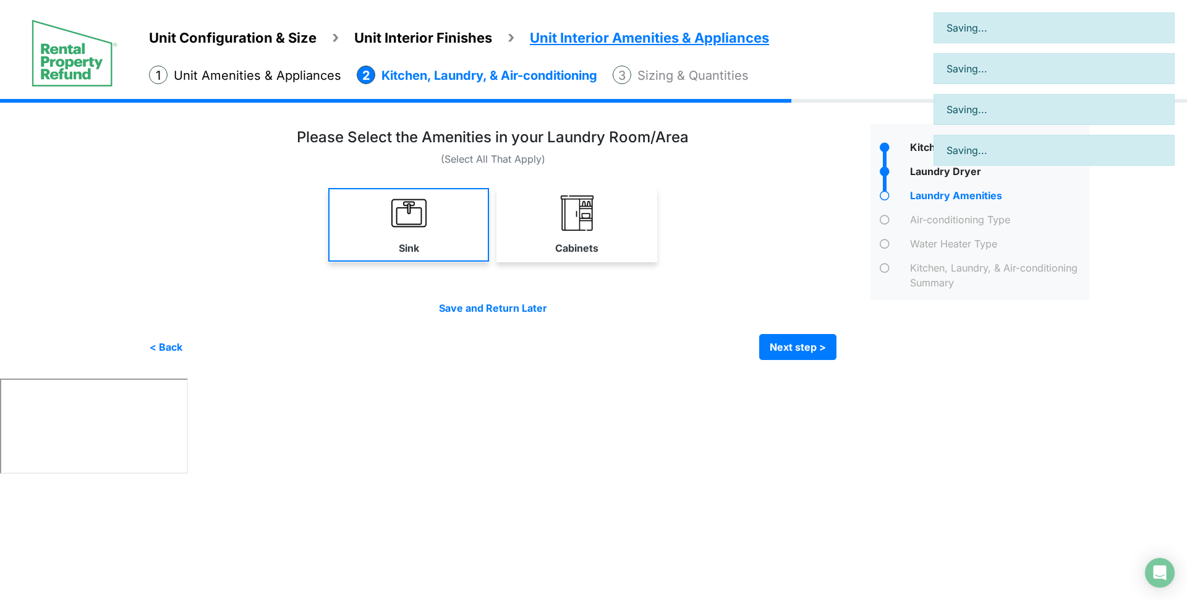
click at [436, 226] on link "Sink" at bounding box center [408, 225] width 161 height 74
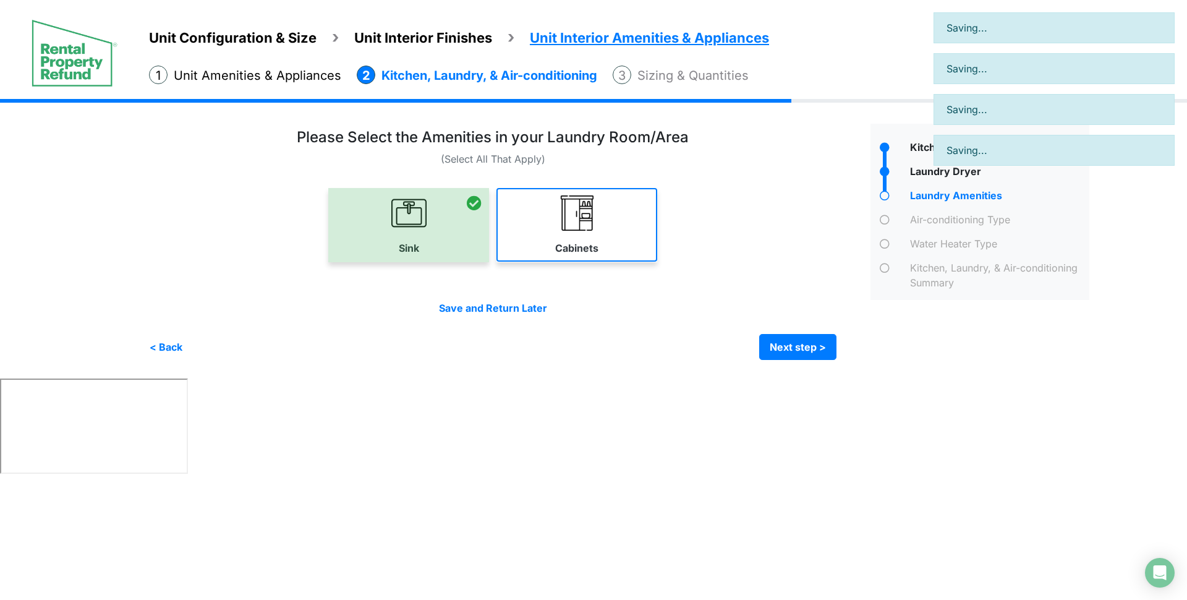
click at [520, 223] on link "Cabinets" at bounding box center [577, 225] width 161 height 74
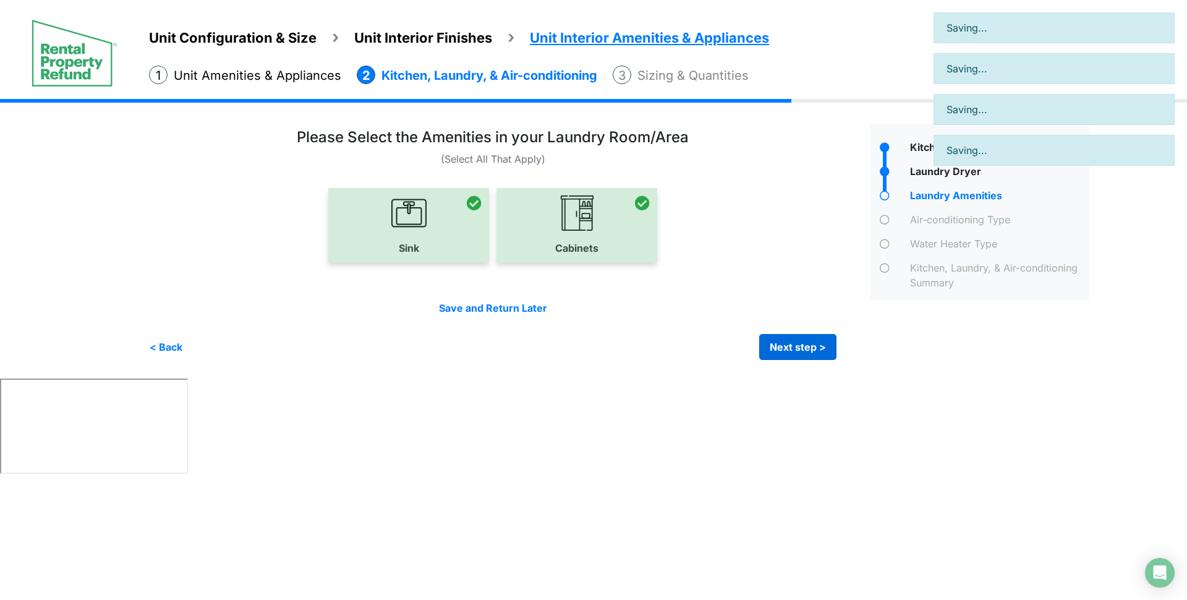
click at [786, 336] on div "Save and Return Later < Back Next step > Save and submit" at bounding box center [493, 330] width 688 height 59
click at [786, 338] on button "Next step >" at bounding box center [797, 347] width 77 height 26
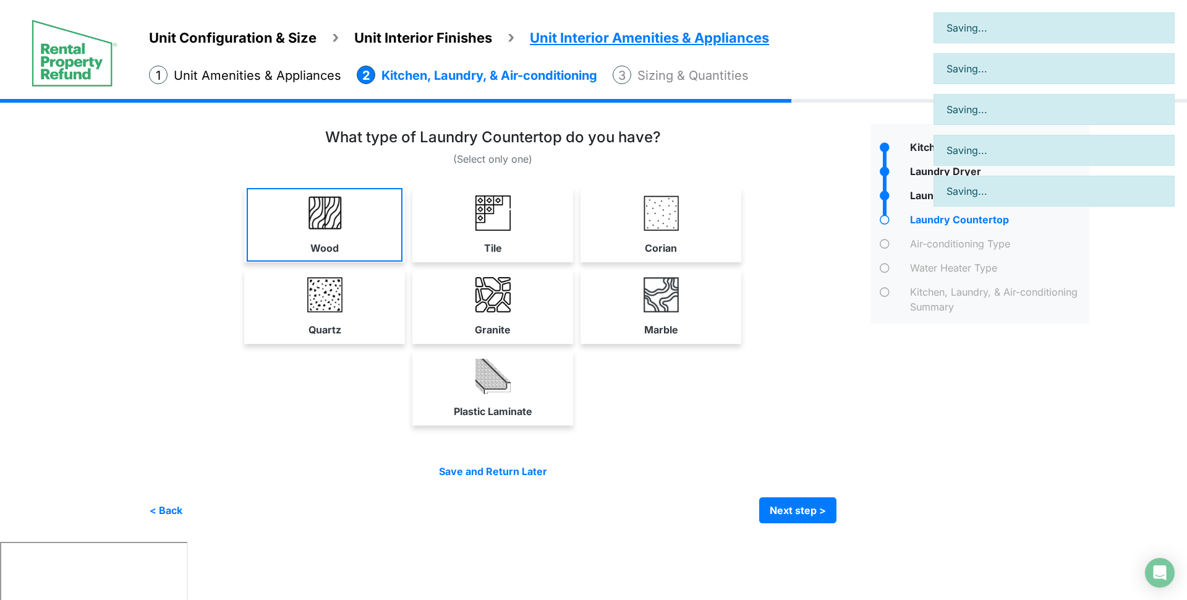
click at [348, 215] on link "Wood" at bounding box center [325, 225] width 156 height 74
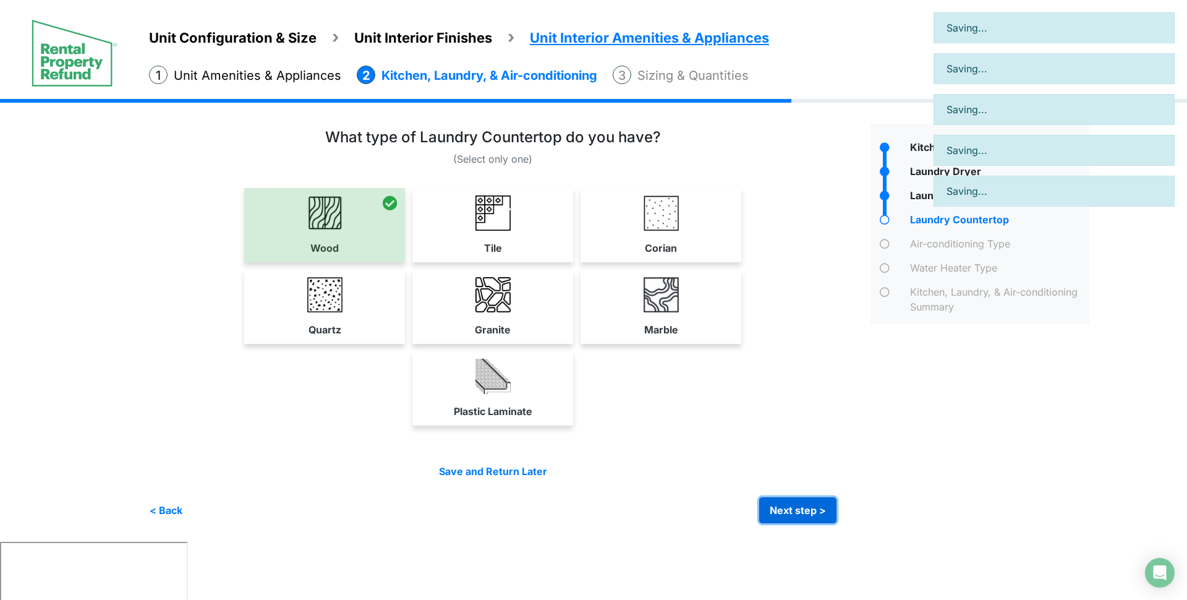
click at [785, 499] on button "Next step >" at bounding box center [797, 510] width 77 height 26
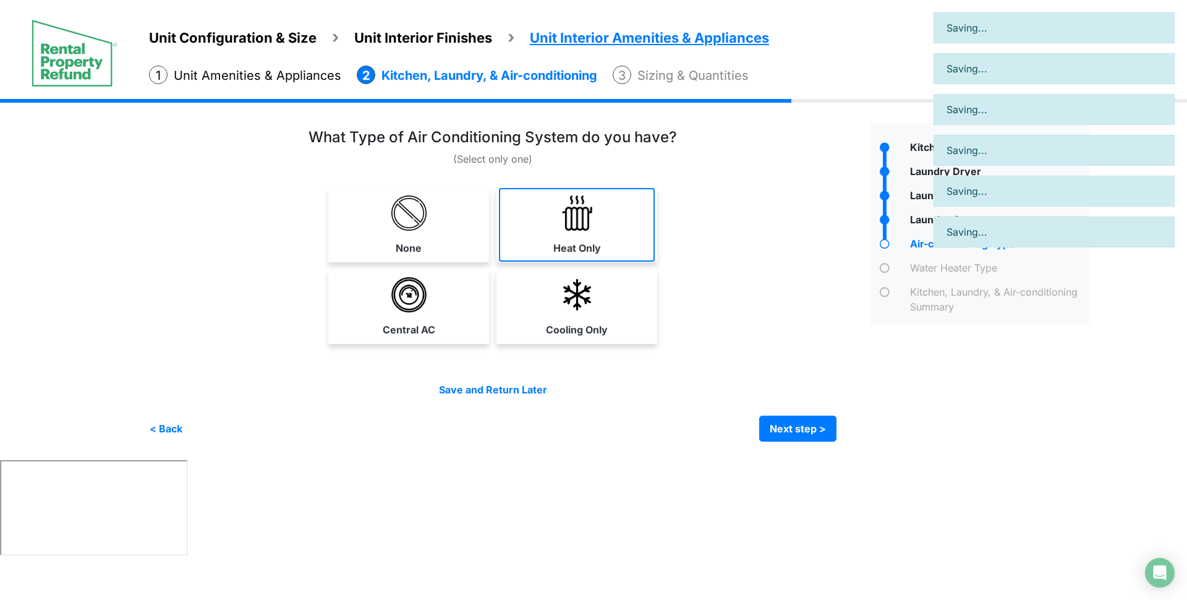
click at [595, 222] on link "Heat Only" at bounding box center [577, 225] width 156 height 74
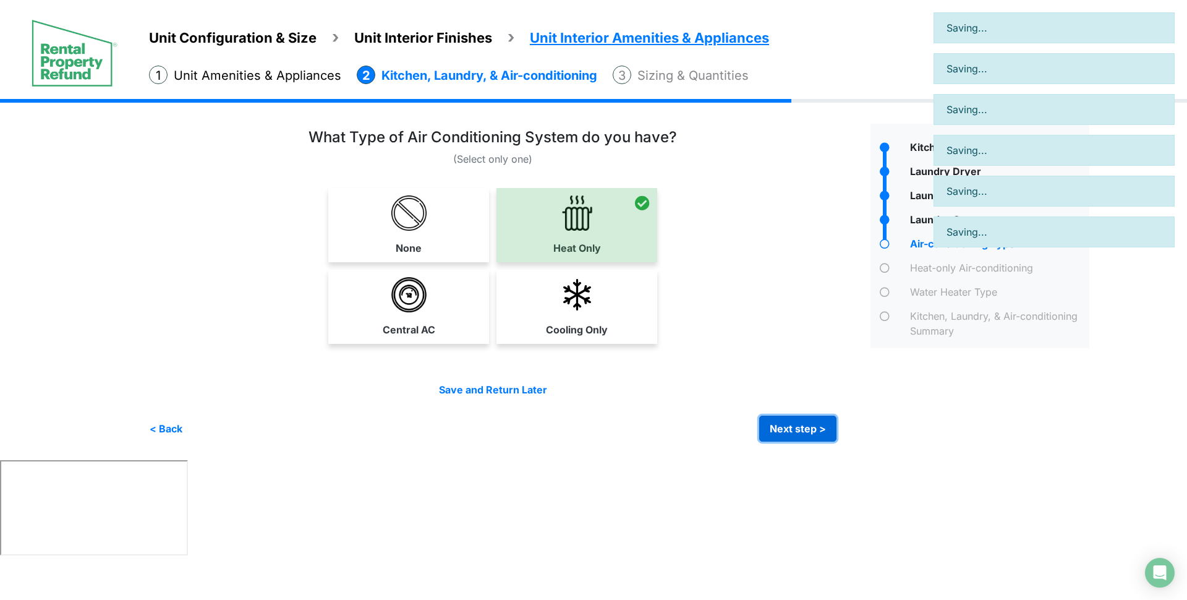
click at [787, 429] on button "Next step >" at bounding box center [797, 429] width 77 height 26
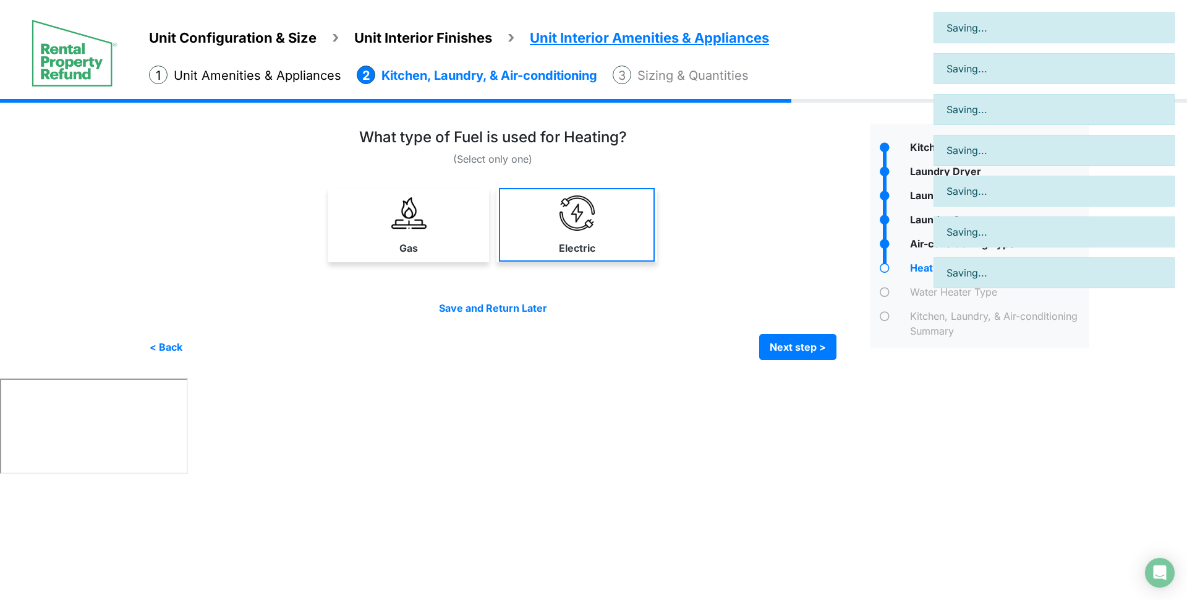
click at [573, 237] on link "Electric" at bounding box center [577, 225] width 156 height 74
select select "*"
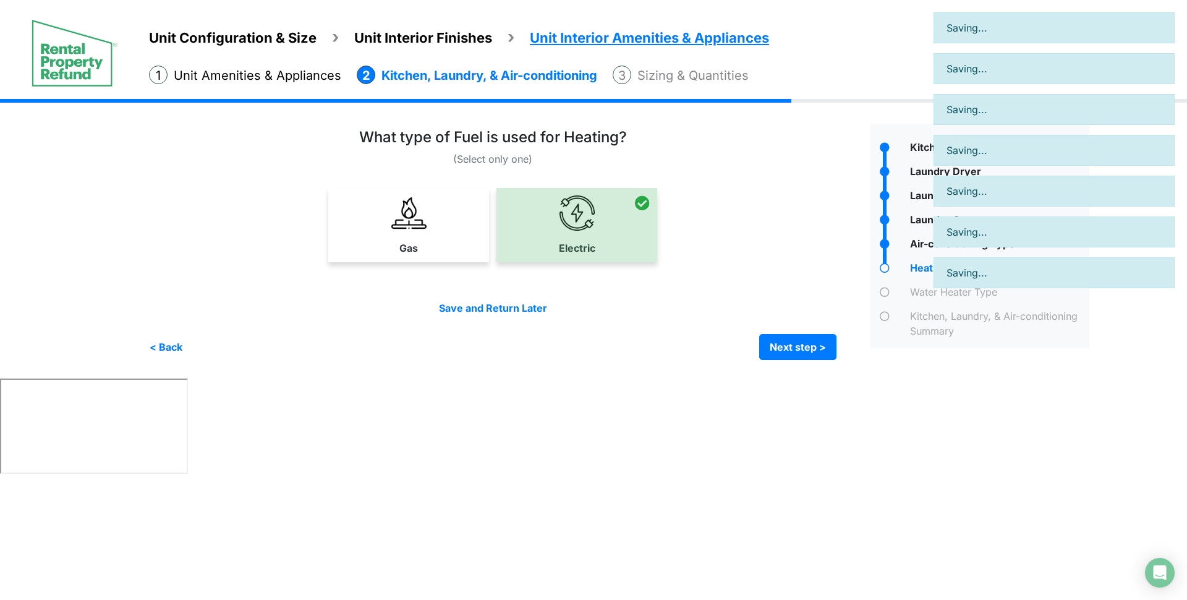
click at [820, 363] on div "Condo Square Footage **** Next step >" at bounding box center [624, 239] width 950 height 280
click at [815, 351] on button "Next step >" at bounding box center [797, 347] width 77 height 26
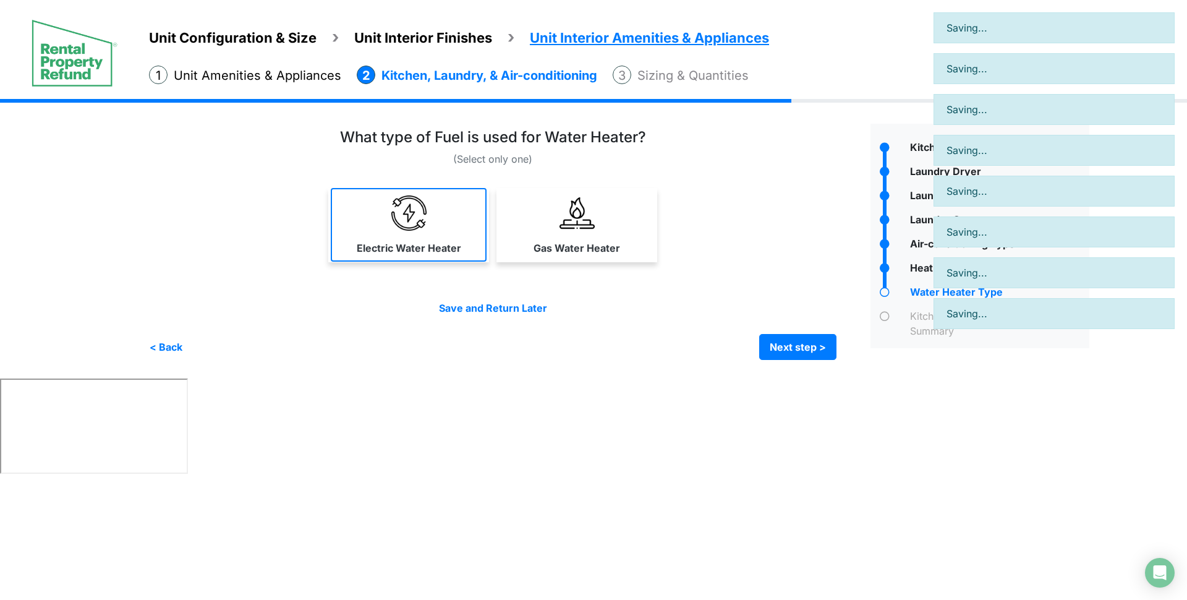
click at [427, 231] on link "Electric Water Heater" at bounding box center [409, 225] width 156 height 74
select select "*"
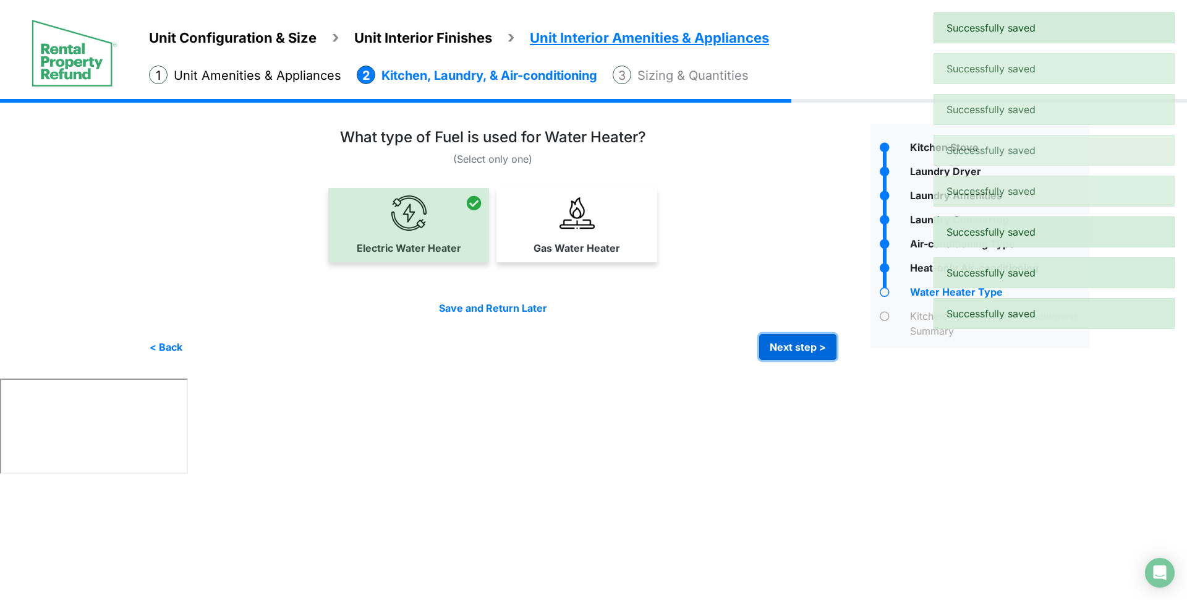
drag, startPoint x: 782, startPoint y: 335, endPoint x: 781, endPoint y: 342, distance: 6.8
click at [781, 342] on button "Next step >" at bounding box center [797, 347] width 77 height 26
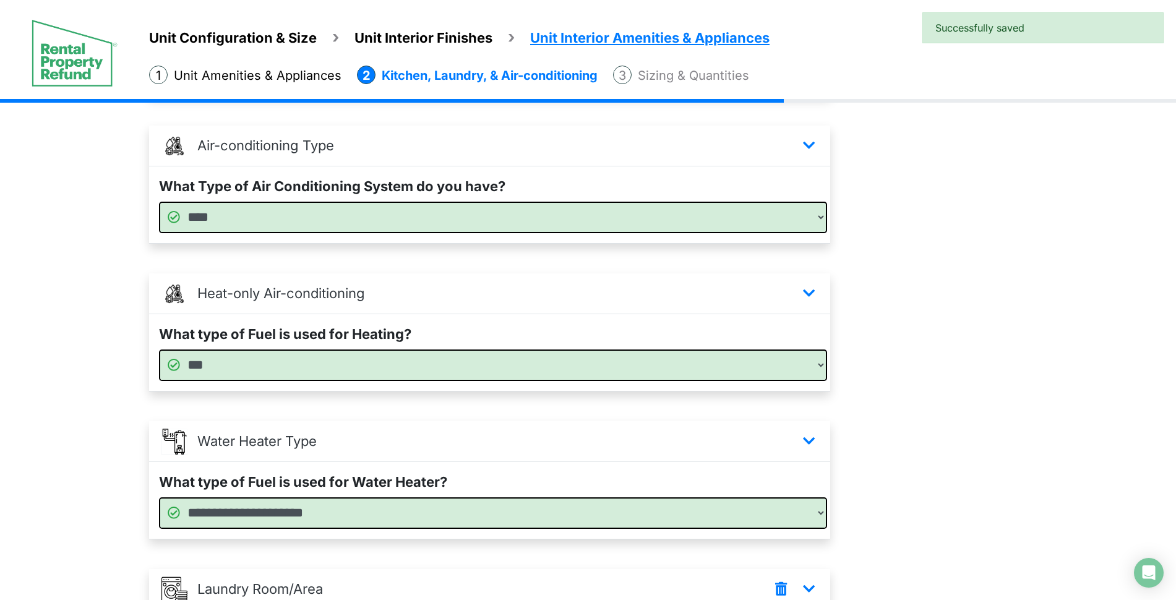
scroll to position [669, 0]
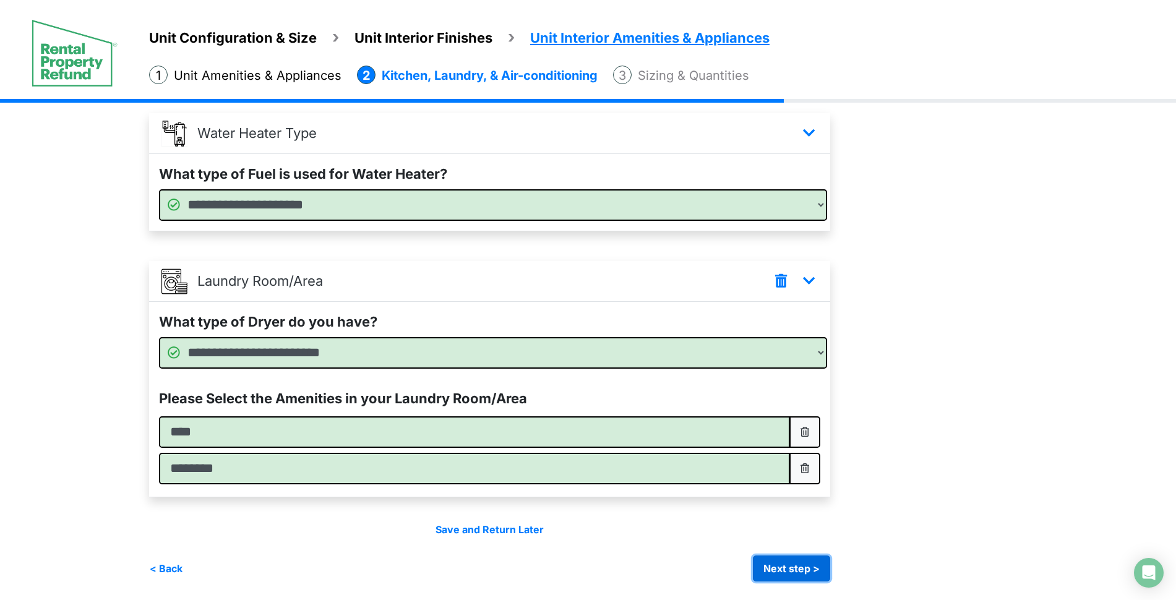
click at [769, 565] on button "Next step >" at bounding box center [791, 568] width 77 height 26
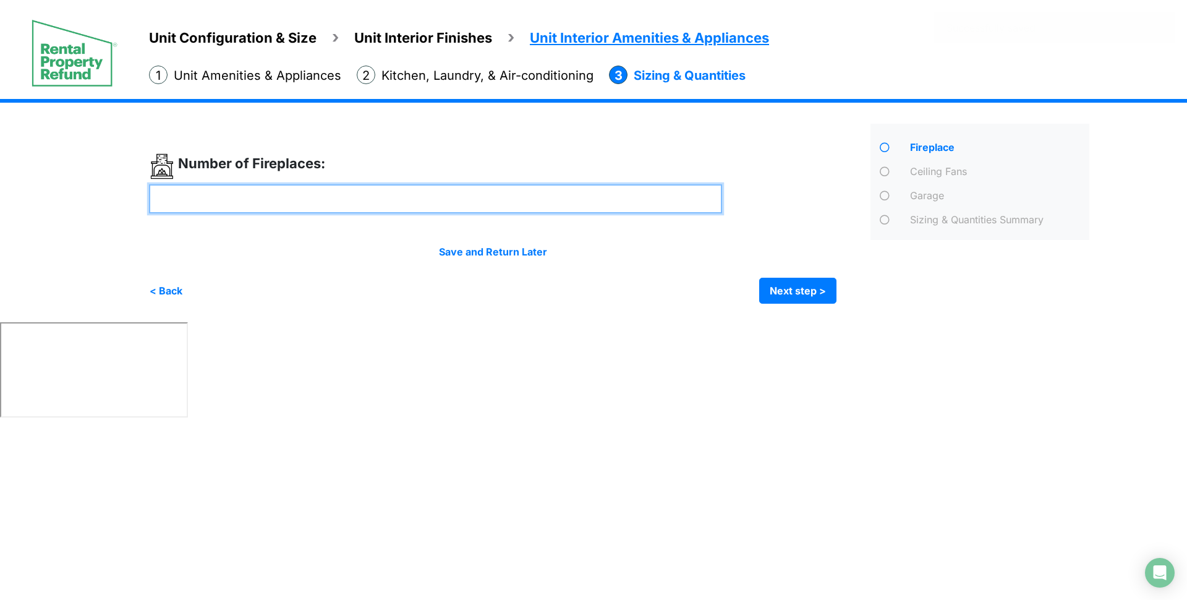
click at [400, 210] on input "number" at bounding box center [435, 198] width 573 height 29
type input "*"
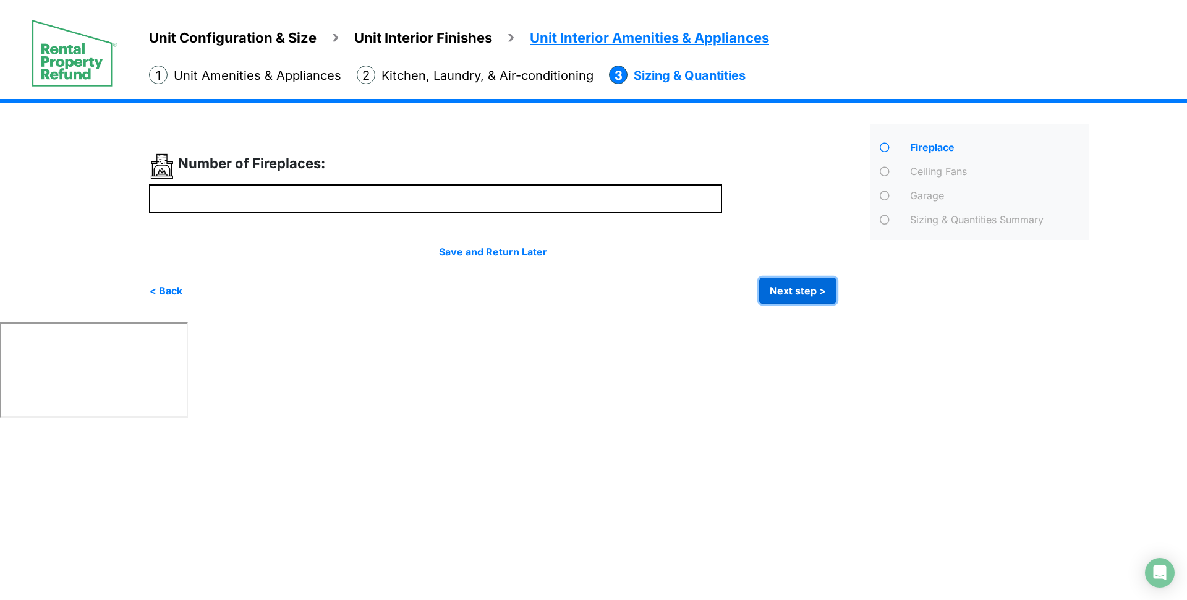
click at [786, 284] on button "Next step >" at bounding box center [797, 291] width 77 height 26
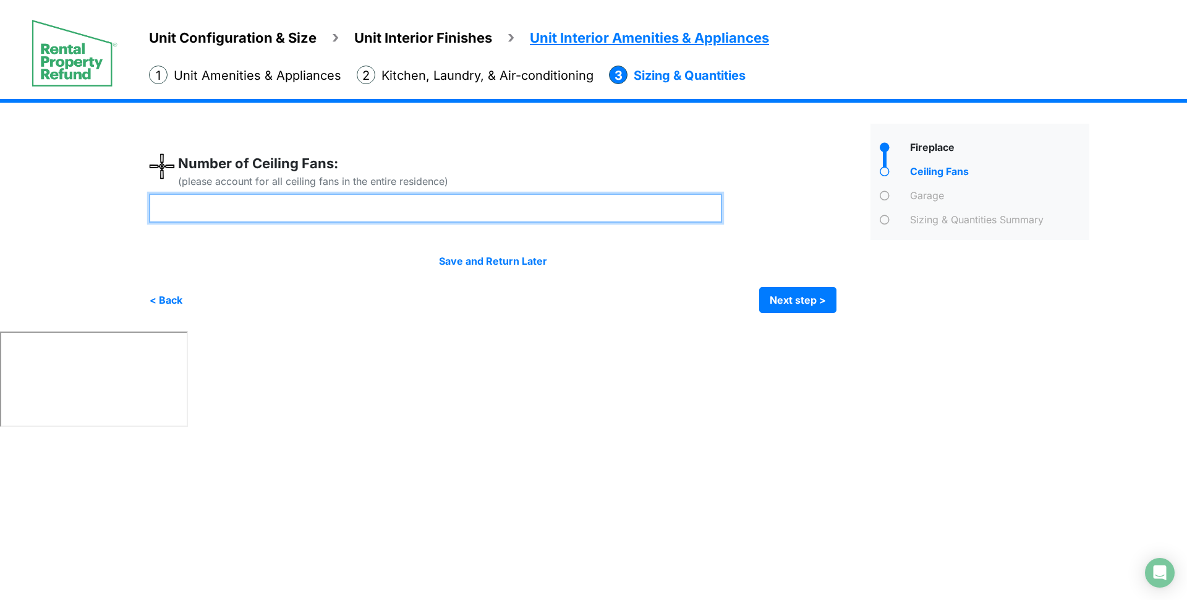
click at [420, 212] on input "number" at bounding box center [435, 208] width 573 height 29
type input "*"
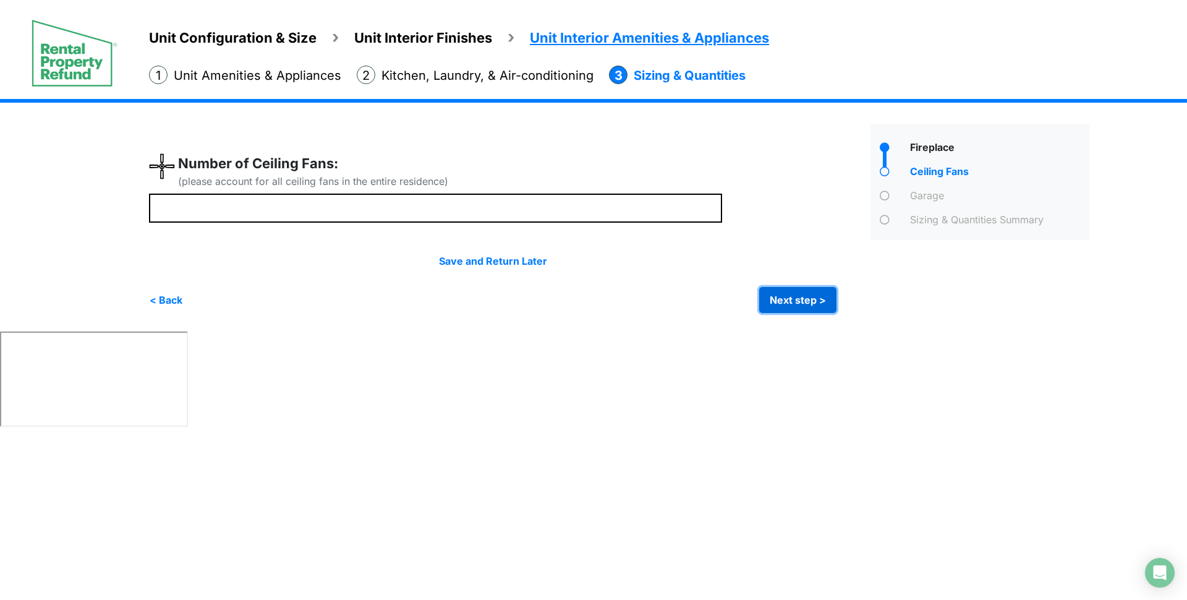
click at [797, 304] on button "Next step >" at bounding box center [797, 300] width 77 height 26
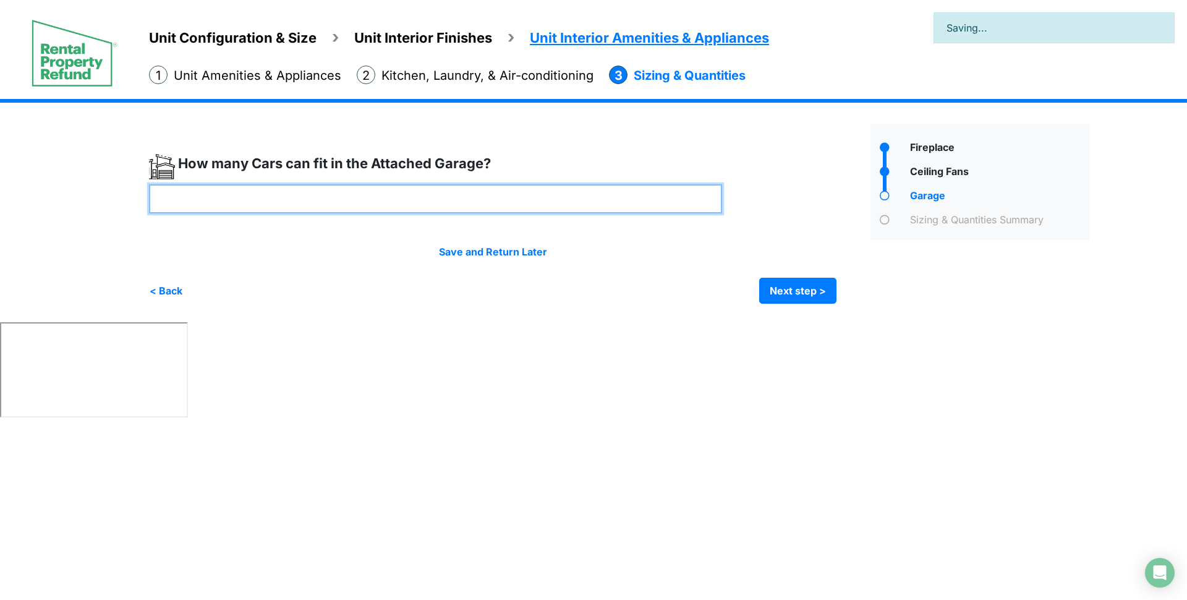
click at [416, 190] on input "number" at bounding box center [435, 198] width 573 height 29
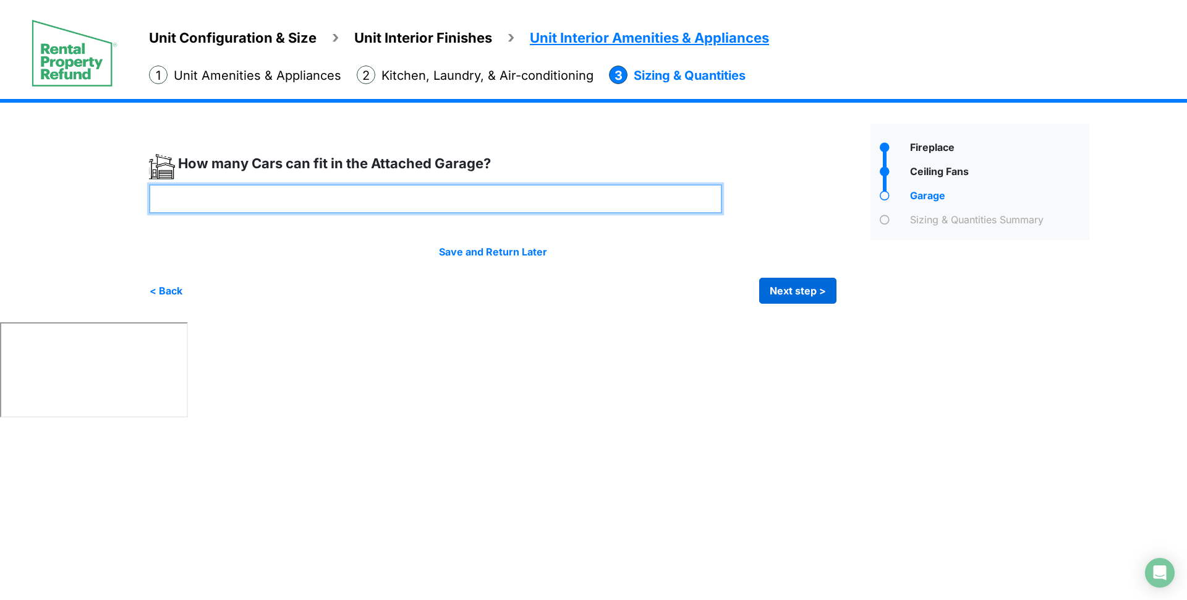
type input "*"
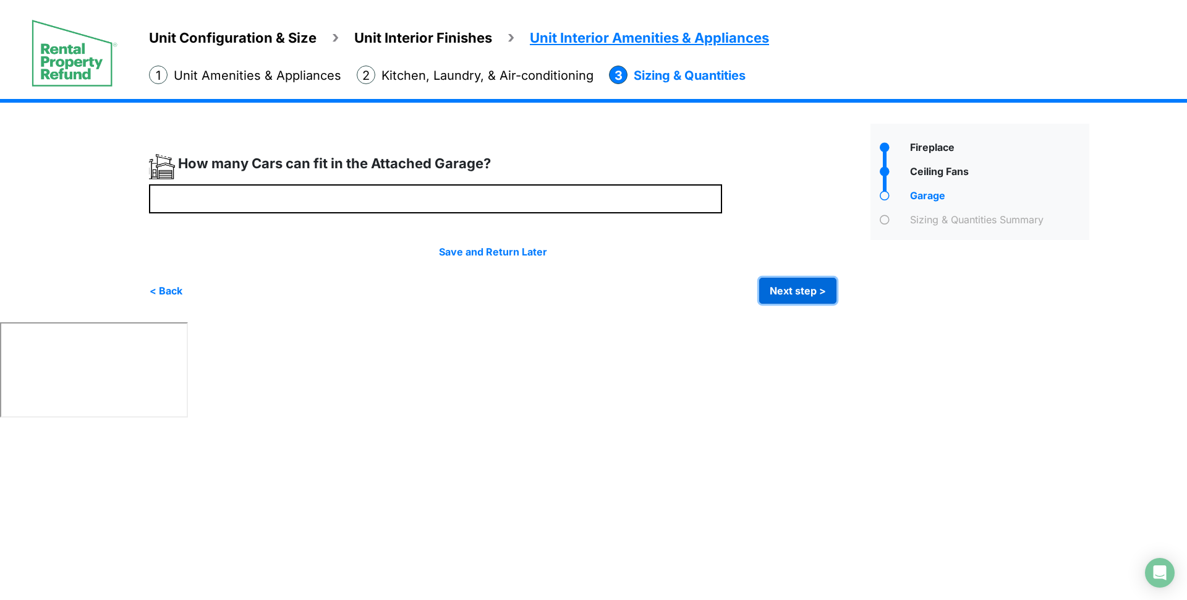
type input "*"
click at [805, 291] on button "Next step >" at bounding box center [797, 291] width 77 height 26
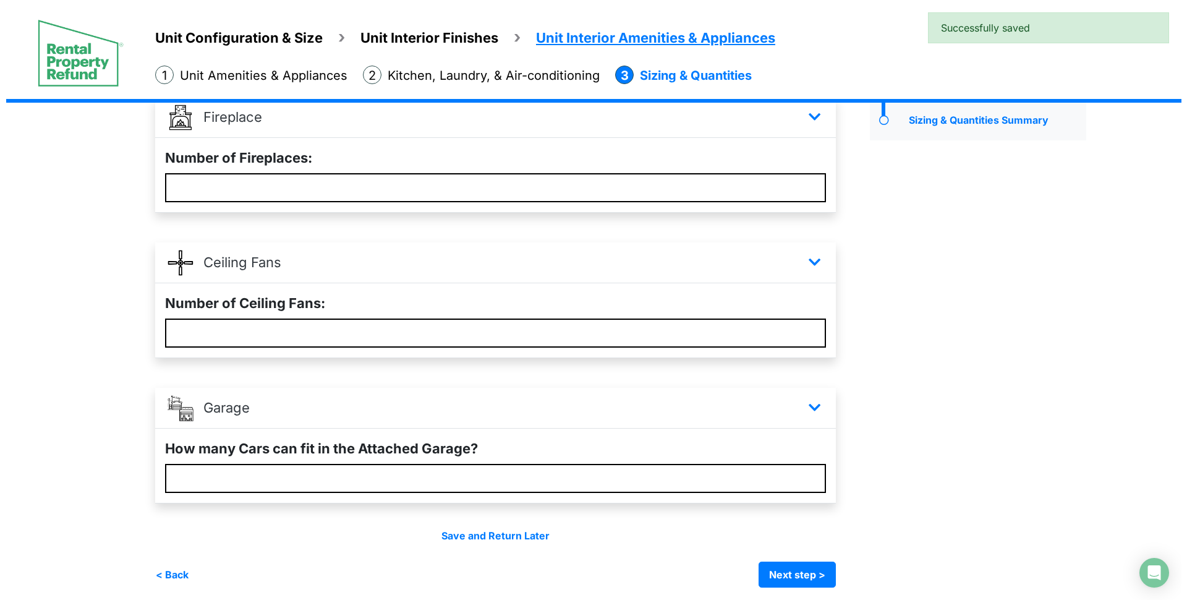
scroll to position [106, 0]
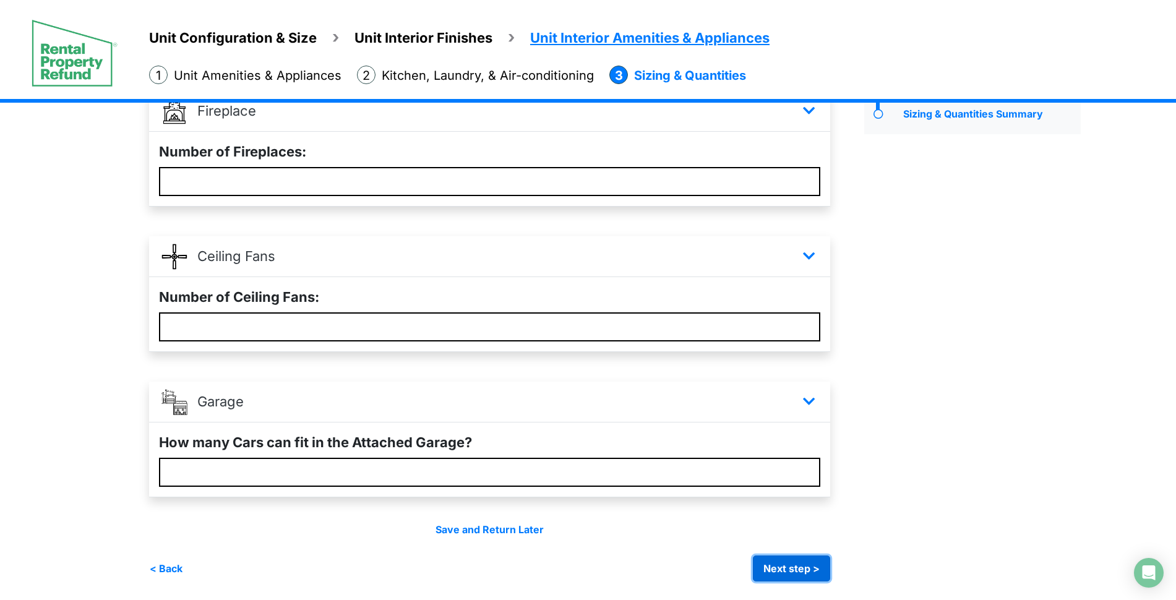
click at [808, 570] on button "Next step >" at bounding box center [791, 568] width 77 height 26
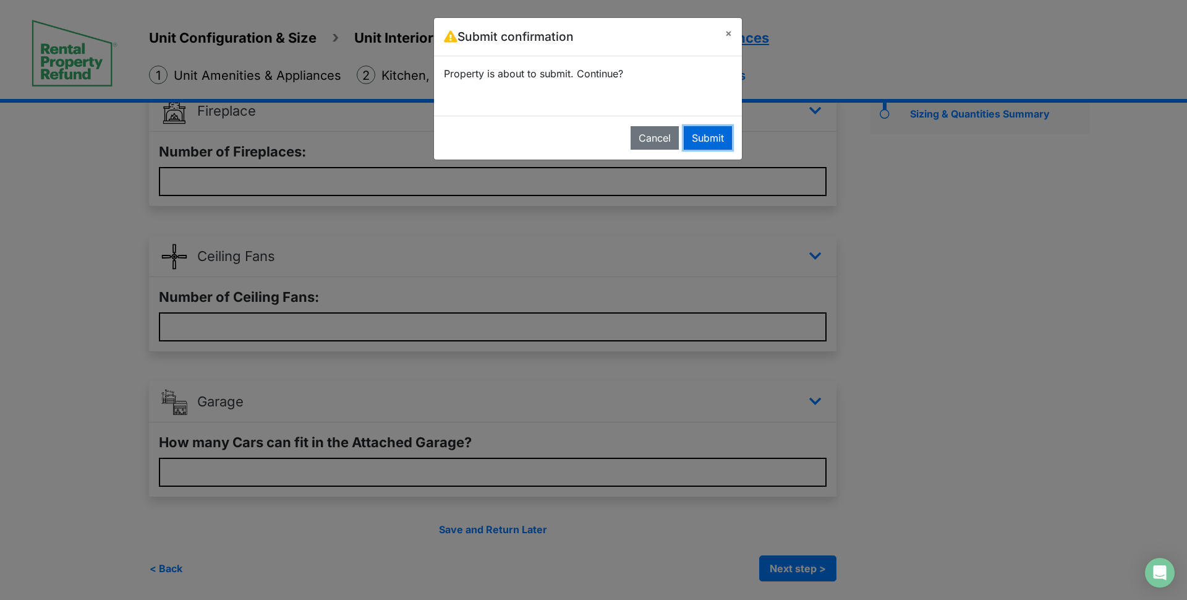
click at [710, 137] on button "Submit" at bounding box center [708, 138] width 48 height 24
